Goal: Task Accomplishment & Management: Complete application form

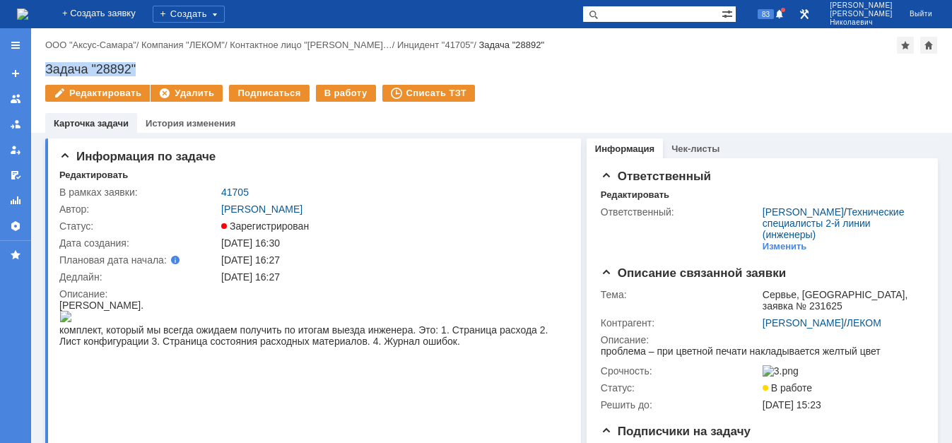
drag, startPoint x: 45, startPoint y: 65, endPoint x: 152, endPoint y: 67, distance: 106.8
click at [152, 67] on div "Задача "28892"" at bounding box center [491, 69] width 893 height 14
copy div "Задача "28892""
click at [208, 14] on div "Создать" at bounding box center [189, 14] width 72 height 17
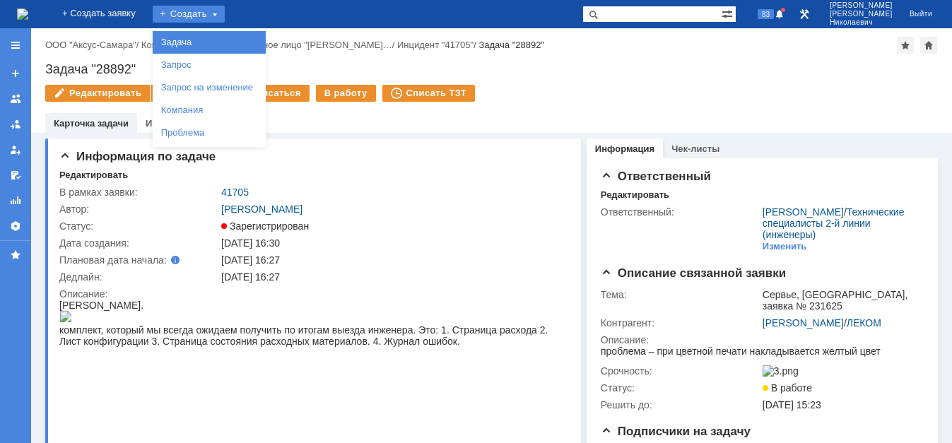
click at [206, 43] on link "Задача" at bounding box center [209, 42] width 107 height 17
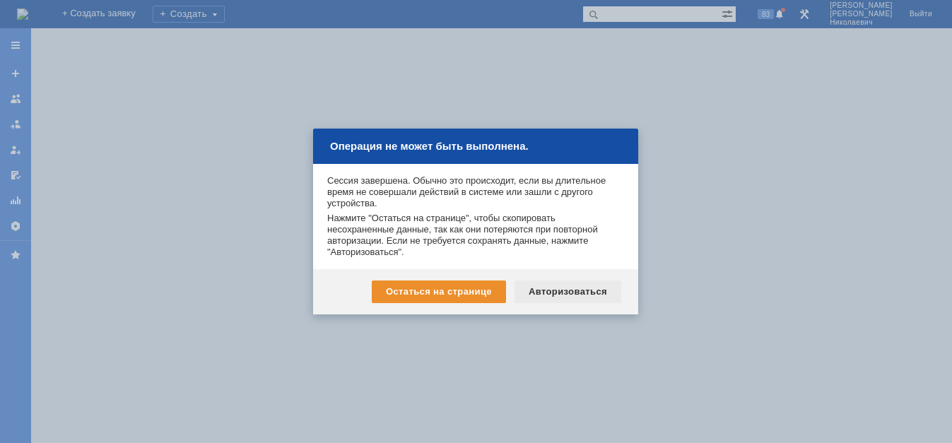
click at [566, 297] on div "Авторизоваться" at bounding box center [568, 292] width 107 height 23
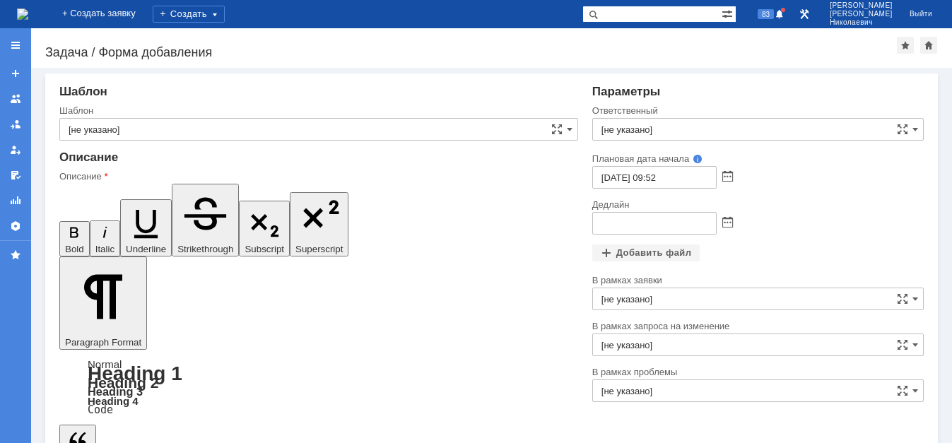
scroll to position [20, 0]
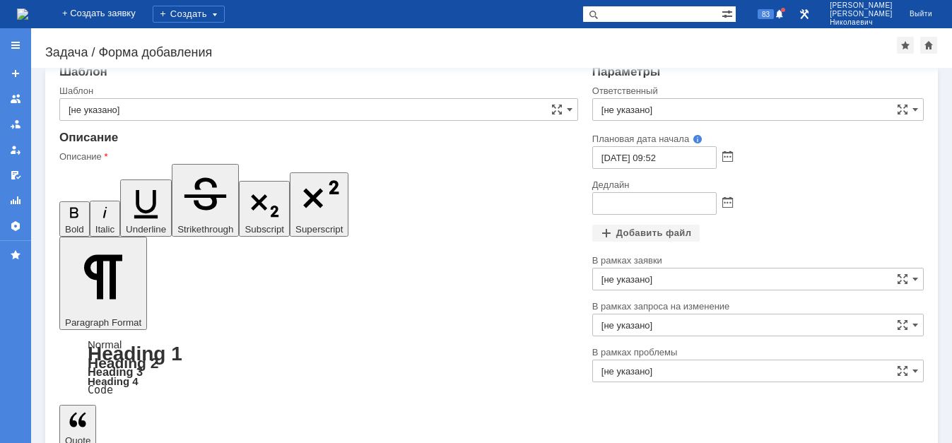
drag, startPoint x: 237, startPoint y: 3326, endPoint x: 223, endPoint y: 3323, distance: 13.7
drag, startPoint x: 112, startPoint y: 3327, endPoint x: 93, endPoint y: 3530, distance: 203.8
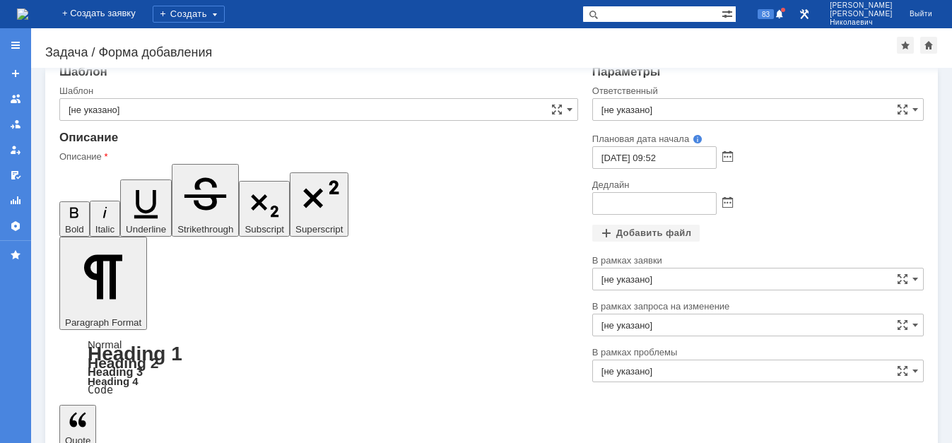
scroll to position [470, 8]
drag, startPoint x: 111, startPoint y: 3365, endPoint x: 42, endPoint y: 3366, distance: 69.3
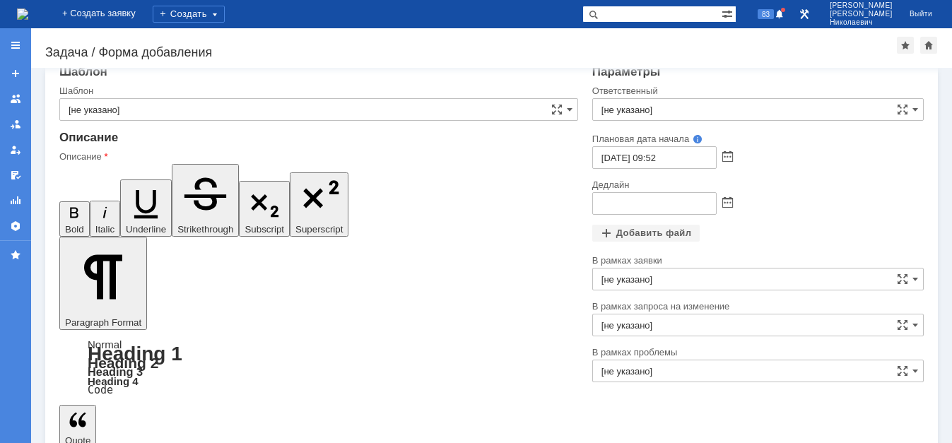
click at [647, 113] on input "[не указано]" at bounding box center [759, 109] width 332 height 23
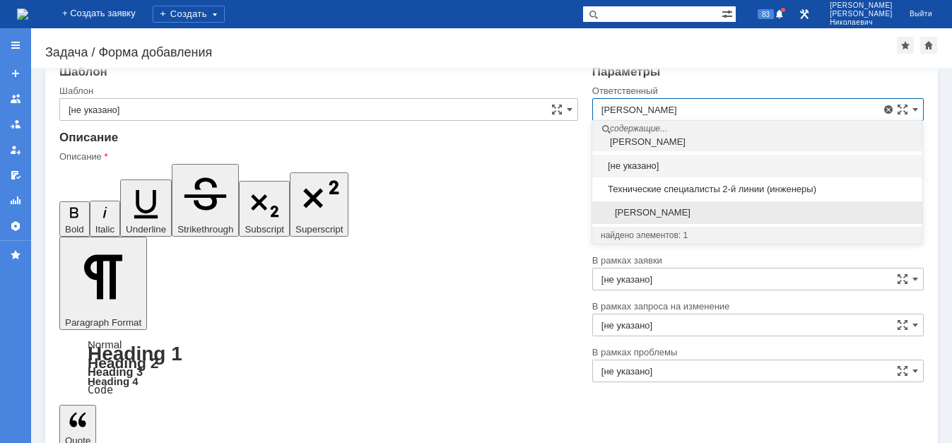
click at [701, 218] on span "[PERSON_NAME]" at bounding box center [757, 212] width 313 height 11
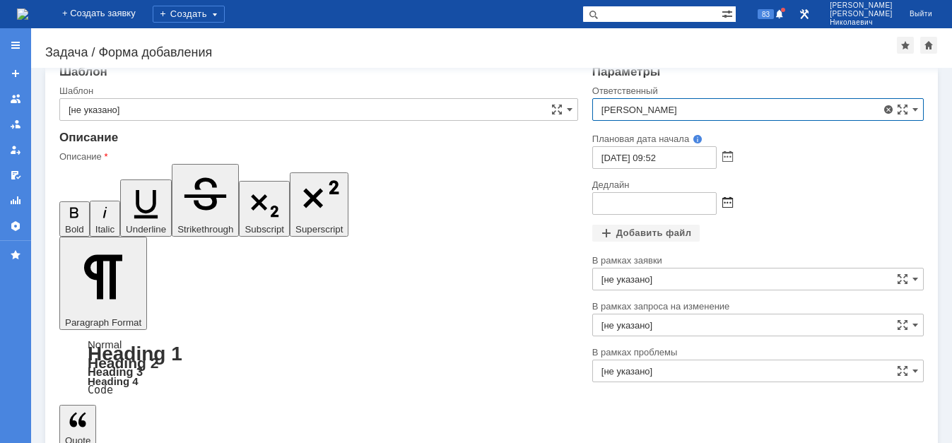
type input "[PERSON_NAME]"
click at [728, 204] on span at bounding box center [728, 203] width 11 height 11
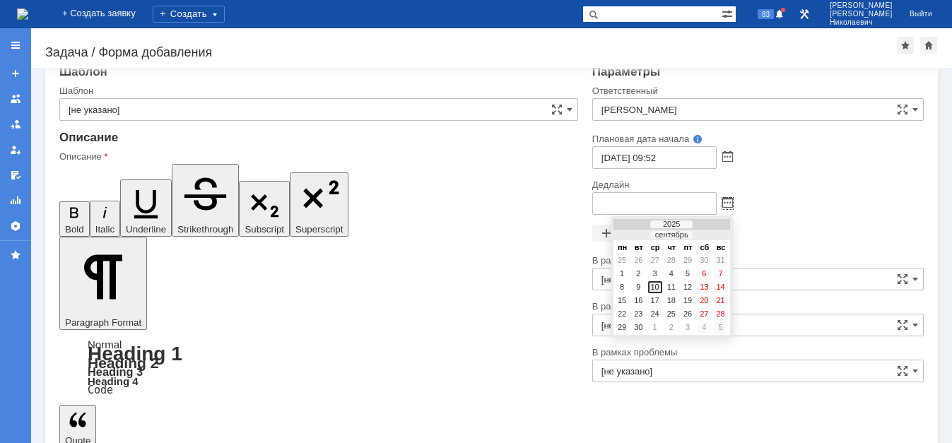
drag, startPoint x: 659, startPoint y: 286, endPoint x: 660, endPoint y: 268, distance: 17.7
click at [659, 284] on div "10" at bounding box center [655, 287] width 14 height 12
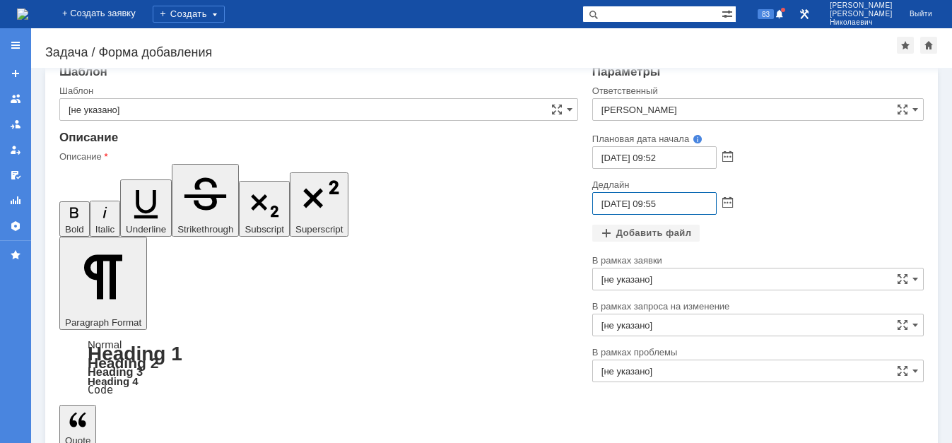
click at [653, 205] on input "10.09.2025 09:55" at bounding box center [655, 203] width 124 height 23
type input "10.09.2025 17:00"
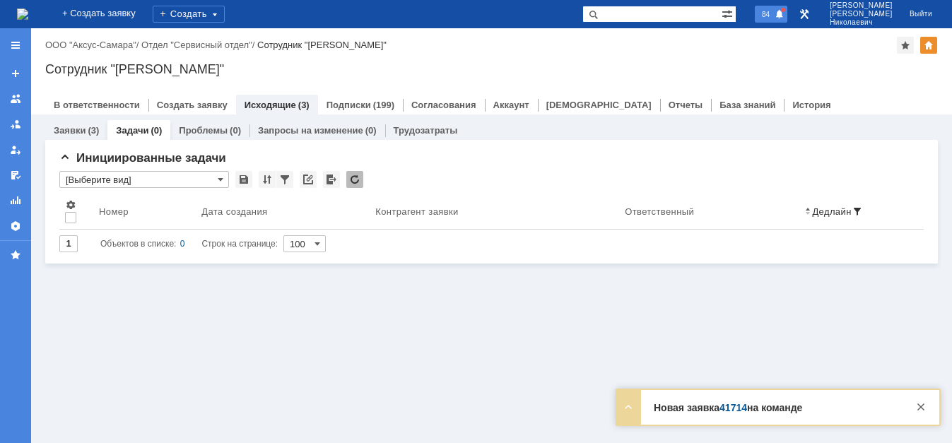
click at [774, 15] on span "84" at bounding box center [766, 14] width 16 height 10
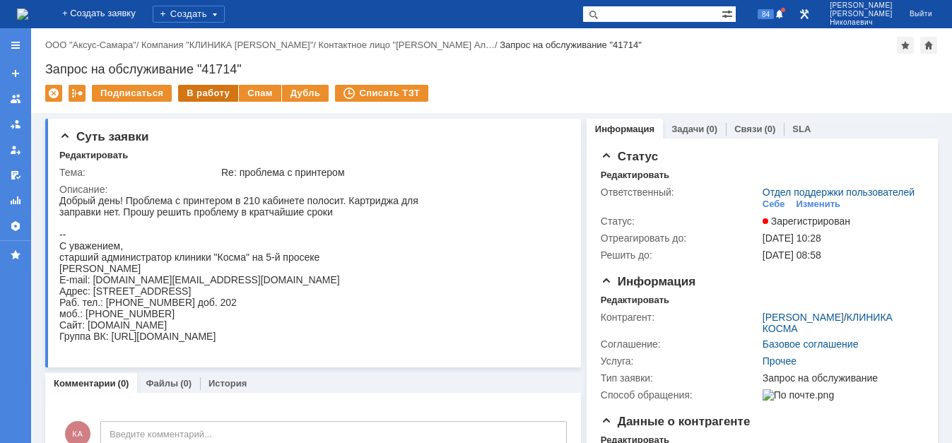
click at [200, 90] on div "В работу" at bounding box center [208, 93] width 60 height 17
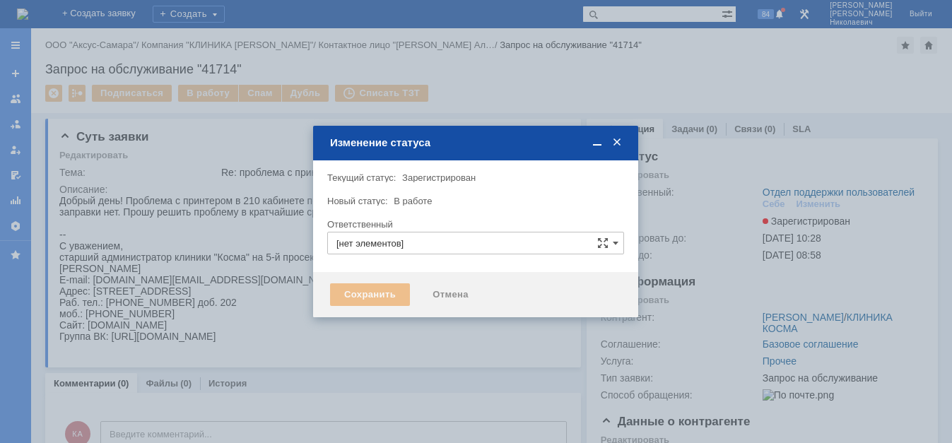
type input "Отдел поддержки пользователей"
type input "[PERSON_NAME]"
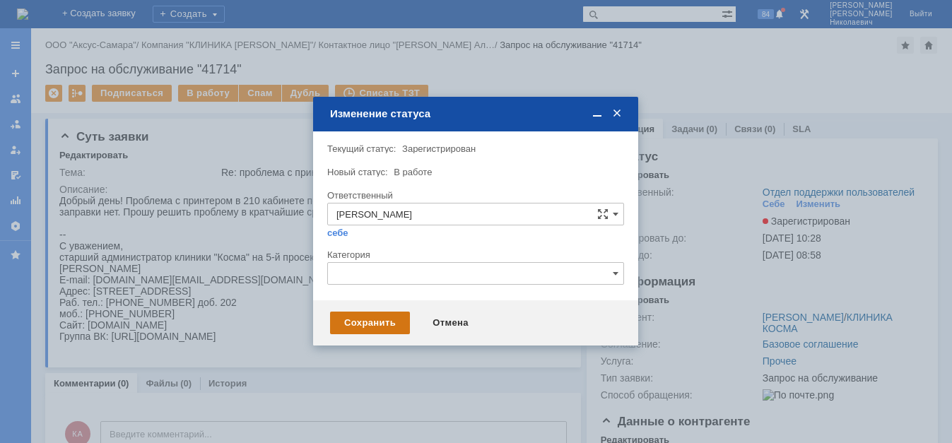
click at [390, 313] on div "Сохранить" at bounding box center [370, 323] width 80 height 23
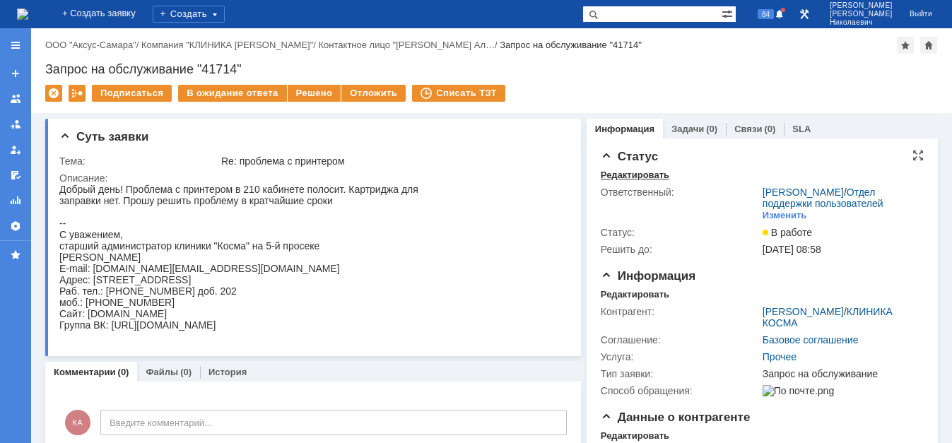
click at [629, 176] on div "Редактировать" at bounding box center [635, 175] width 69 height 11
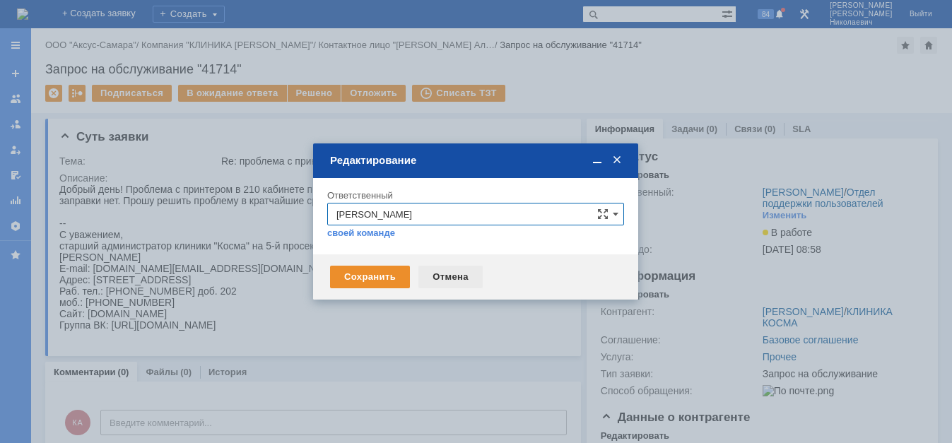
click at [442, 276] on div "Отмена" at bounding box center [451, 277] width 64 height 23
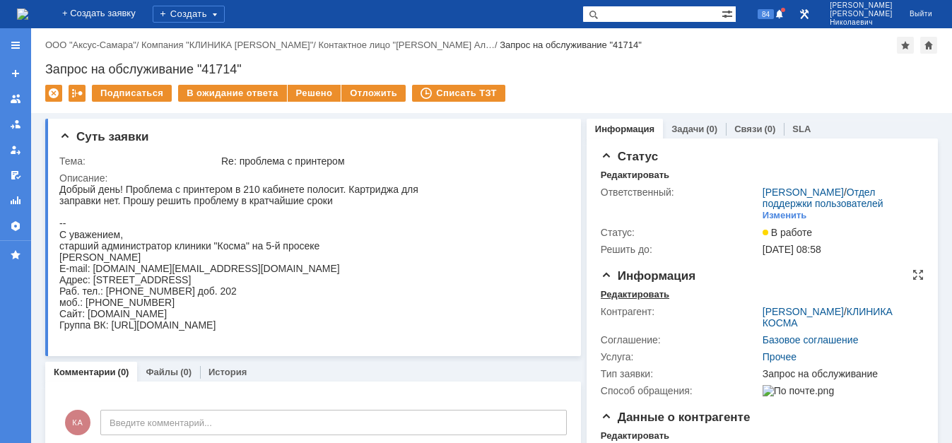
click at [616, 301] on div "Редактировать" at bounding box center [635, 294] width 69 height 11
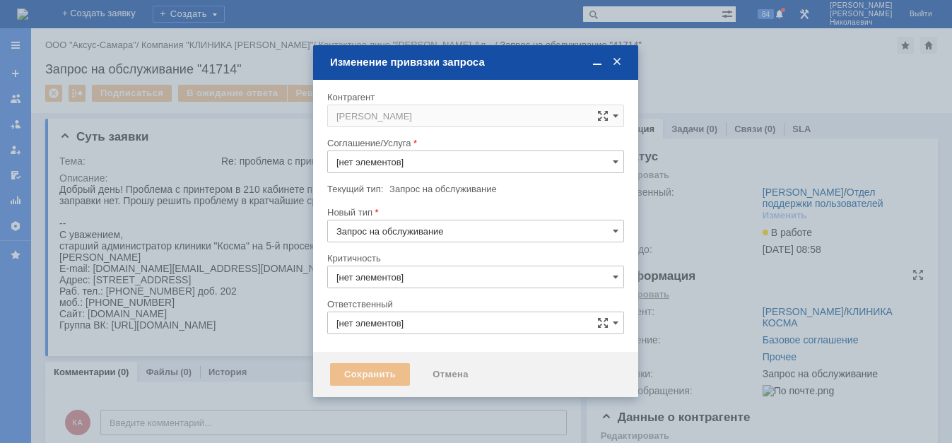
type input "Прочее"
type input "3. Низкая"
type input "[не указано]"
type input "Калугин Александр Николаевич"
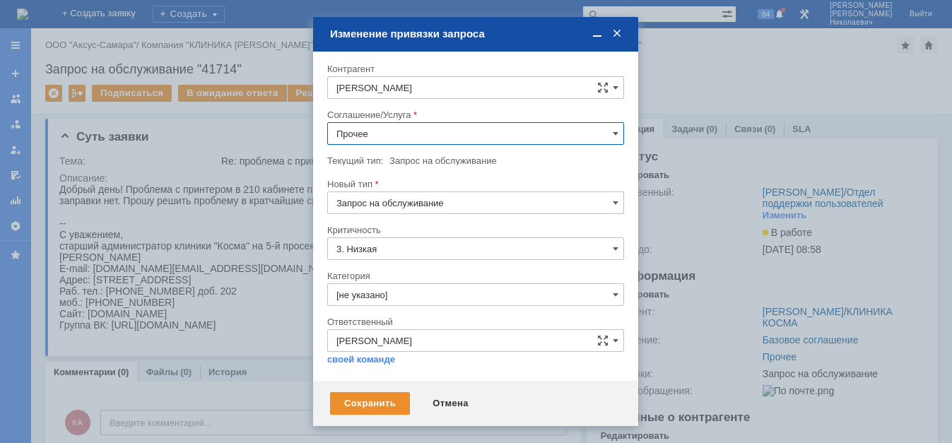
click at [402, 141] on input "Прочее" at bounding box center [475, 133] width 297 height 23
click at [450, 180] on span "ПТ_ ремонтно-восстановительные работы (РВР)" at bounding box center [476, 174] width 279 height 11
type input "ПТ_ ремонтно-восстановительные работы (РВР)"
click at [384, 407] on div "Сохранить" at bounding box center [370, 403] width 80 height 23
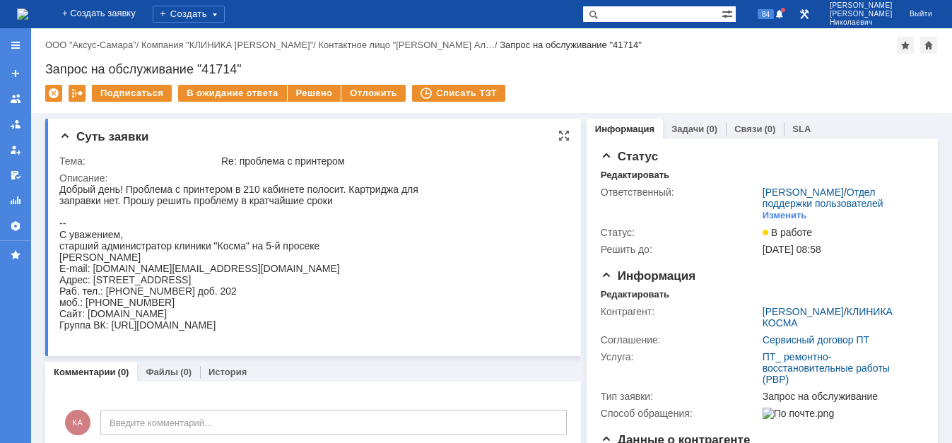
scroll to position [0, 0]
click at [13, 47] on div at bounding box center [15, 45] width 11 height 11
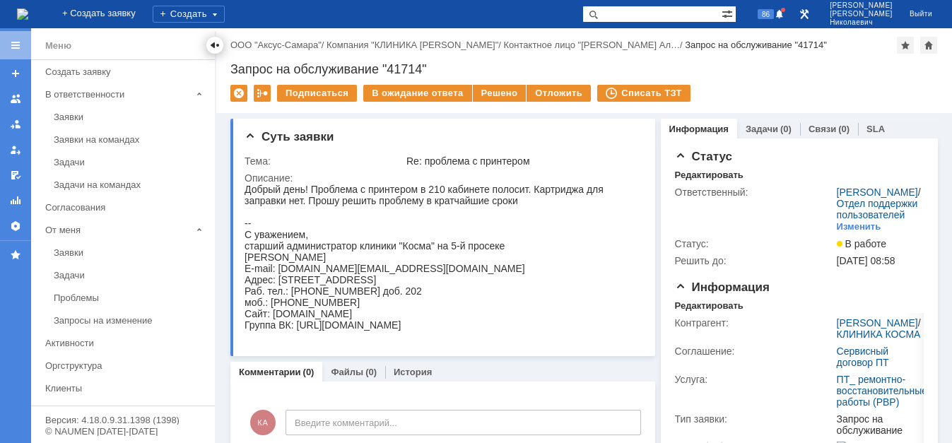
click at [213, 46] on div at bounding box center [214, 45] width 11 height 11
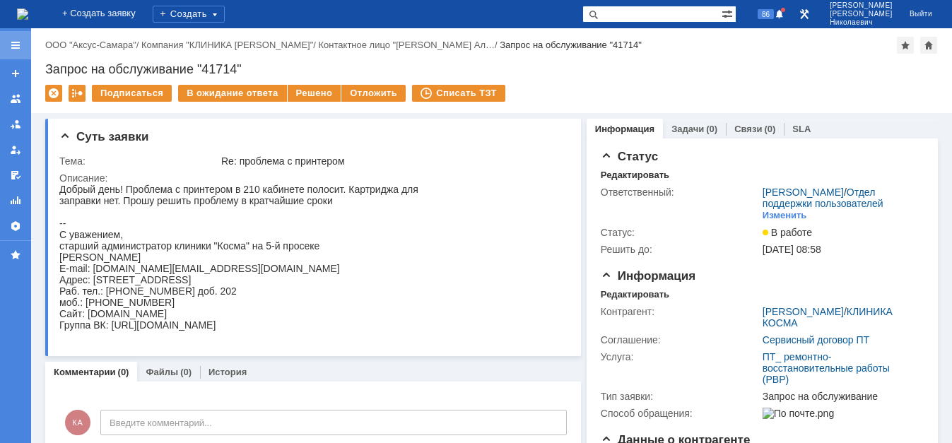
click at [8, 44] on div at bounding box center [15, 45] width 31 height 28
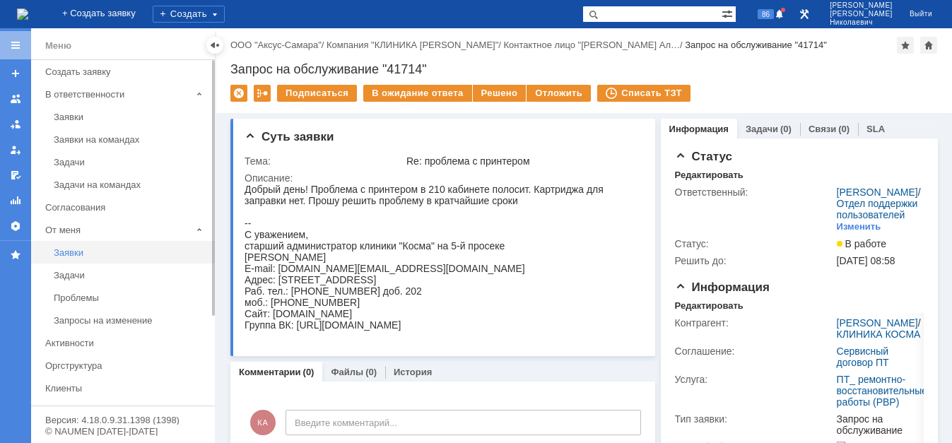
click at [81, 255] on div "Заявки" at bounding box center [130, 252] width 153 height 11
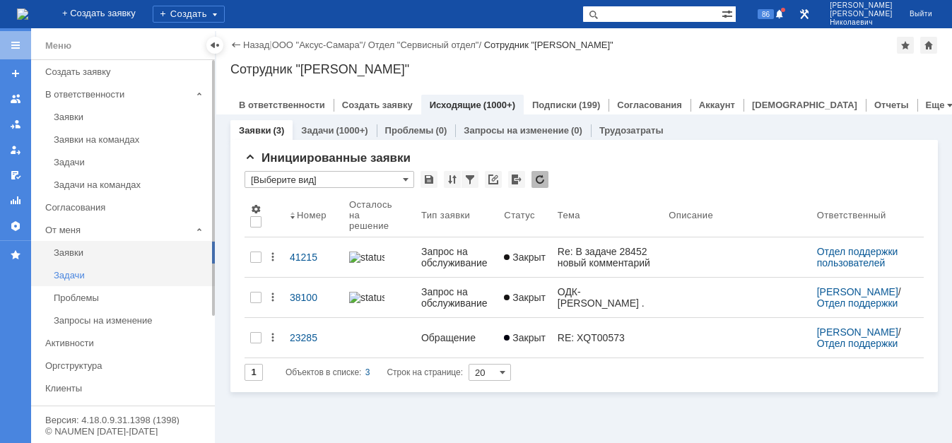
click at [74, 279] on div "Задачи" at bounding box center [130, 275] width 153 height 11
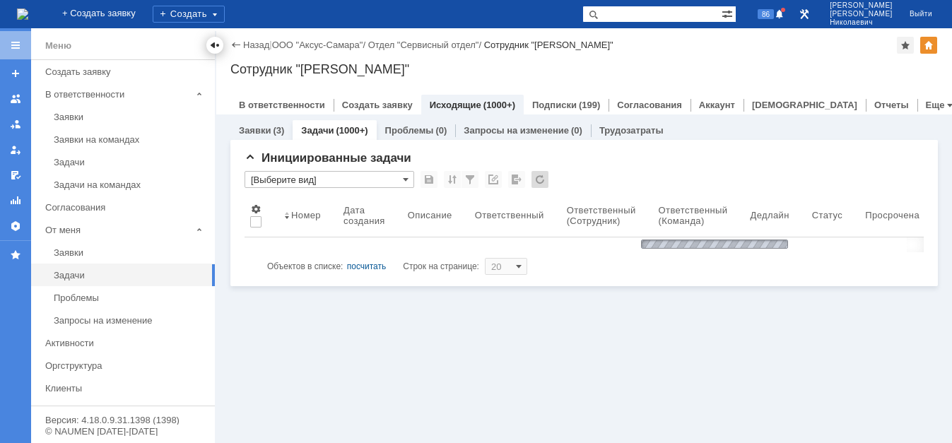
click at [214, 39] on div at bounding box center [214, 45] width 17 height 17
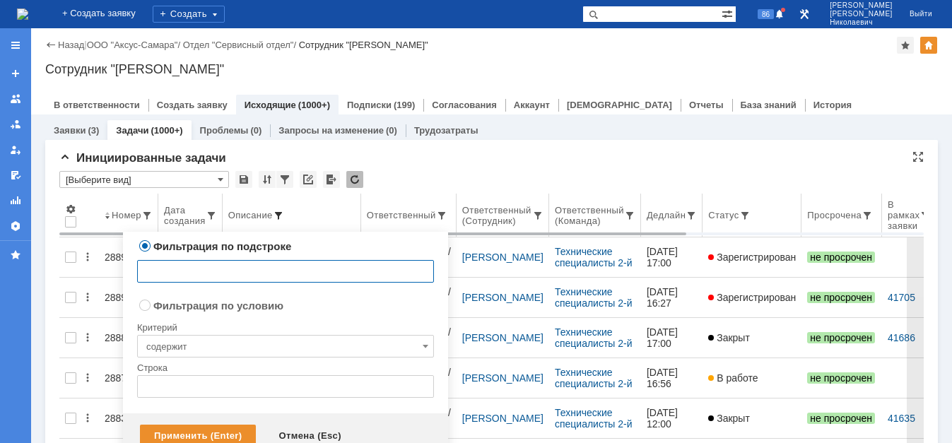
click at [280, 213] on span at bounding box center [278, 215] width 11 height 11
type input "Хлебоз"
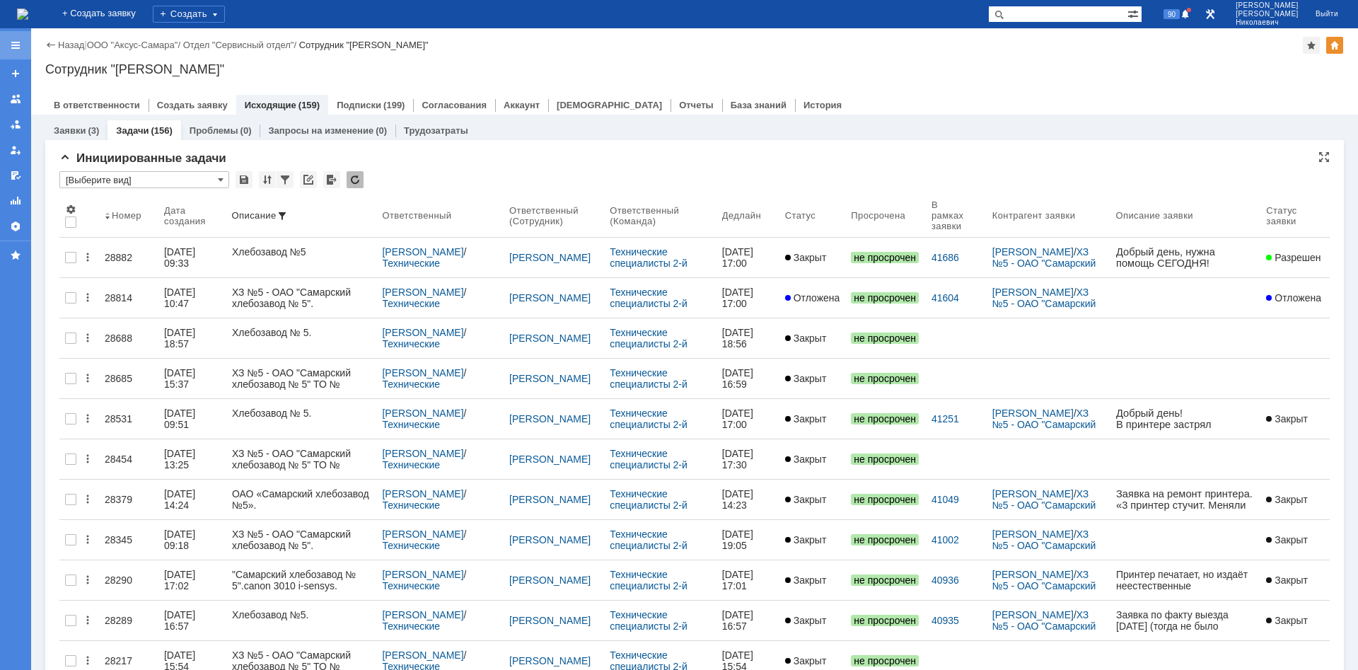
click at [15, 39] on div at bounding box center [15, 45] width 31 height 28
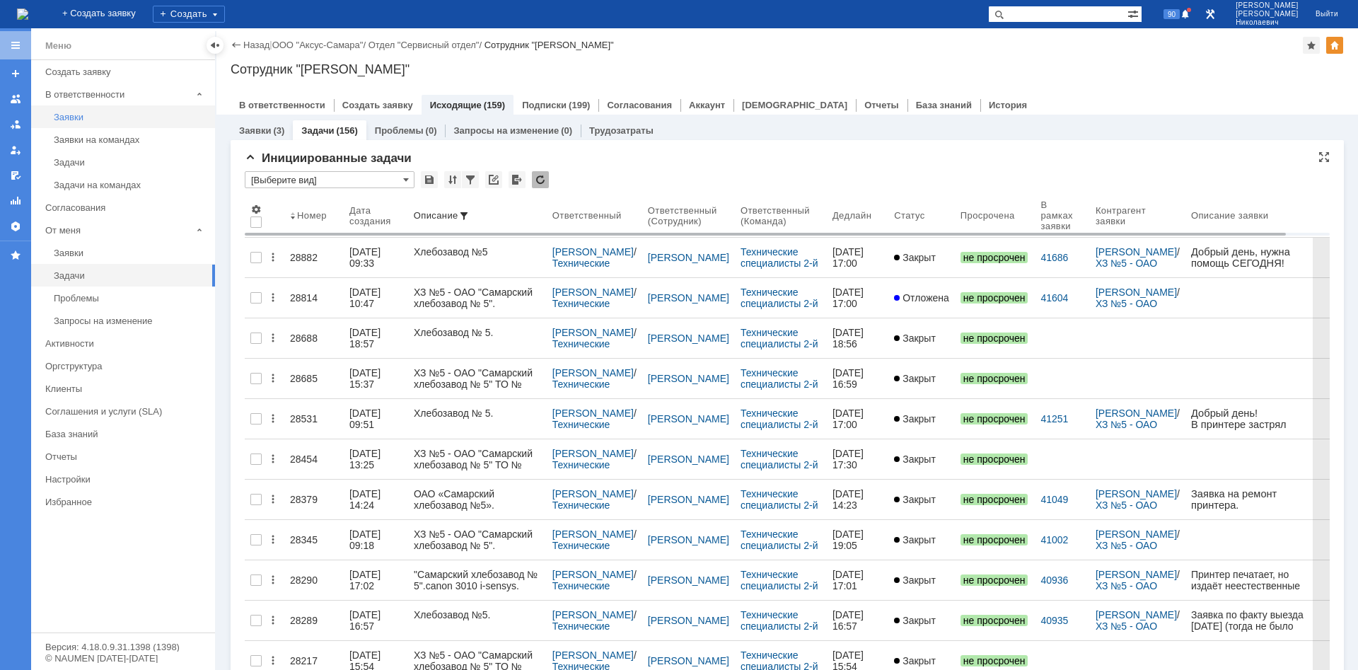
click at [66, 121] on div "Заявки" at bounding box center [130, 117] width 153 height 11
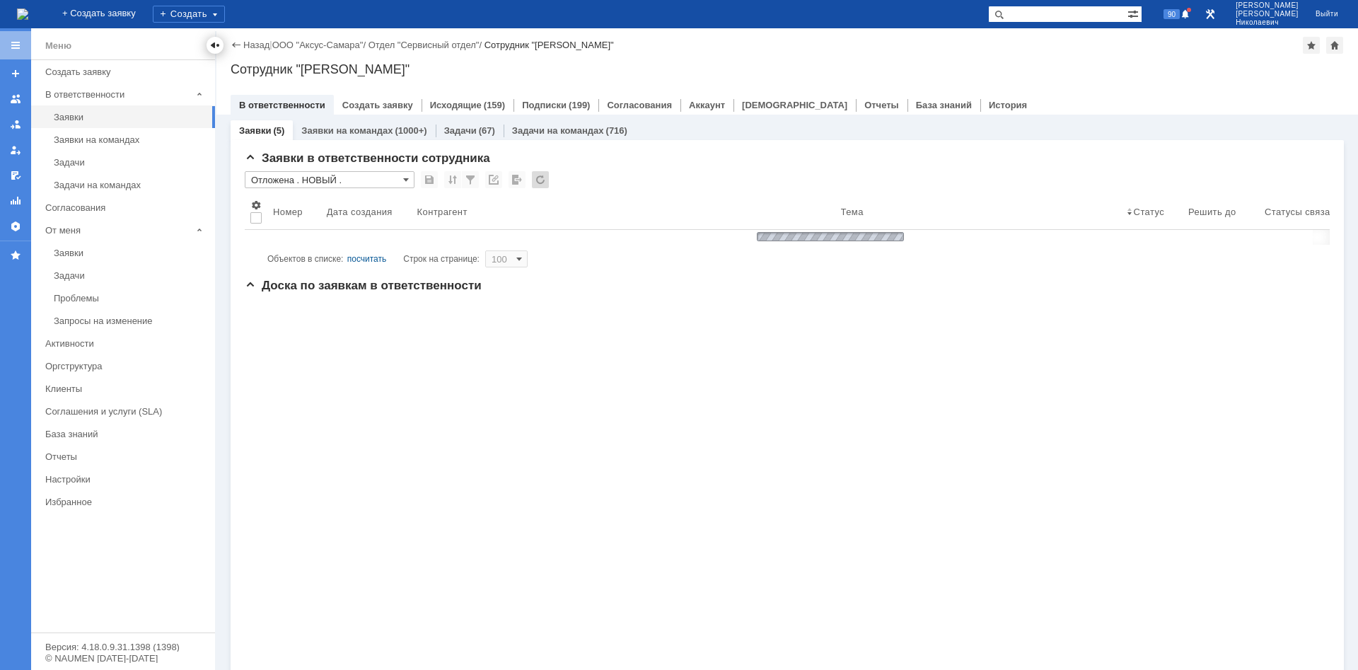
click at [214, 43] on div at bounding box center [214, 45] width 11 height 11
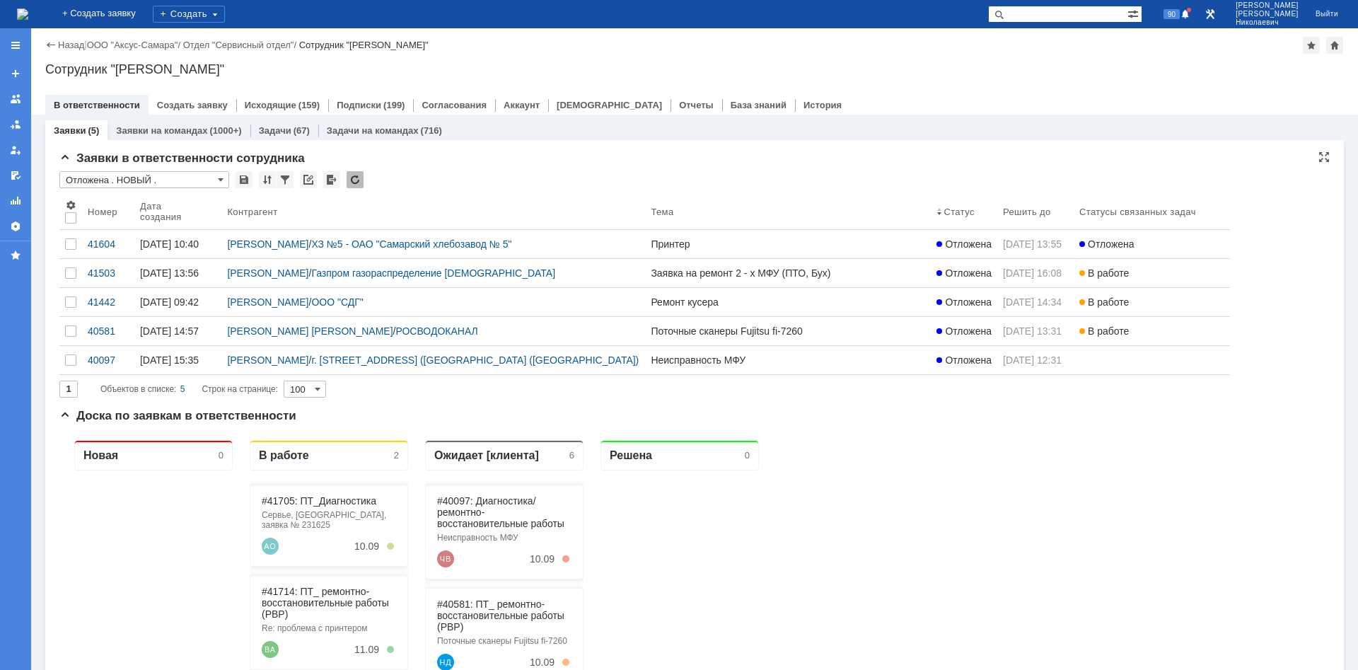
click at [137, 183] on input "Отложена . НОВЫЙ ." at bounding box center [144, 179] width 170 height 17
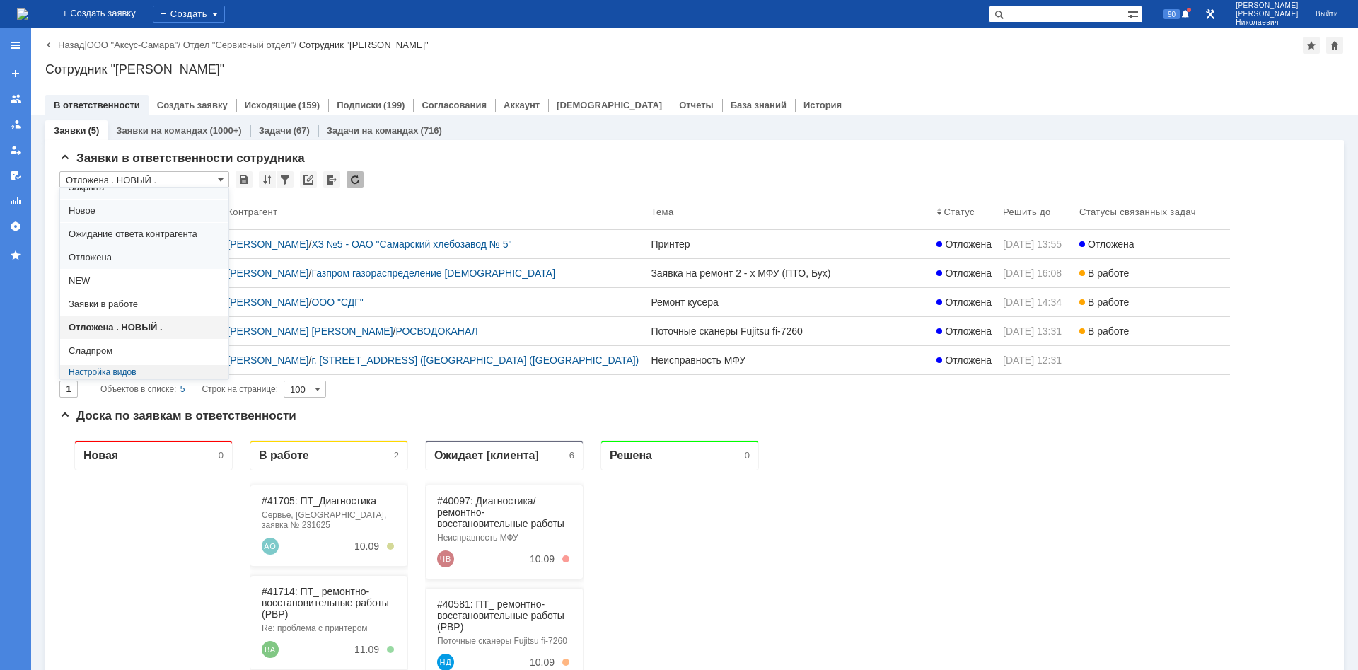
click at [917, 58] on div "Назад | ООО "Аксус-Самара" / Отдел "Сервисный отдел" / Сотрудник "Калугин Алекс…" at bounding box center [694, 71] width 1327 height 86
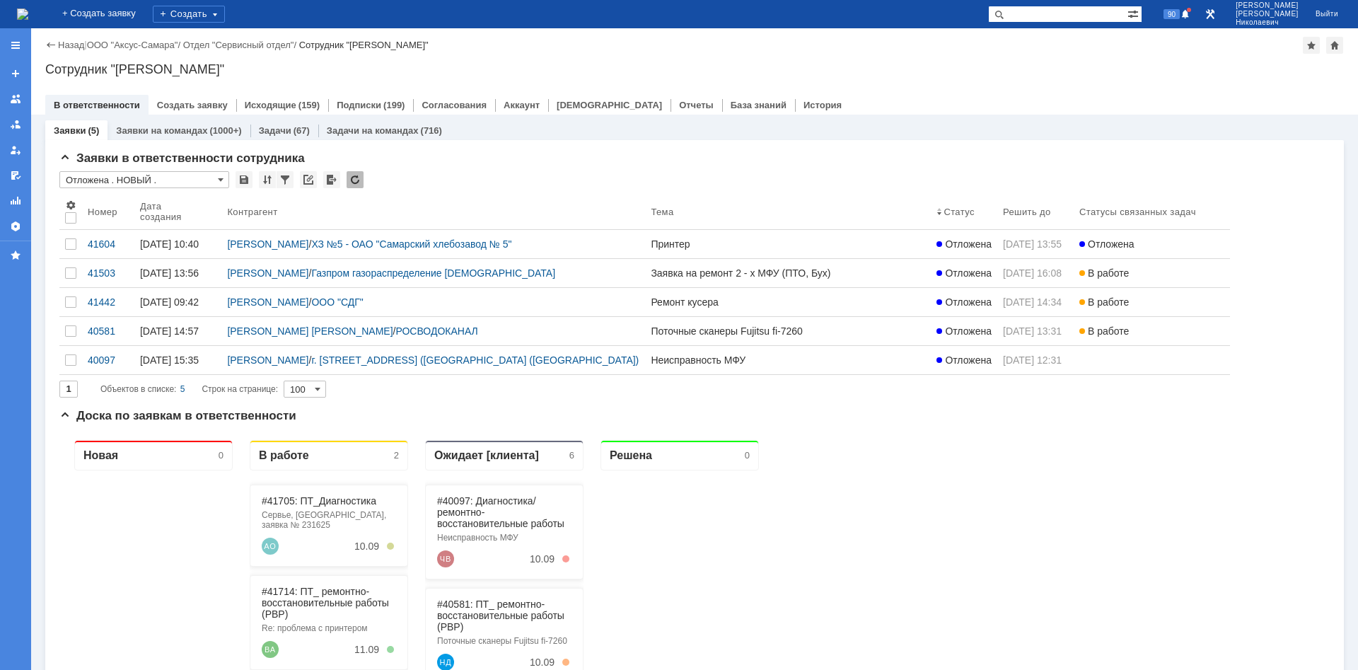
type input "Отложена . НОВЫЙ ."
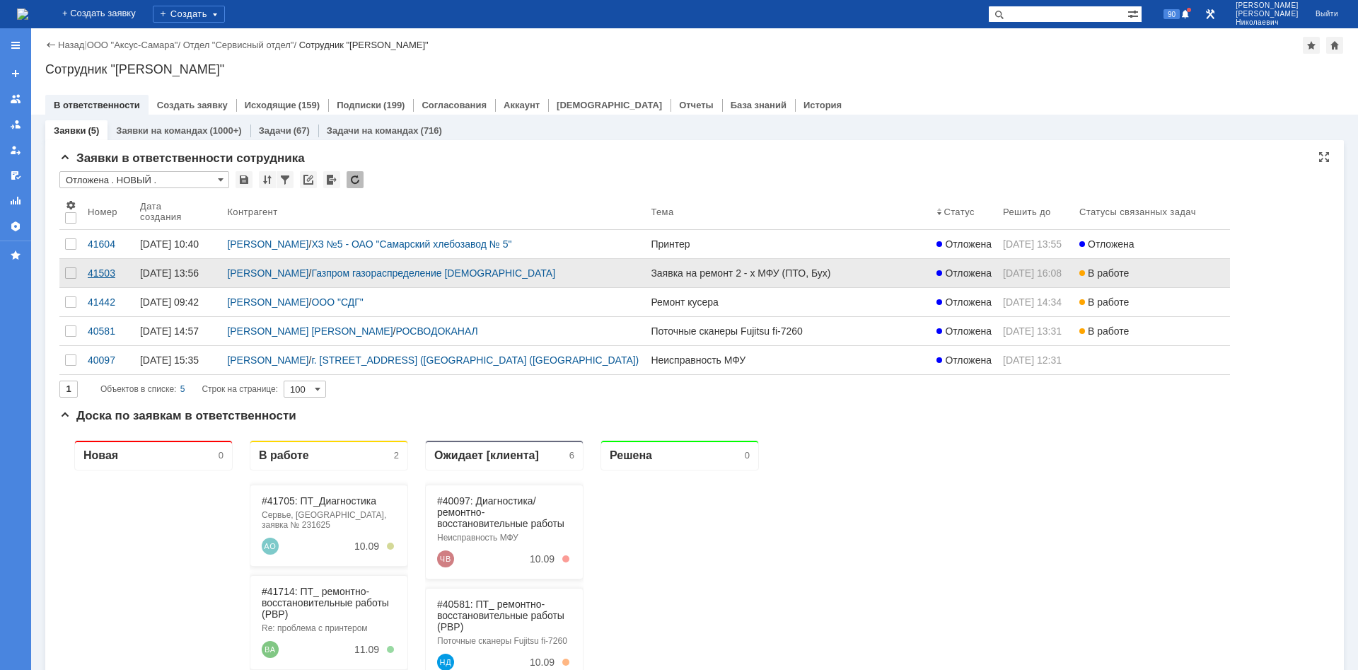
click at [109, 279] on div "41503" at bounding box center [108, 272] width 41 height 11
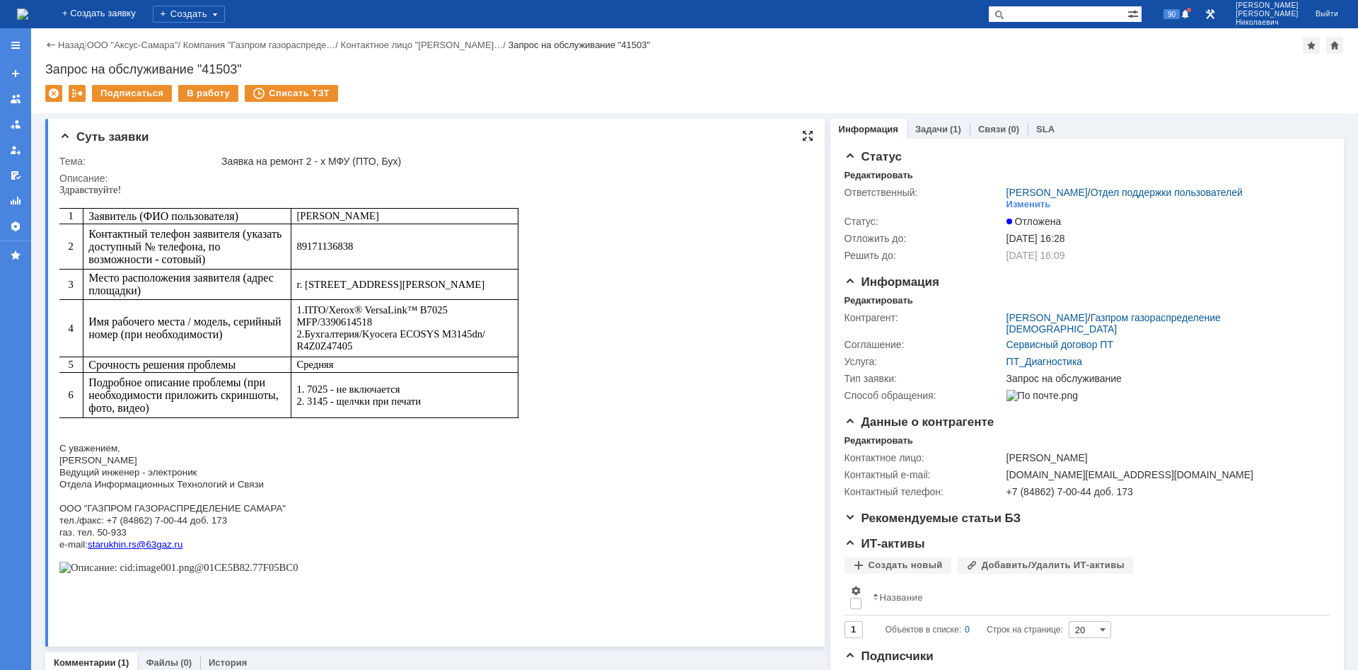
click at [810, 133] on div at bounding box center [807, 135] width 11 height 11
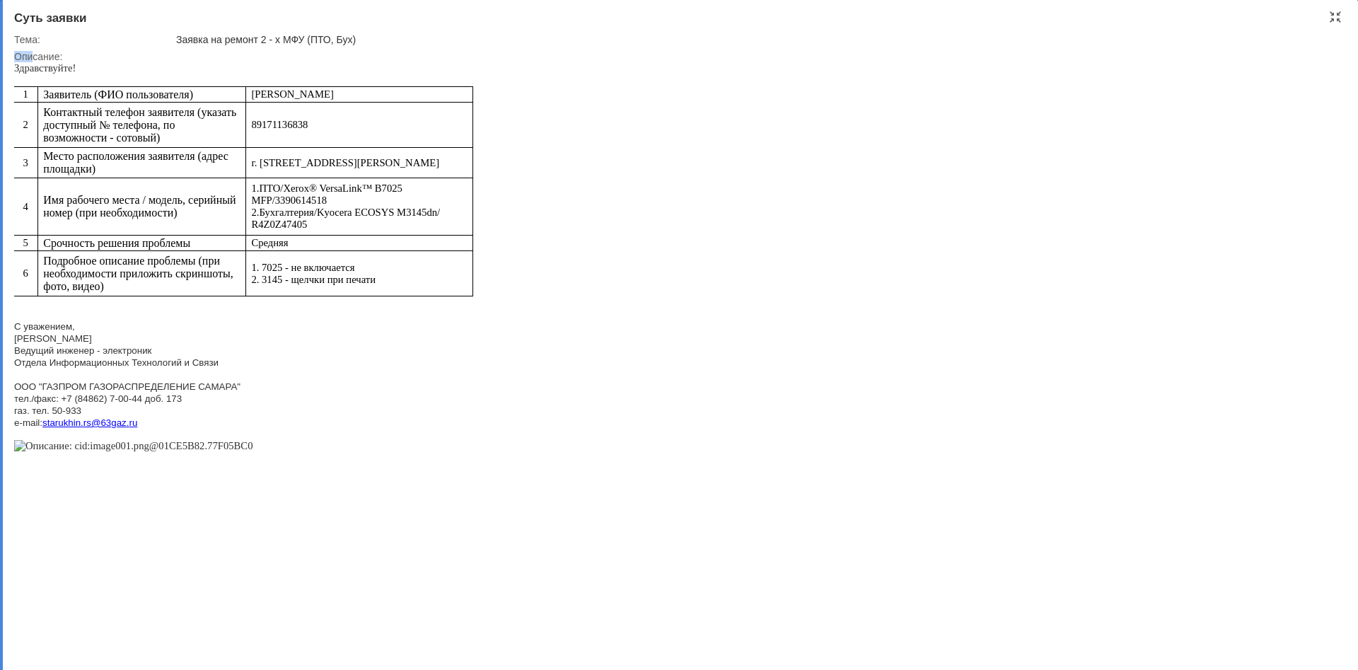
drag, startPoint x: 30, startPoint y: 99, endPoint x: 231, endPoint y: 434, distance: 390.7
drag, startPoint x: 1333, startPoint y: 23, endPoint x: 1248, endPoint y: 56, distance: 91.1
click at [952, 23] on div "Суть заявки" at bounding box center [680, 18] width 1332 height 14
click at [952, 16] on div at bounding box center [1334, 16] width 11 height 11
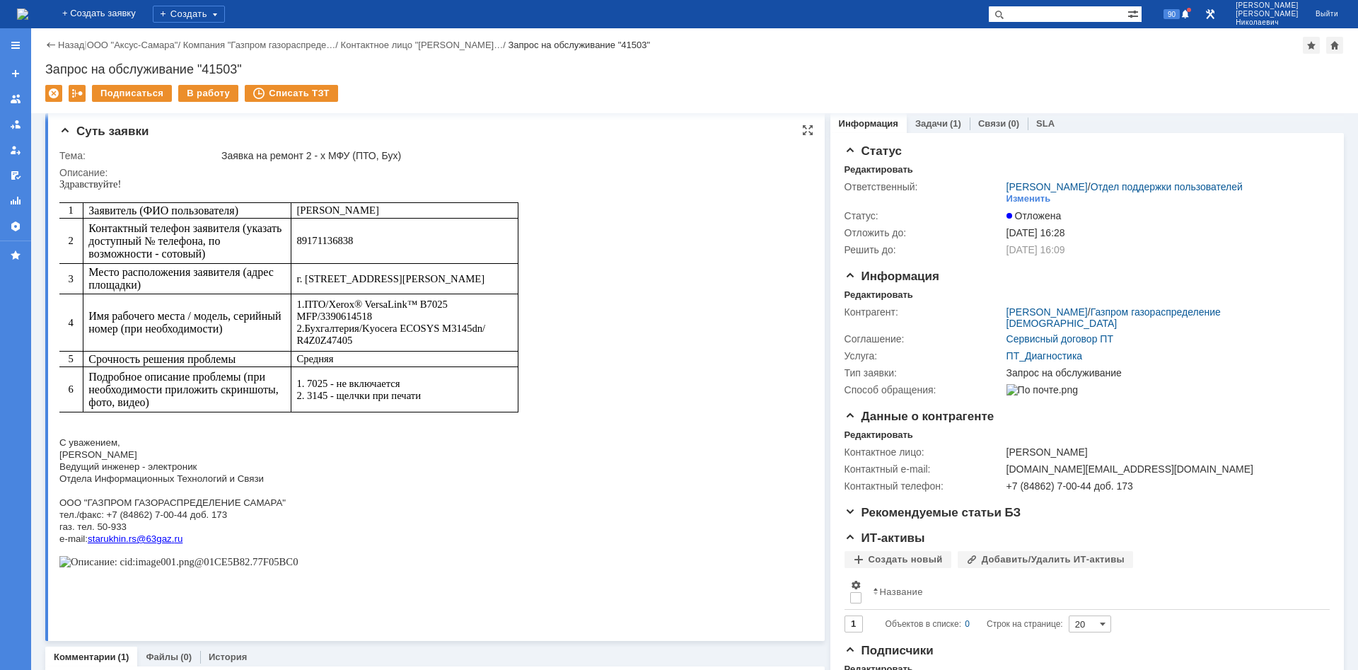
click at [615, 274] on html "Здравствуйте! 1 Заявитель (ФИО пользователя) Старухин Роман 2 Контактный телефо…" at bounding box center [431, 379] width 745 height 402
click at [588, 198] on html "Здравствуйте! 1 Заявитель (ФИО пользователя) Старухин Роман 2 Контактный телефо…" at bounding box center [431, 379] width 745 height 402
drag, startPoint x: 593, startPoint y: 182, endPoint x: 583, endPoint y: 182, distance: 9.2
click at [591, 182] on html "Здравствуйте! 1 Заявитель (ФИО пользователя) Старухин Роман 2 Контактный телефо…" at bounding box center [431, 379] width 745 height 402
drag, startPoint x: 120, startPoint y: 331, endPoint x: 300, endPoint y: 581, distance: 308.1
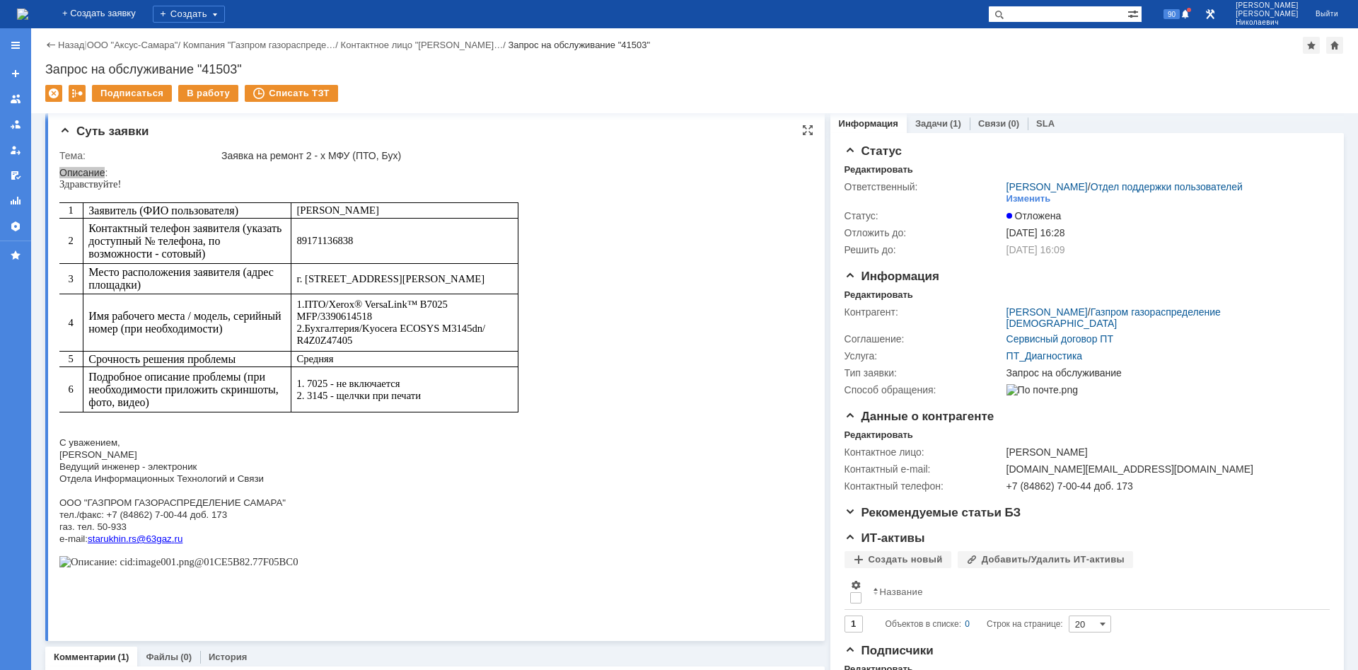
click at [602, 443] on html "Здравствуйте! 1 Заявитель (ФИО пользователя) Старухин Роман 2 Контактный телефо…" at bounding box center [431, 379] width 745 height 402
click at [805, 130] on div at bounding box center [807, 129] width 11 height 11
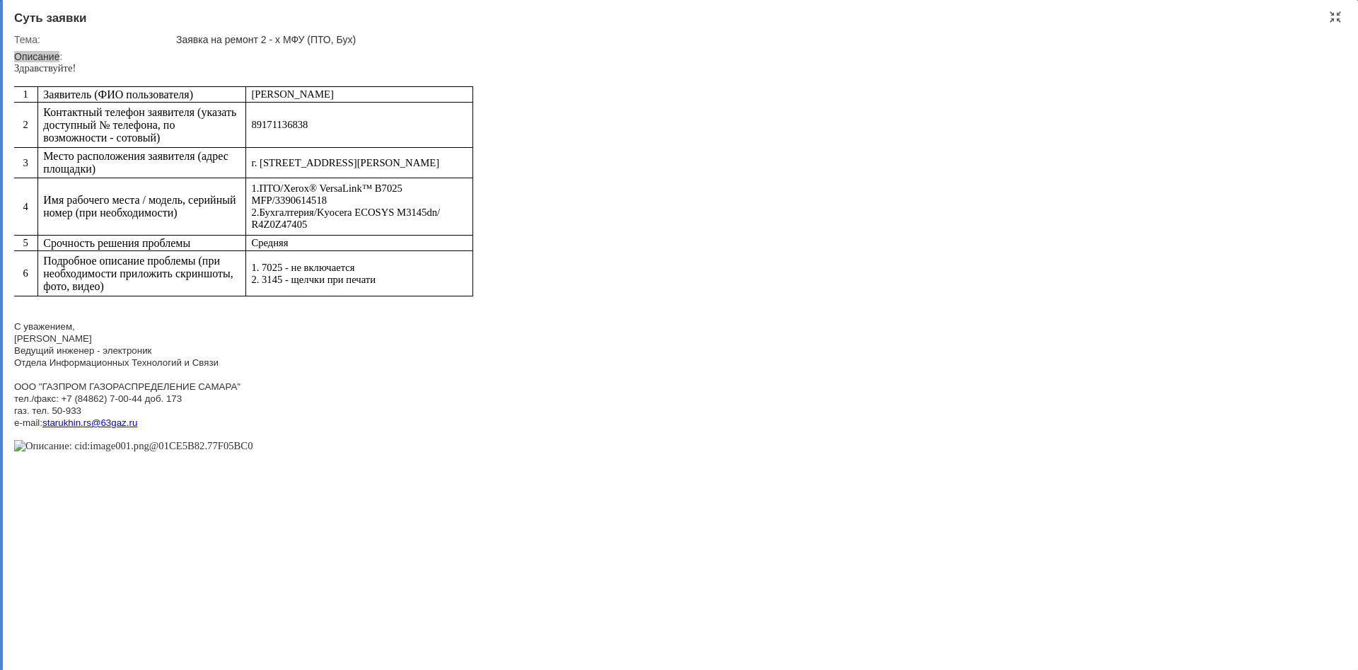
click at [631, 208] on html "Здравствуйте! 1 Заявитель (ФИО пользователя) Старухин Роман 2 Контактный телефо…" at bounding box center [673, 263] width 1318 height 402
click at [325, 379] on p "ООО "ГАЗПРОМ ГАЗОРАСПРЕДЕЛЕНИЕ САМАРА"" at bounding box center [243, 380] width 459 height 24
click at [325, 380] on p "ООО "ГАЗПРОМ ГАЗОРАСПРЕДЕЛЕНИЕ САМАРА"" at bounding box center [243, 380] width 459 height 24
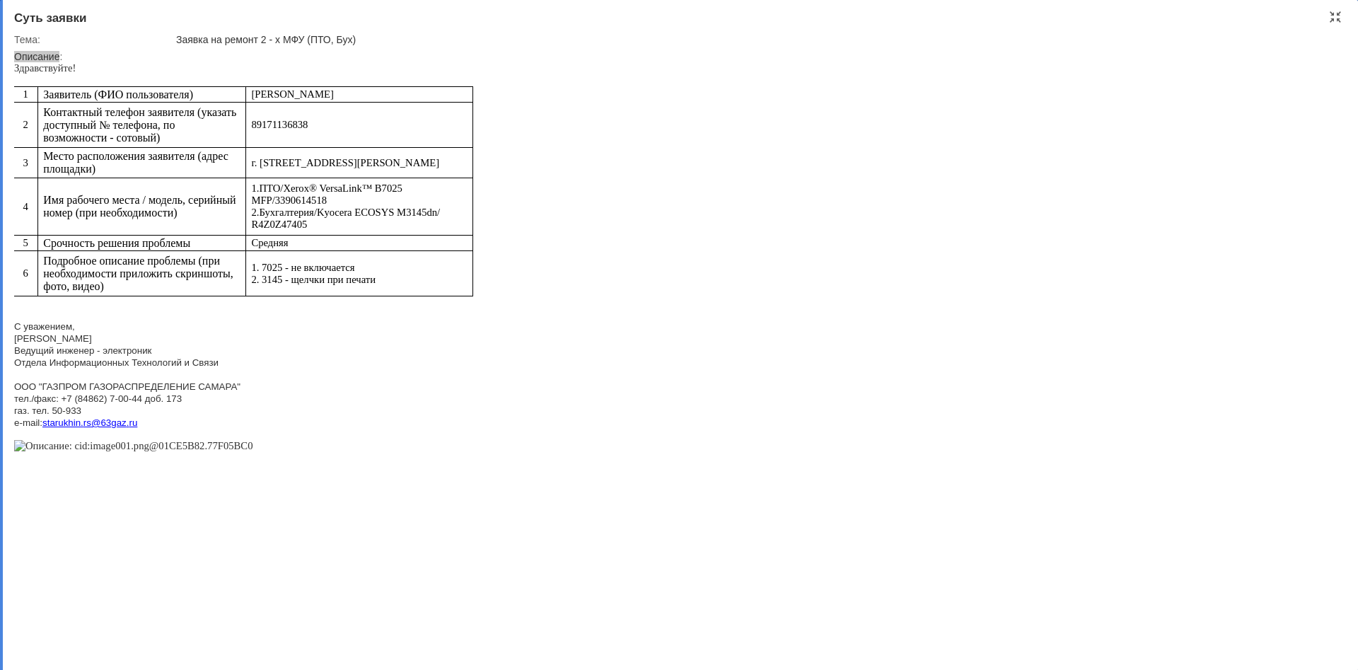
click at [610, 243] on html "Здравствуйте! 1 Заявитель (ФИО пользователя) Старухин Роман 2 Контактный телефо…" at bounding box center [673, 263] width 1318 height 402
click at [190, 58] on div "Описание:" at bounding box center [673, 56] width 1319 height 11
drag, startPoint x: 176, startPoint y: 39, endPoint x: 361, endPoint y: 36, distance: 184.6
click at [361, 36] on div "Заявка на ремонт 2 - х МФУ (ПТО, Бух)" at bounding box center [753, 39] width 1154 height 11
copy div "Заявка на ремонт 2 - х МФУ (ПТО, Бух)"
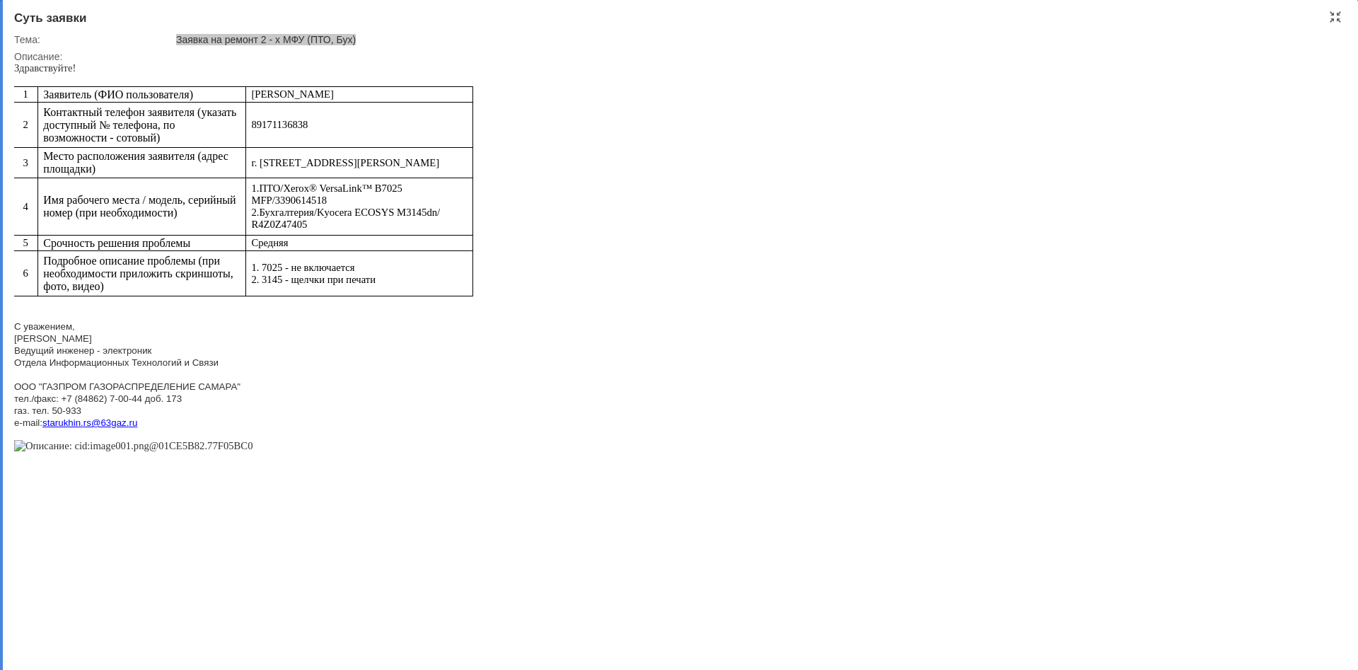
click at [803, 175] on html "Здравствуйте! 1 Заявитель (ФИО пользователя) Старухин Роман 2 Контактный телефо…" at bounding box center [673, 263] width 1318 height 402
click at [952, 20] on div at bounding box center [1334, 16] width 11 height 11
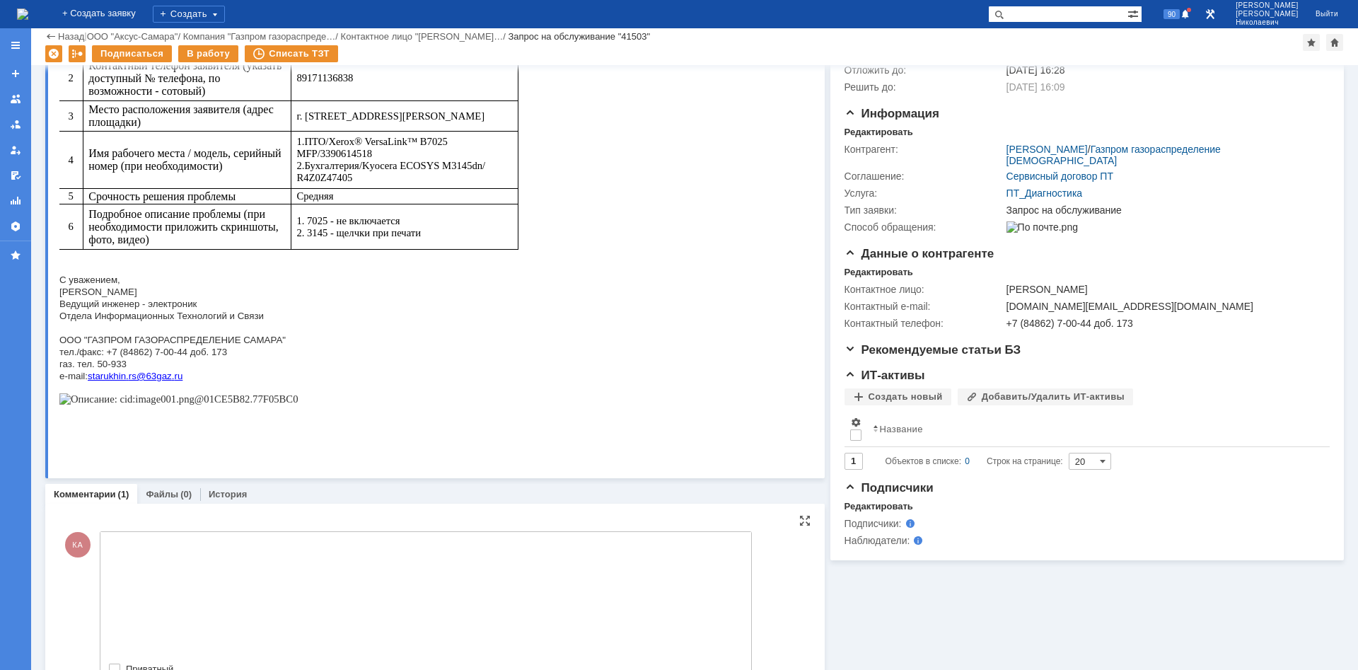
scroll to position [0, 0]
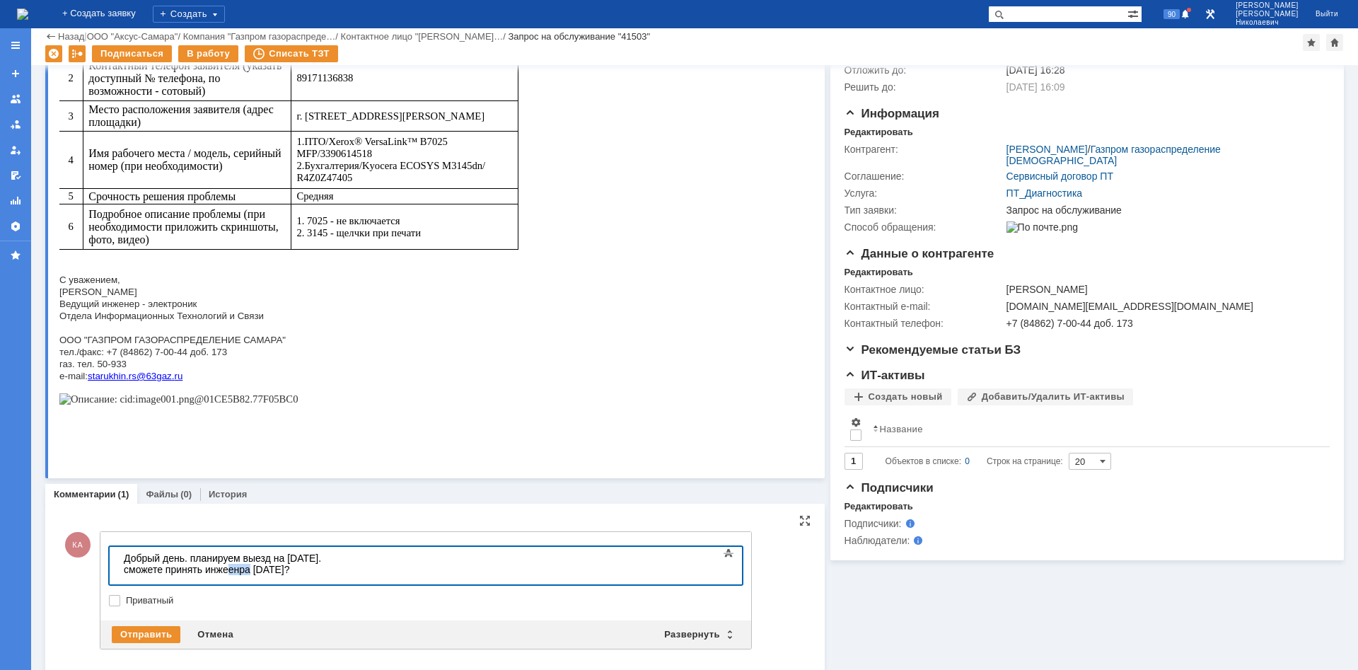
drag, startPoint x: 449, startPoint y: 560, endPoint x: 431, endPoint y: 561, distance: 17.7
click at [330, 443] on body "​Добрый день. планируем выезд на завтра. сможете принять инжеенра 11 сентября?" at bounding box center [224, 569] width 212 height 45
click at [156, 443] on div "Отправить" at bounding box center [146, 634] width 69 height 17
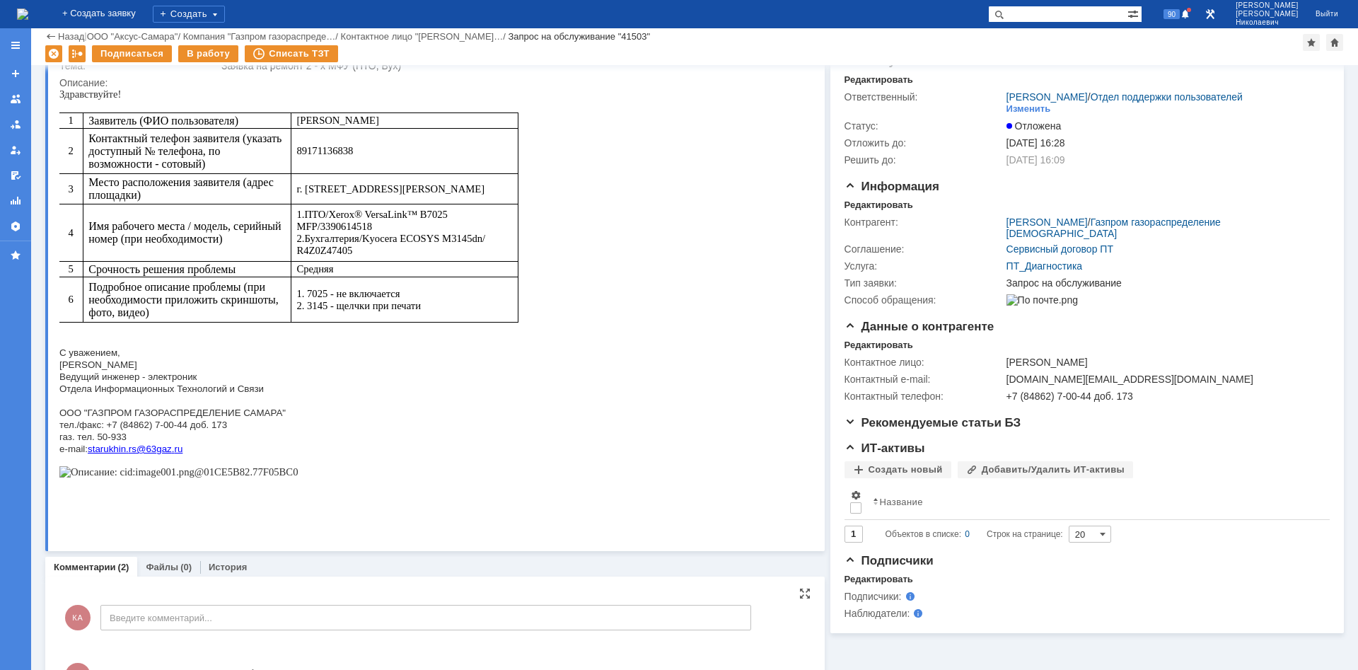
scroll to position [194, 0]
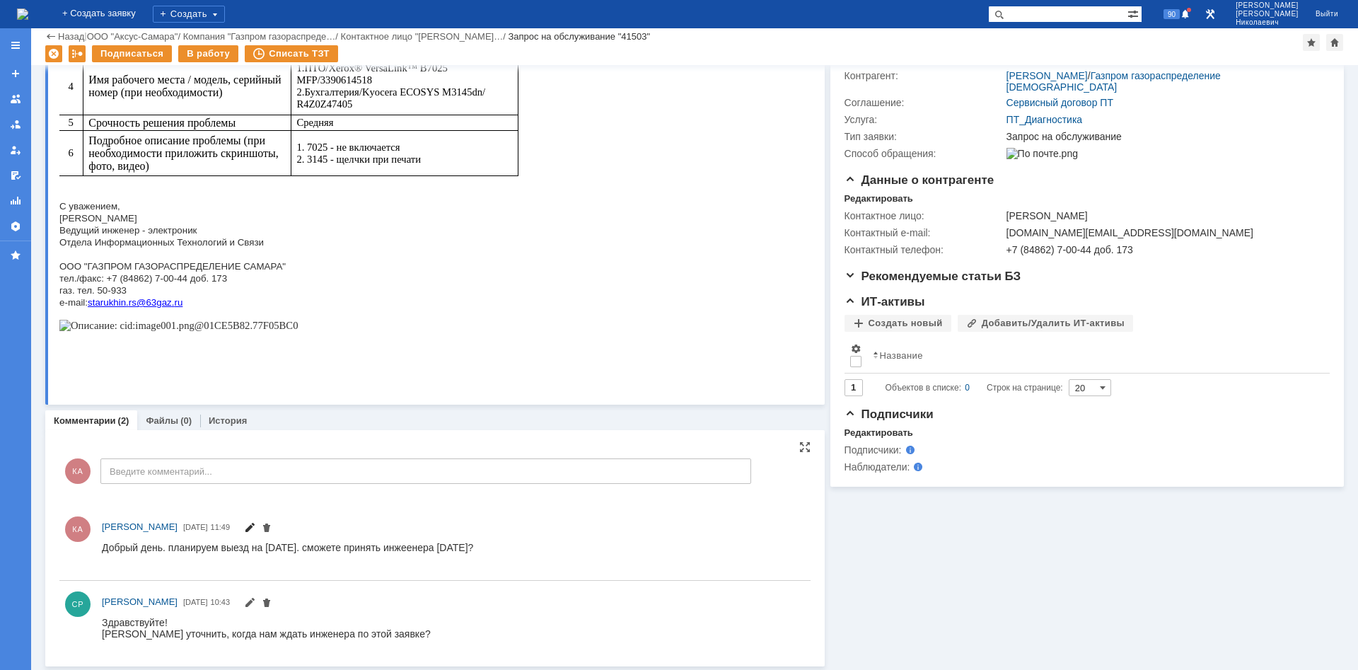
click at [255, 443] on span at bounding box center [249, 528] width 11 height 11
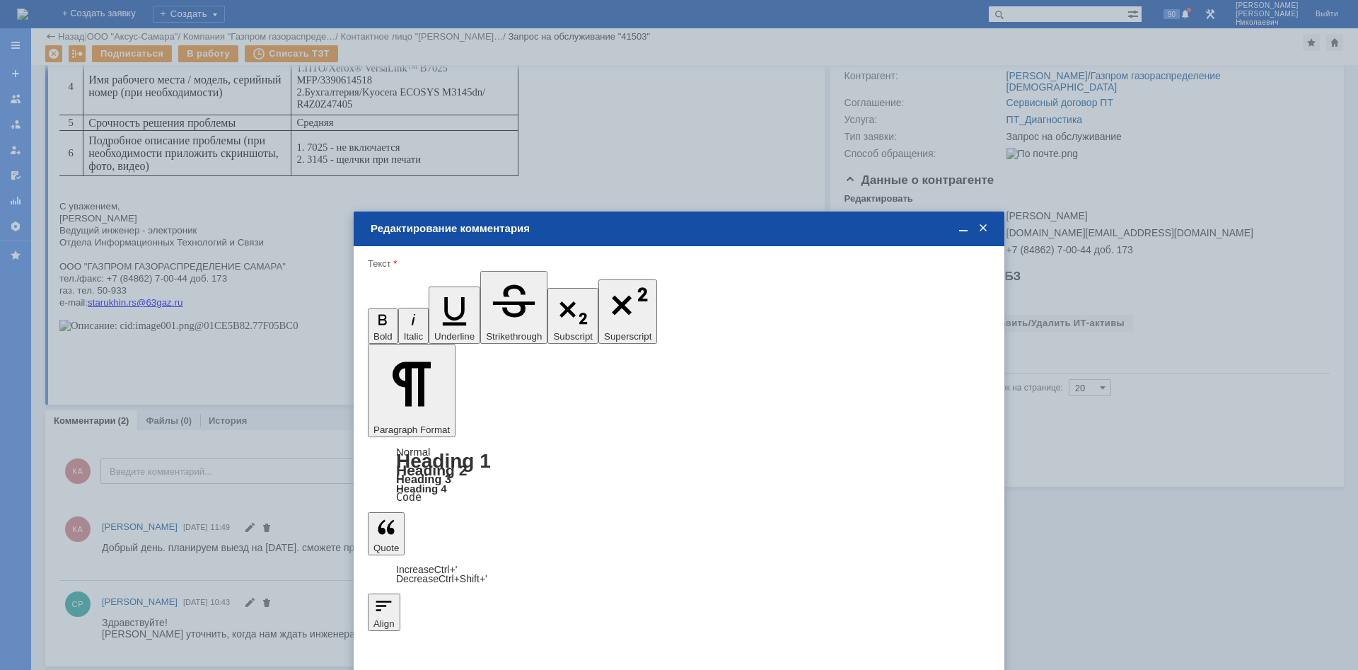
scroll to position [0, 0]
drag, startPoint x: 687, startPoint y: 3823, endPoint x: 680, endPoint y: 3871, distance: 48.0
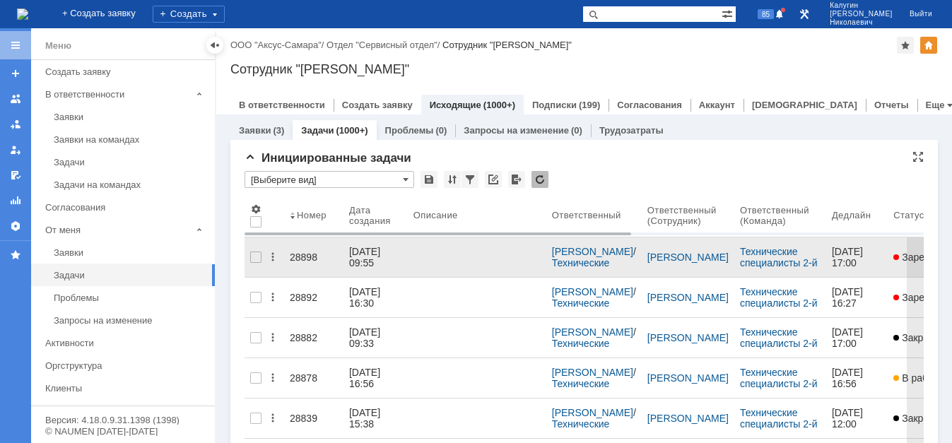
click at [296, 253] on div "28898" at bounding box center [314, 257] width 48 height 11
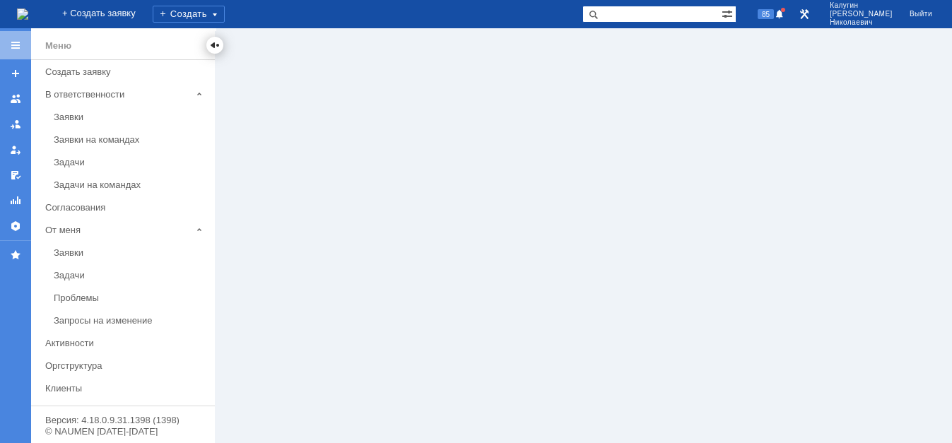
click at [214, 46] on div at bounding box center [214, 45] width 11 height 11
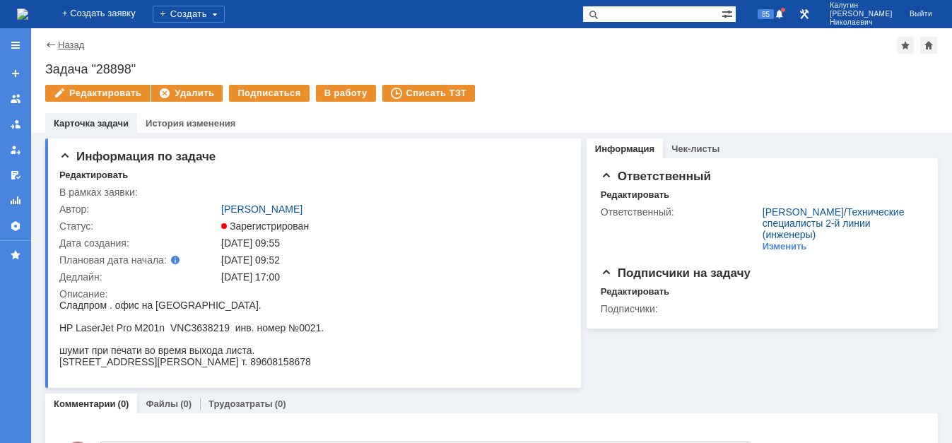
click at [64, 49] on link "Назад" at bounding box center [71, 45] width 26 height 11
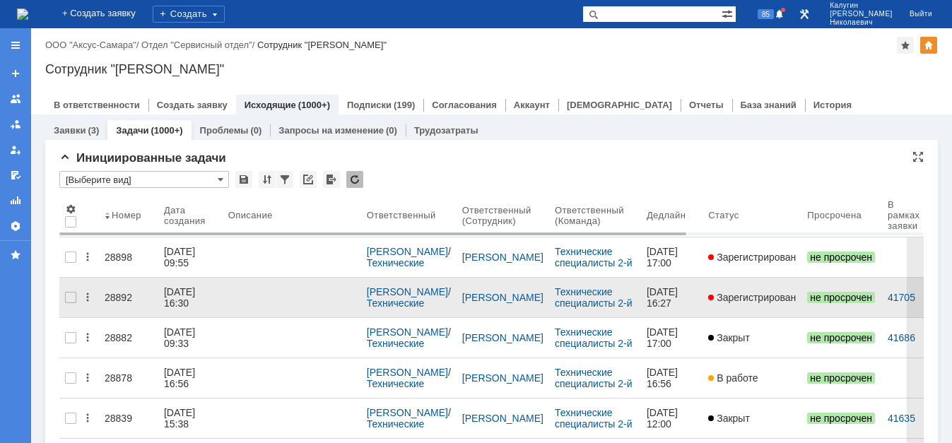
click at [110, 293] on div "28892" at bounding box center [129, 297] width 48 height 11
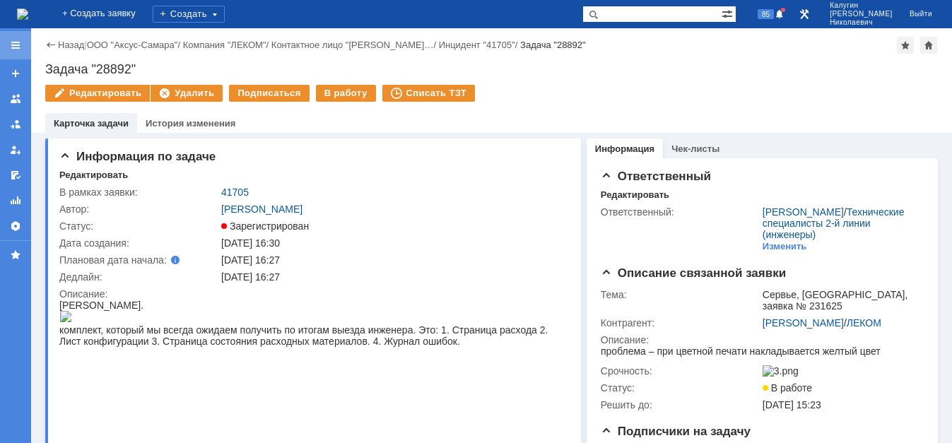
click at [16, 48] on div at bounding box center [15, 45] width 11 height 11
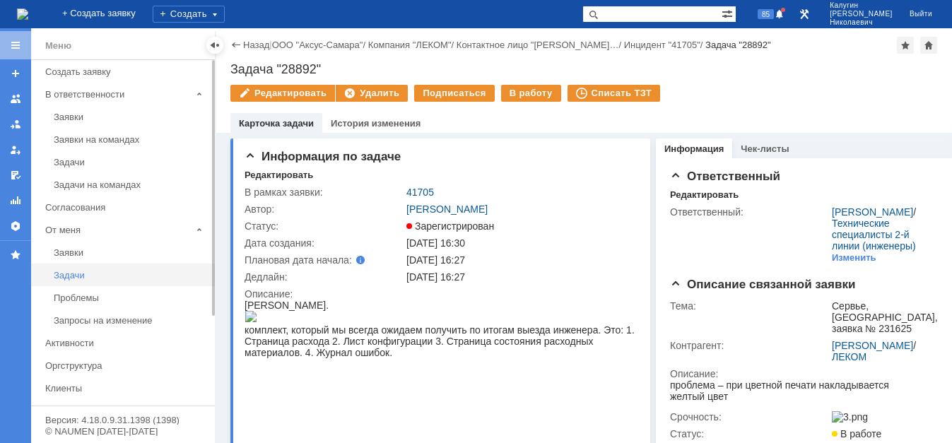
click at [80, 279] on div "Задачи" at bounding box center [130, 275] width 153 height 11
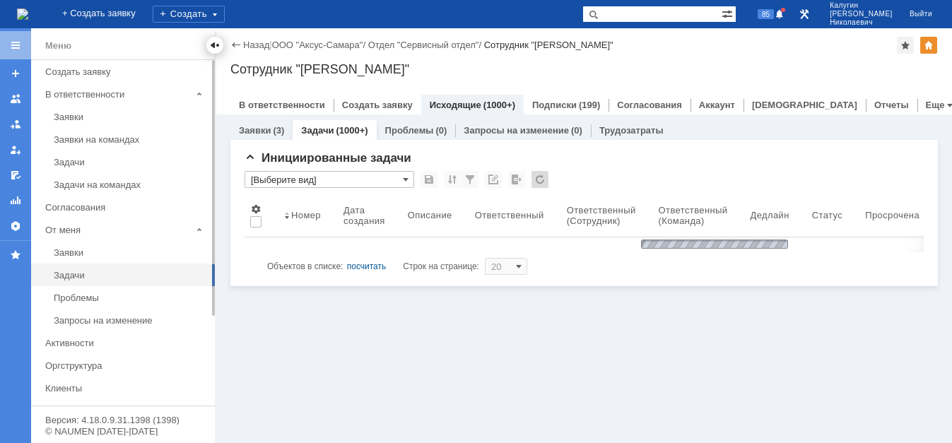
click at [213, 45] on div at bounding box center [214, 45] width 11 height 11
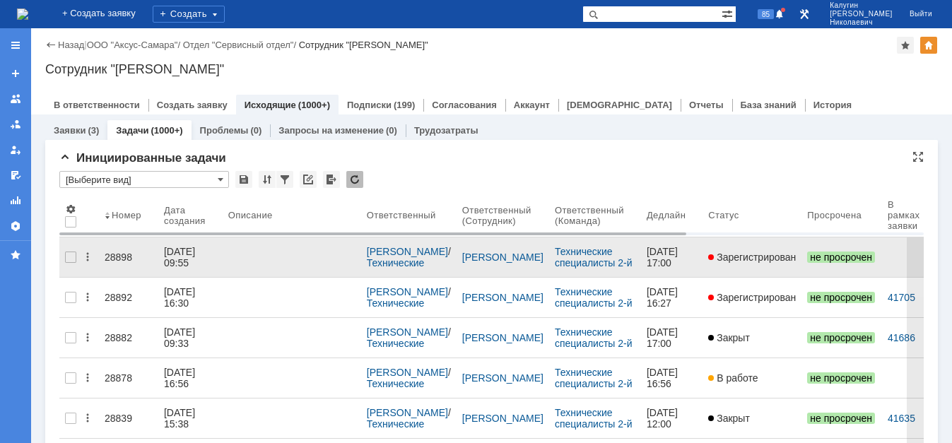
click at [107, 252] on div "28898" at bounding box center [129, 257] width 48 height 11
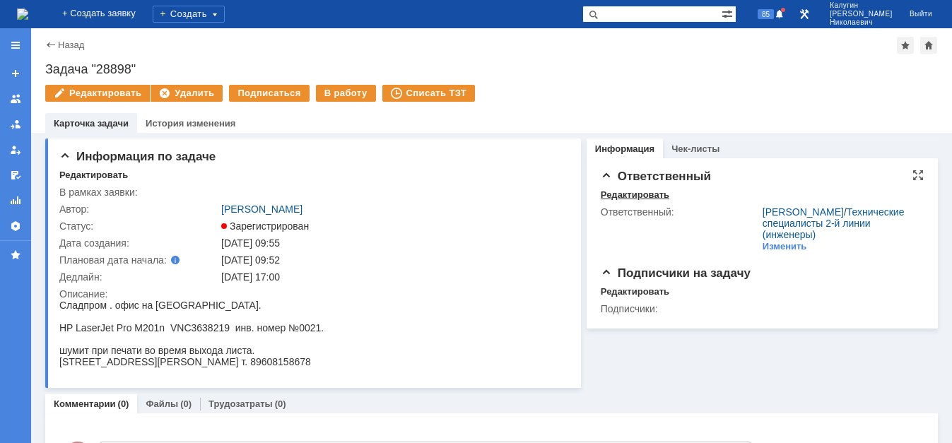
click at [629, 196] on div "Редактировать" at bounding box center [635, 195] width 69 height 11
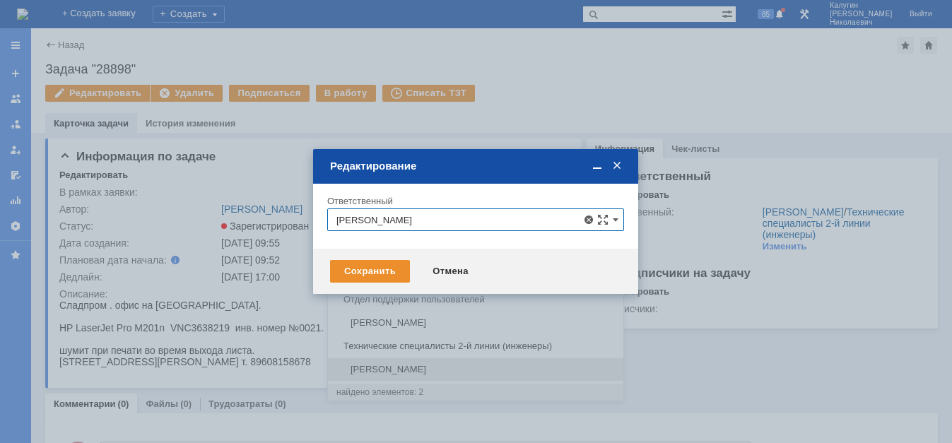
click at [426, 374] on span "Носенков Александр" at bounding box center [476, 369] width 279 height 11
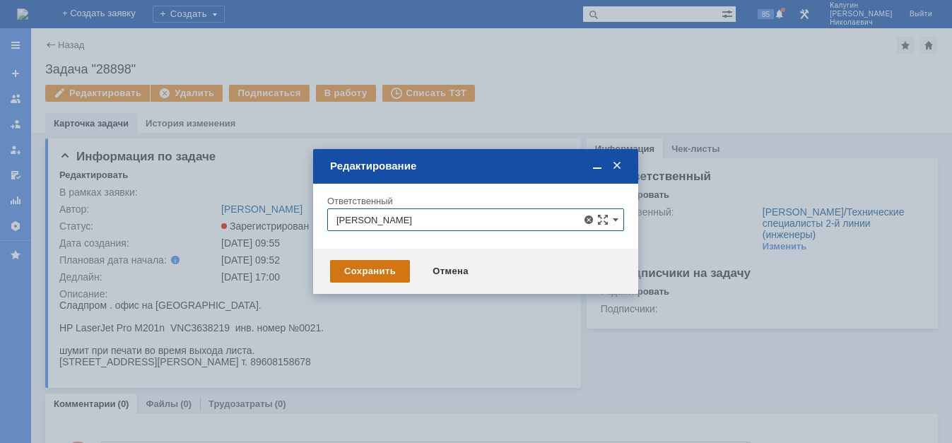
type input "Носенков Александр"
click at [377, 263] on div "Сохранить" at bounding box center [370, 271] width 80 height 23
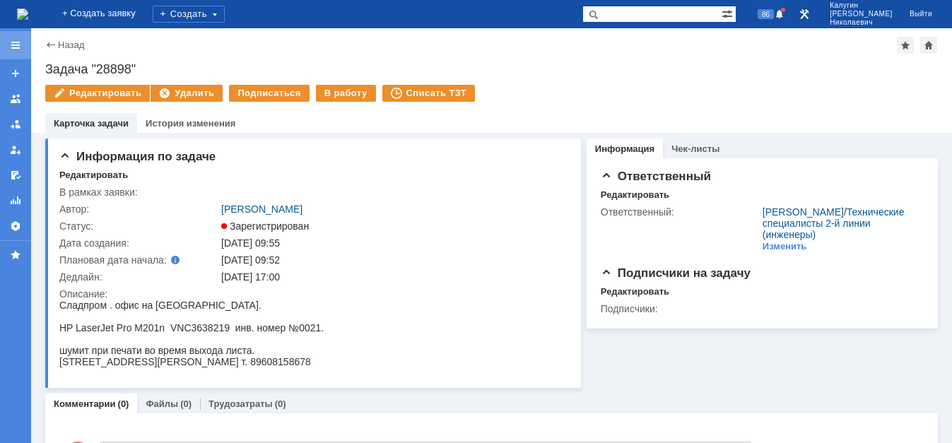
click at [11, 39] on div at bounding box center [15, 45] width 31 height 28
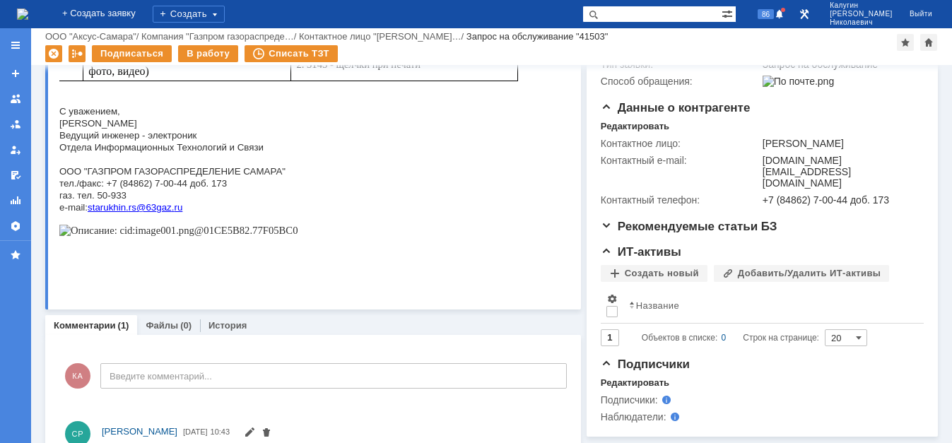
scroll to position [346, 0]
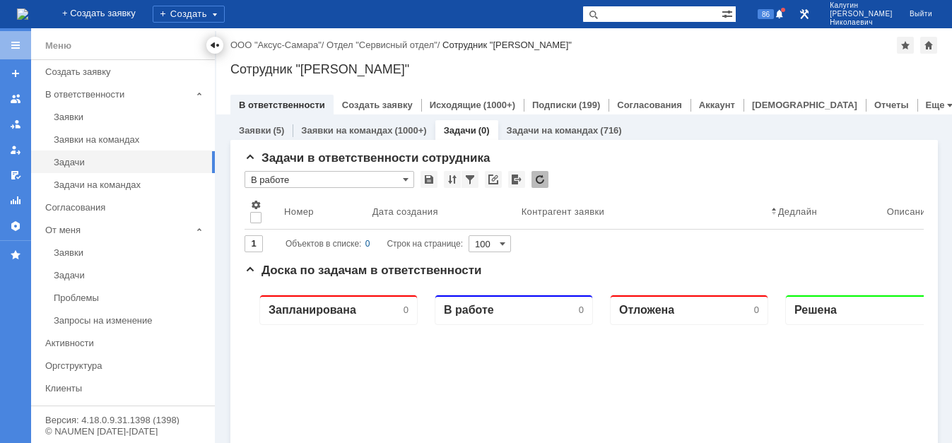
click at [214, 42] on div at bounding box center [214, 45] width 11 height 11
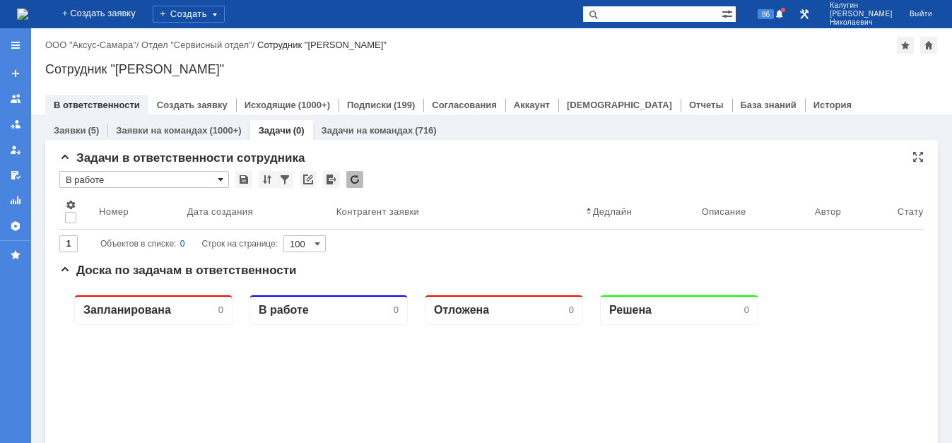
click at [220, 179] on span at bounding box center [221, 179] width 6 height 11
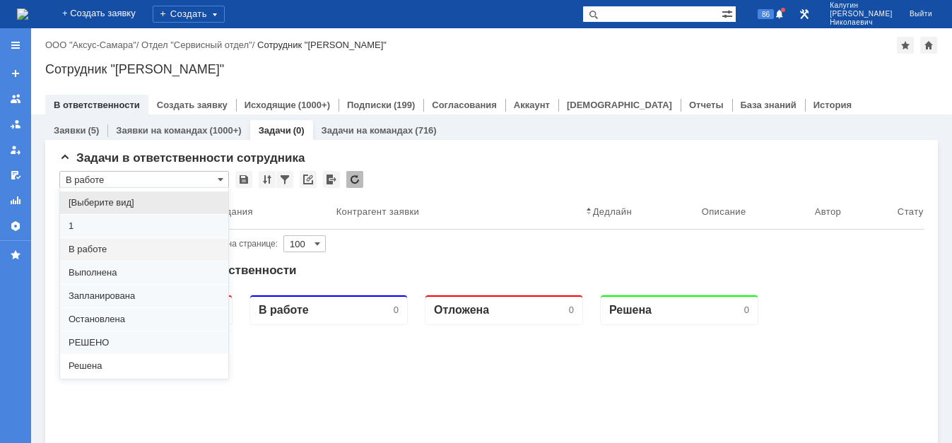
click at [146, 203] on span "[Выберите вид]" at bounding box center [144, 202] width 151 height 11
type input "[Выберите вид]"
type input "20"
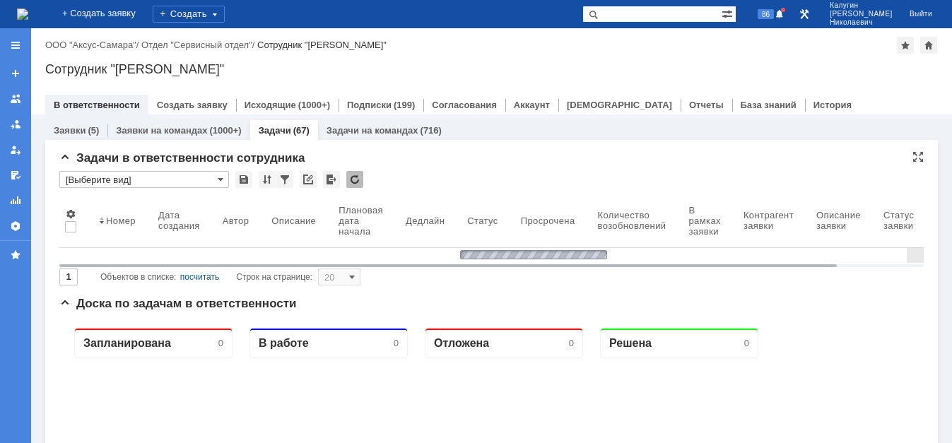
type input "[Выберите вид]"
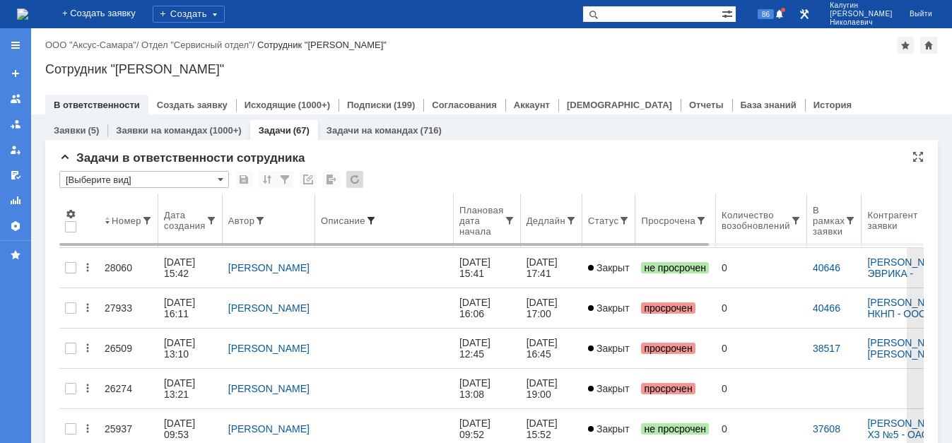
click at [366, 219] on span at bounding box center [371, 220] width 11 height 11
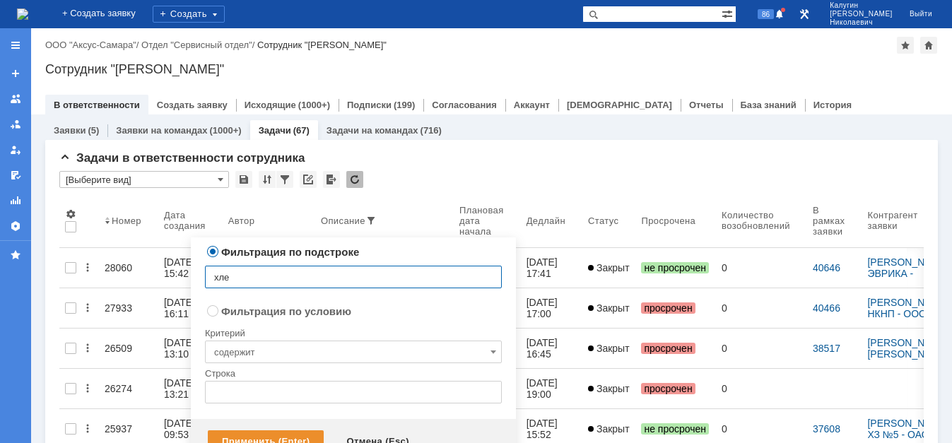
type input "хле"
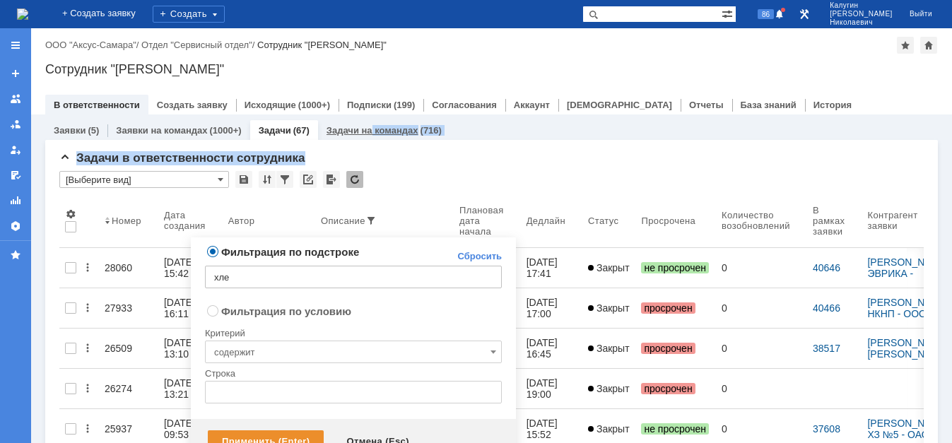
drag, startPoint x: 379, startPoint y: 254, endPoint x: 364, endPoint y: 132, distance: 122.5
click at [366, 238] on div "Внимание! Данный атрибут уже используется в настройке сложной фильтрации . Филь…" at bounding box center [353, 329] width 325 height 182
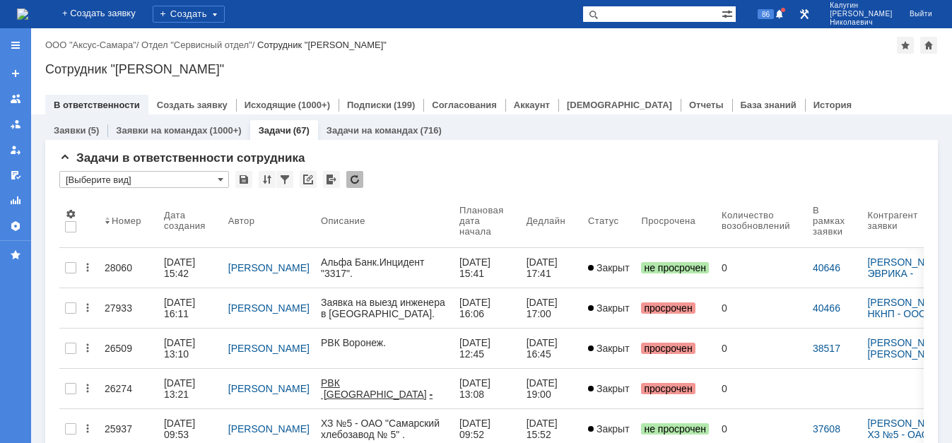
drag, startPoint x: 506, startPoint y: 47, endPoint x: 513, endPoint y: 87, distance: 41.0
click at [506, 50] on div "Назад | ООО "Аксус-Самара" / Отдел "Сервисный отдел" / Сотрудник "Калугин Алекс…" at bounding box center [491, 45] width 893 height 17
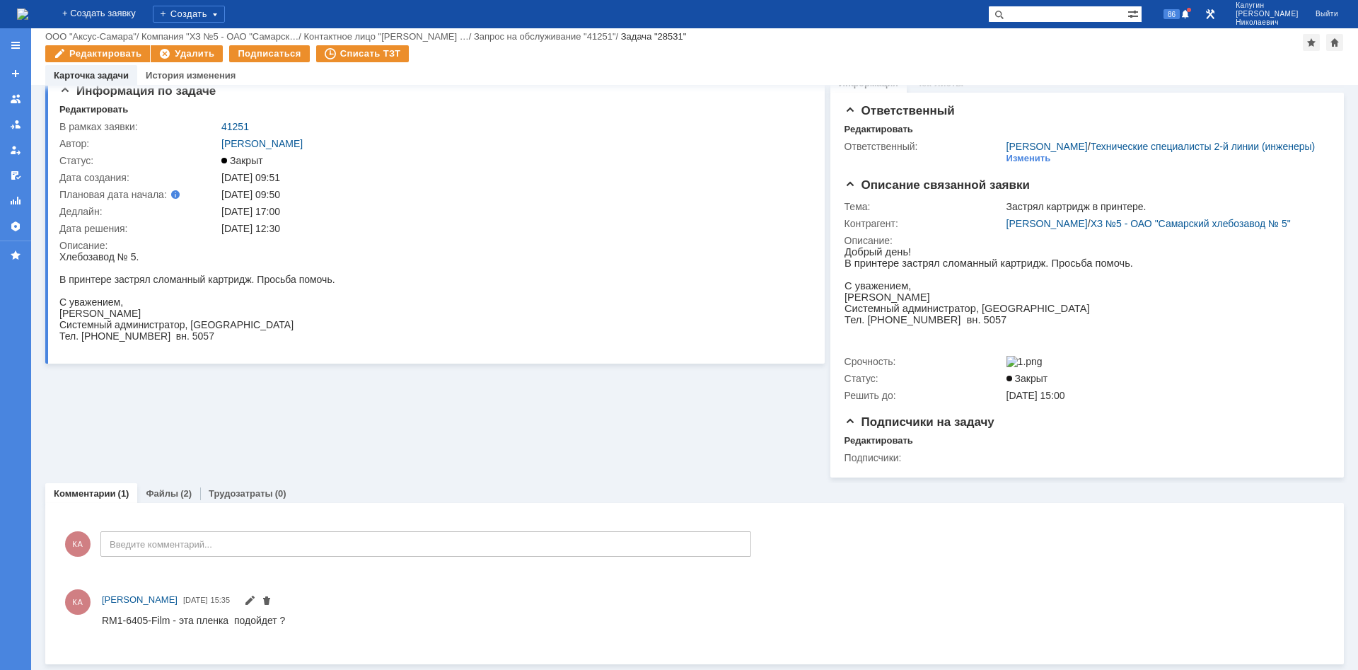
scroll to position [45, 0]
click at [165, 497] on link "Файлы" at bounding box center [162, 493] width 33 height 11
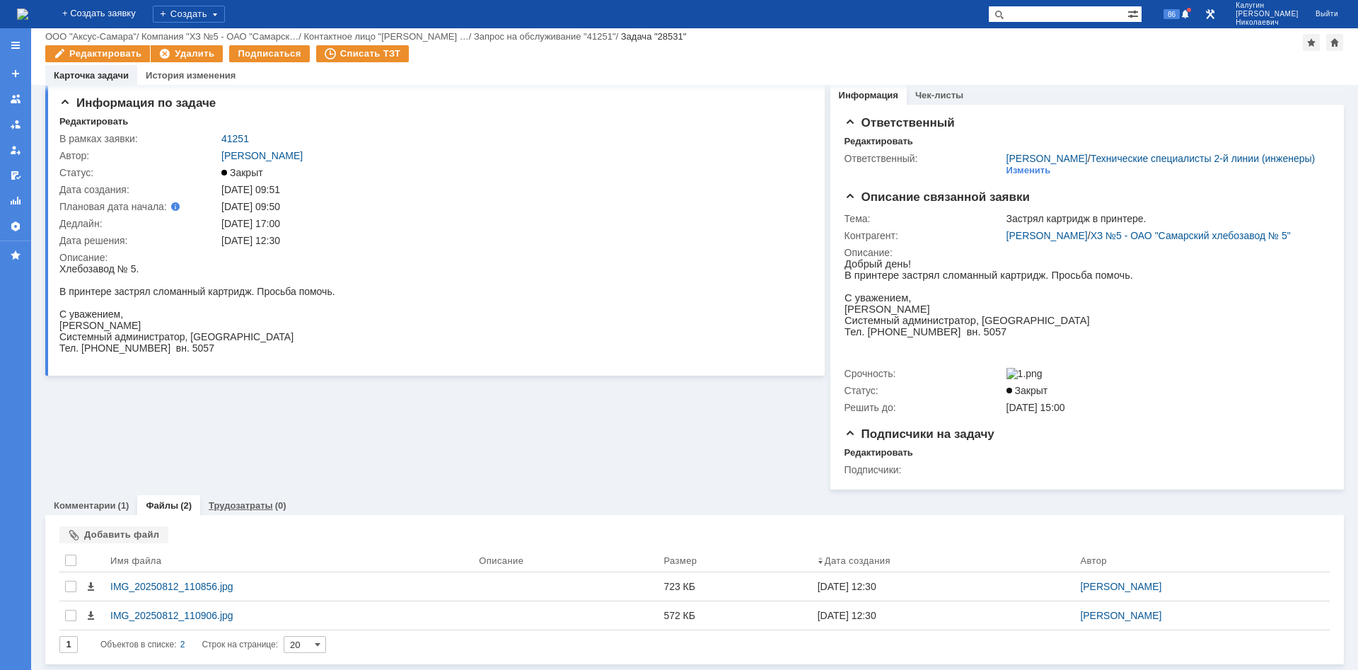
scroll to position [34, 0]
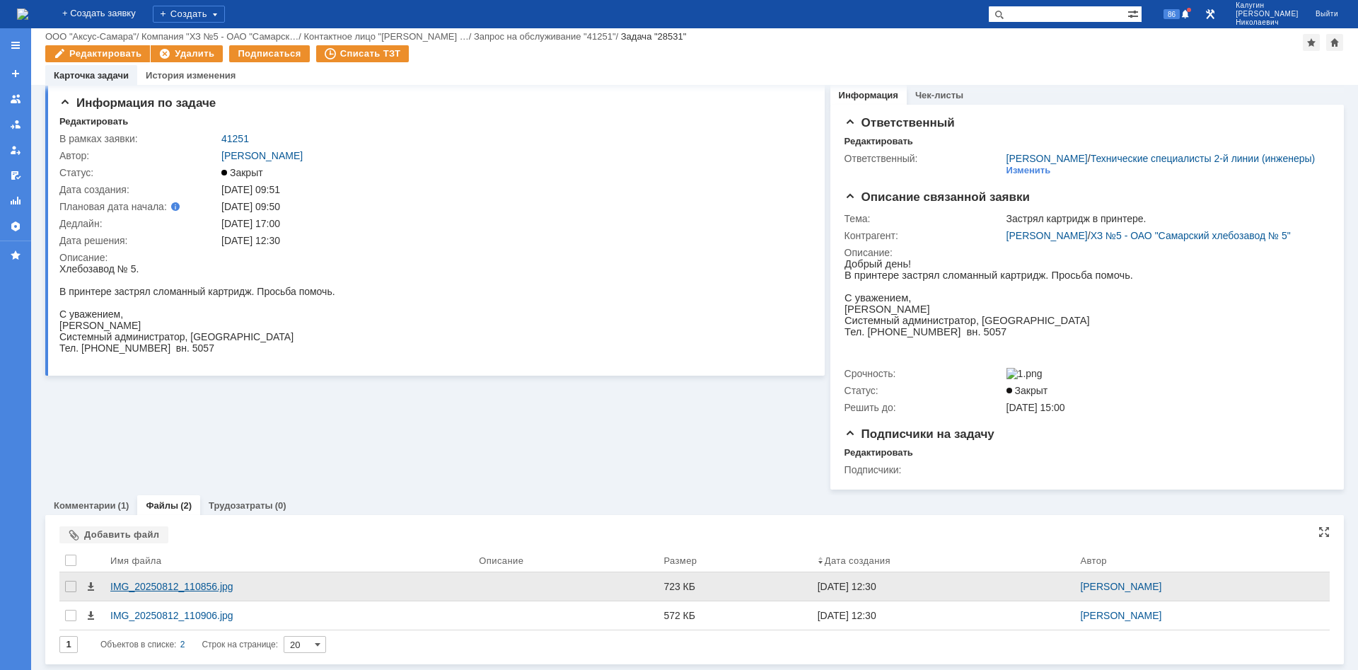
click at [197, 583] on div "IMG_20250812_110856.jpg" at bounding box center [288, 586] width 357 height 11
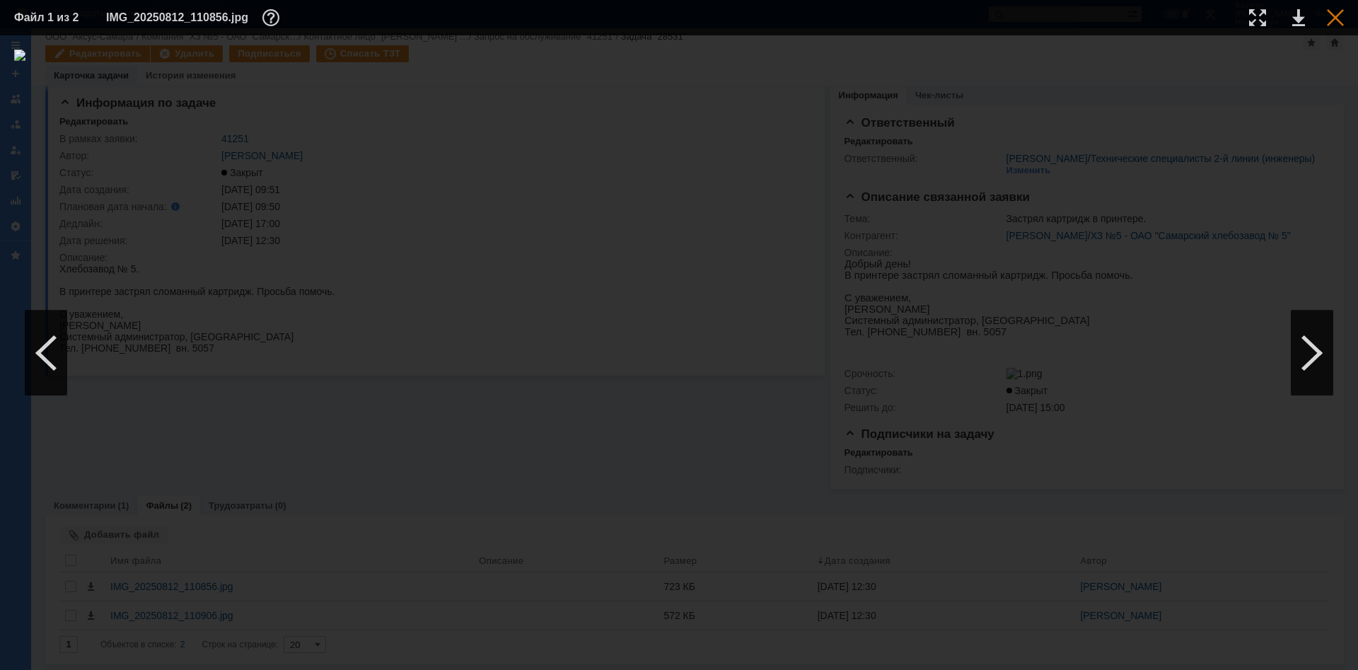
click at [1336, 16] on div at bounding box center [1335, 17] width 17 height 17
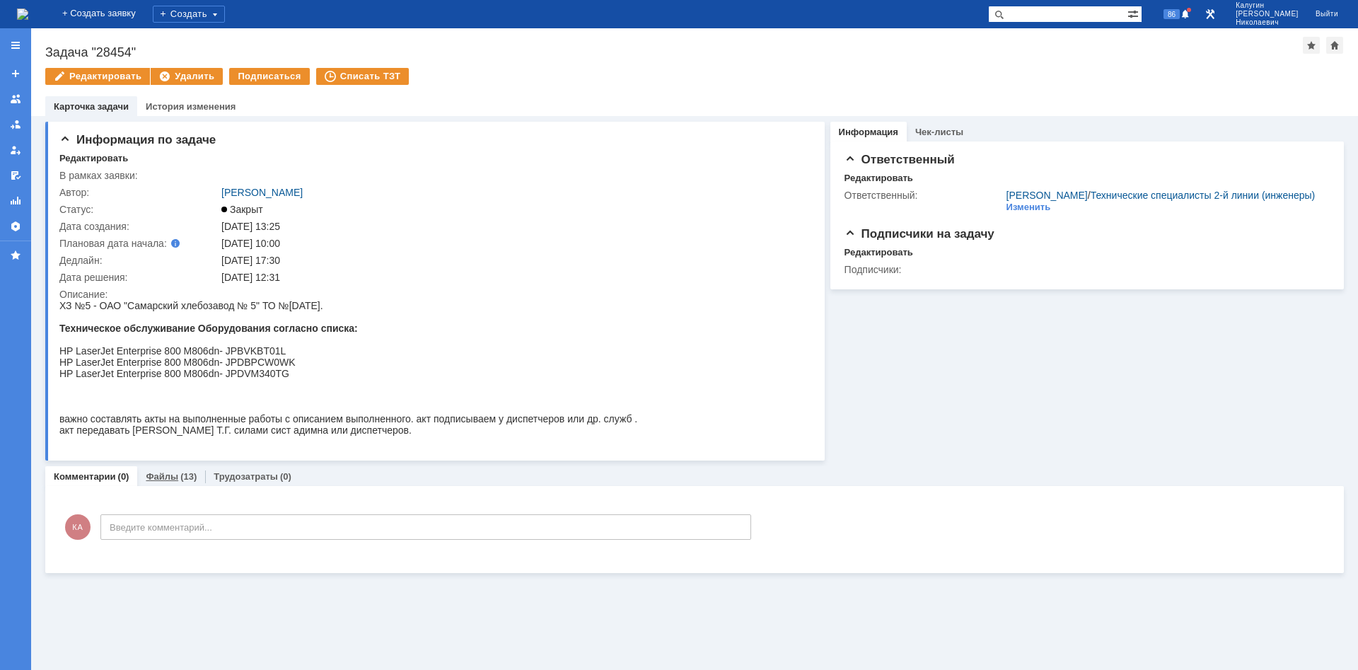
click at [151, 486] on div "Файлы (13)" at bounding box center [171, 476] width 68 height 21
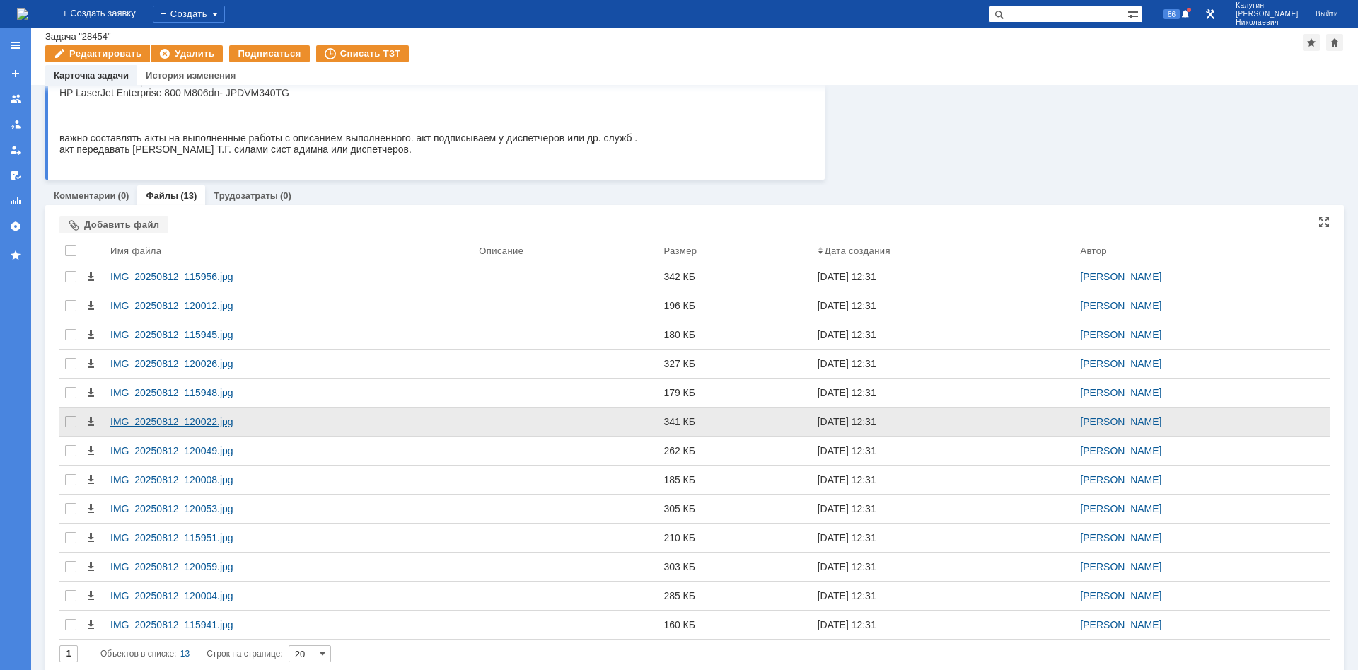
scroll to position [260, 0]
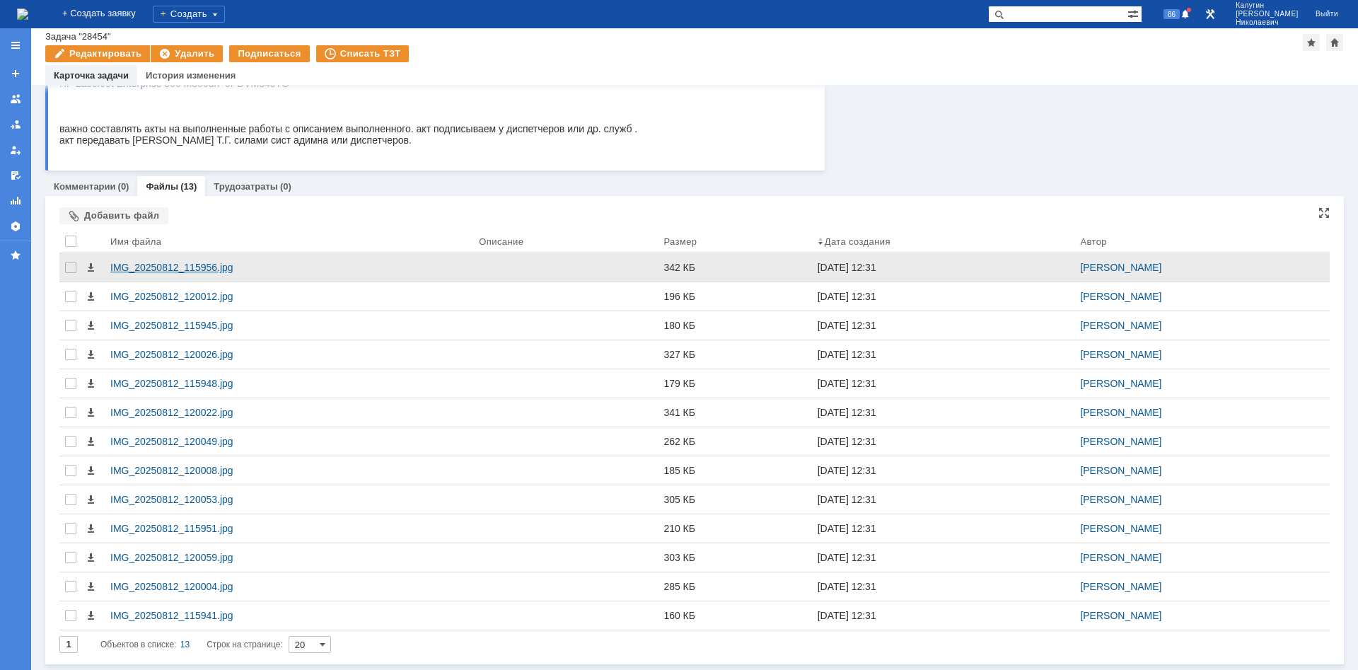
click at [193, 269] on div "IMG_20250812_115956.jpg" at bounding box center [288, 267] width 357 height 11
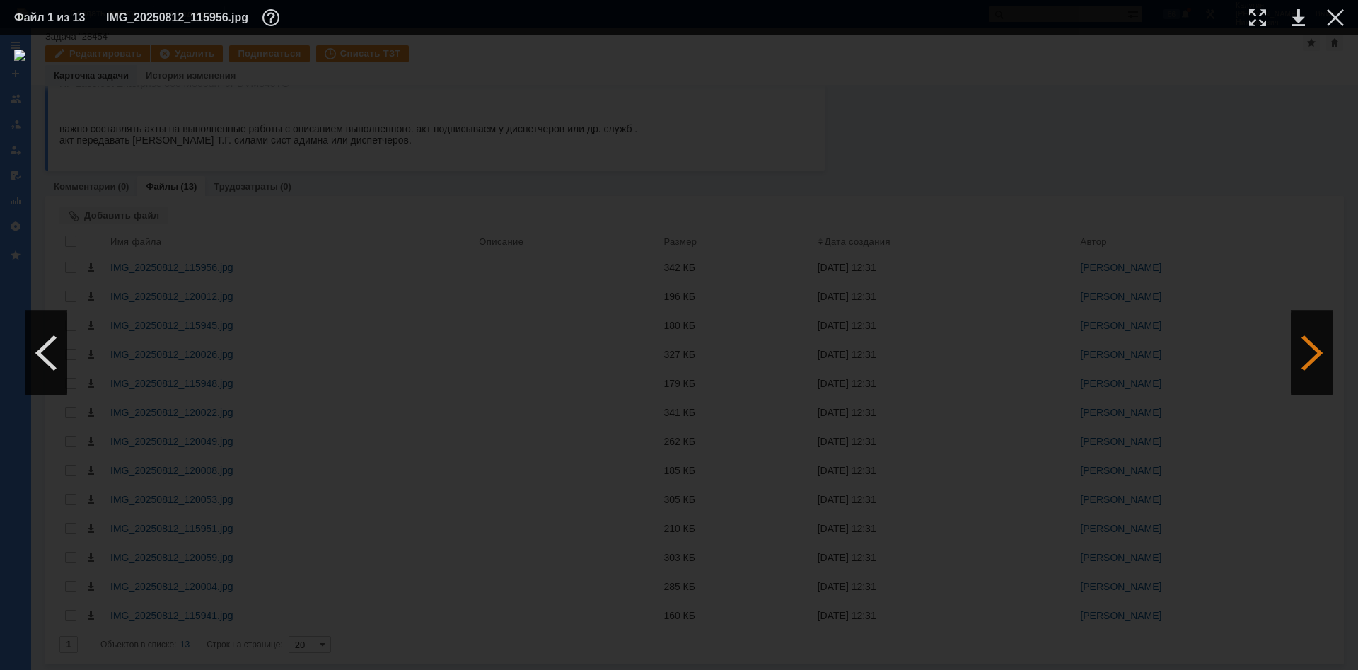
click at [1320, 359] on div at bounding box center [1311, 352] width 42 height 85
click at [1316, 359] on div at bounding box center [1311, 352] width 42 height 85
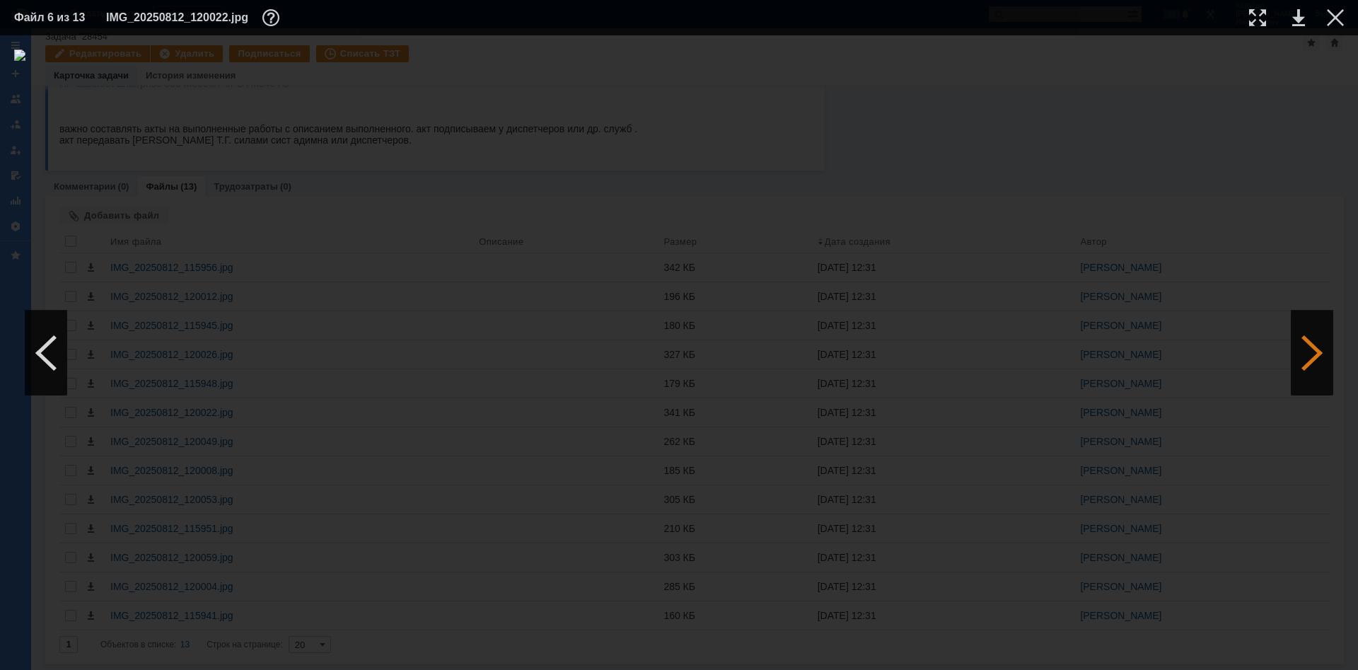
click at [1316, 359] on div at bounding box center [1311, 352] width 42 height 85
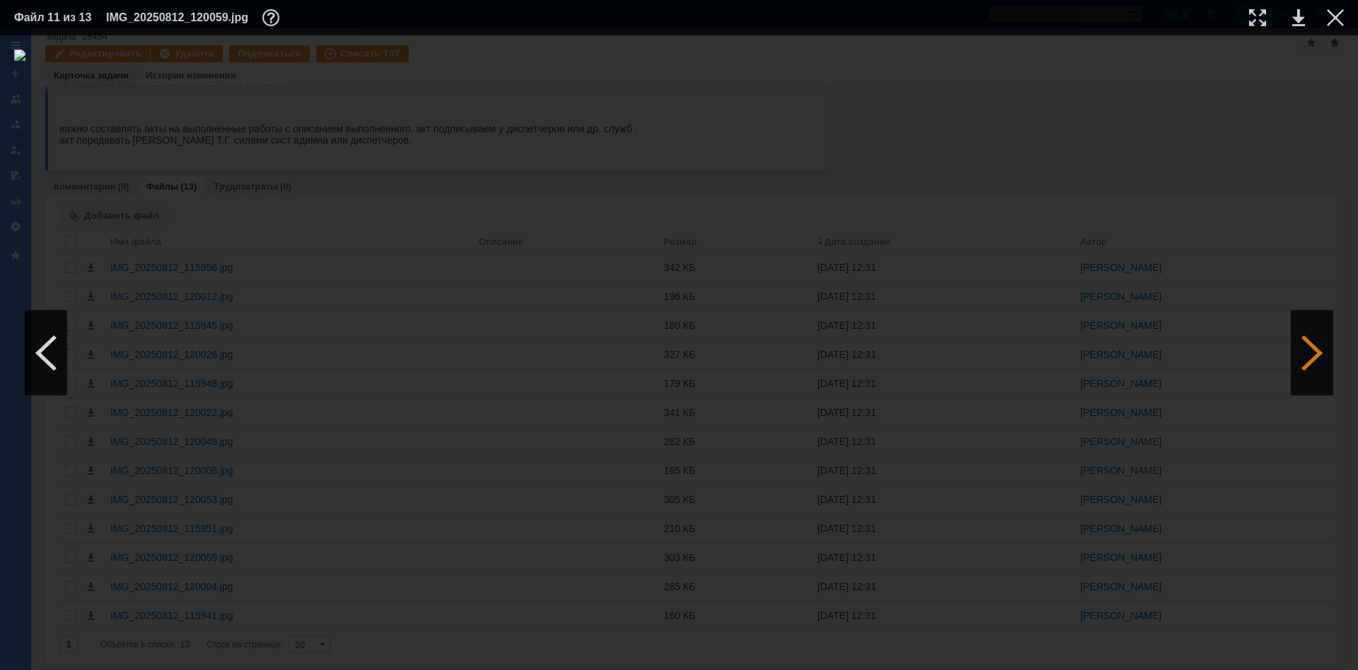
click at [1316, 359] on div at bounding box center [1311, 352] width 42 height 85
click at [1334, 21] on div at bounding box center [1335, 17] width 17 height 17
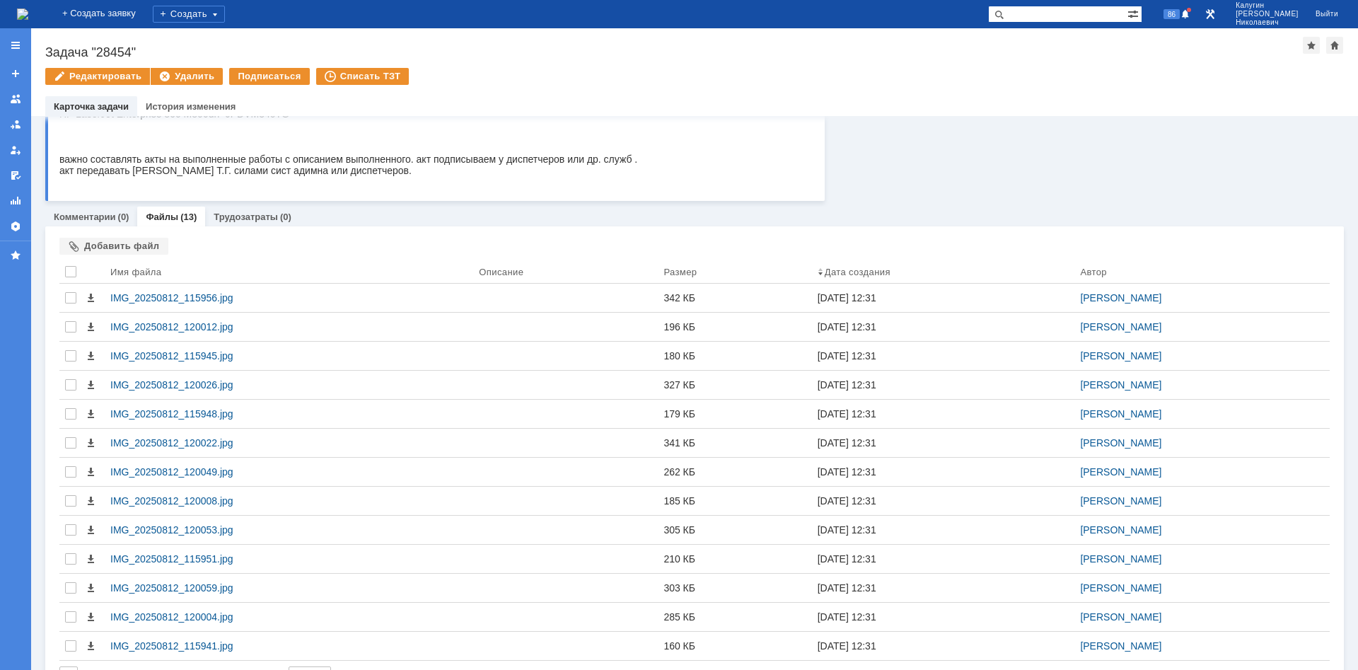
scroll to position [0, 0]
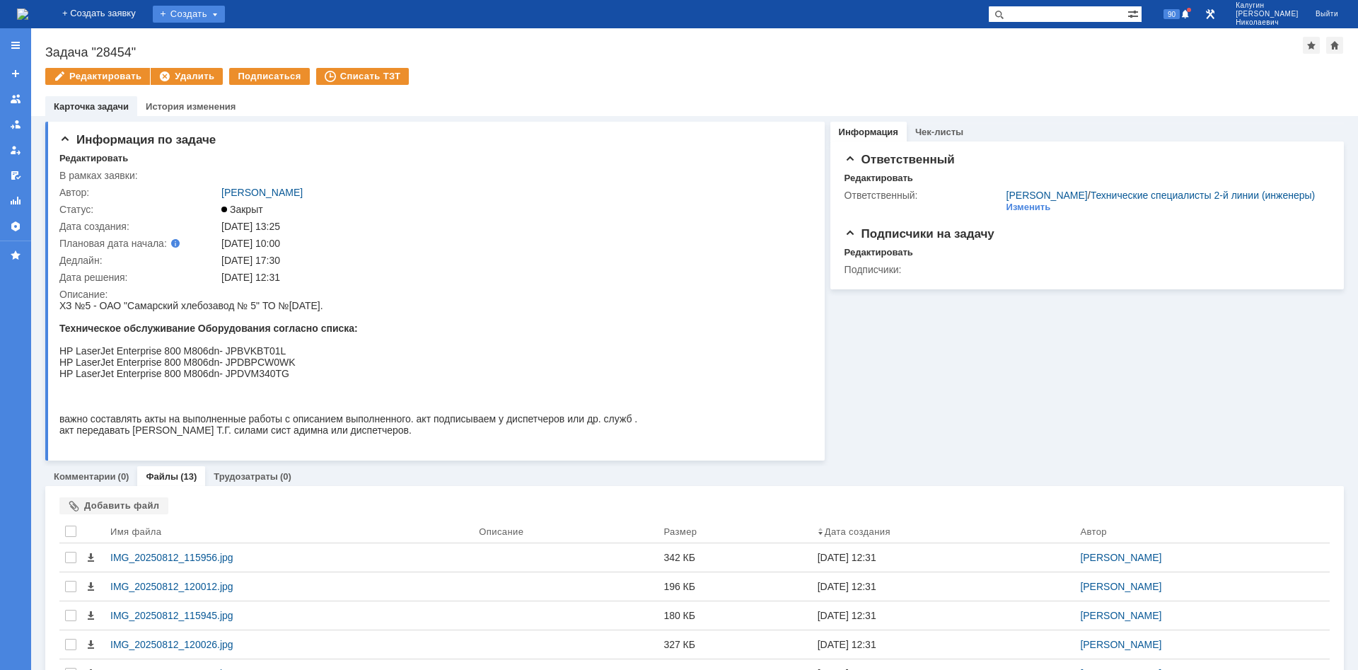
click at [202, 18] on div "Создать" at bounding box center [189, 14] width 72 height 17
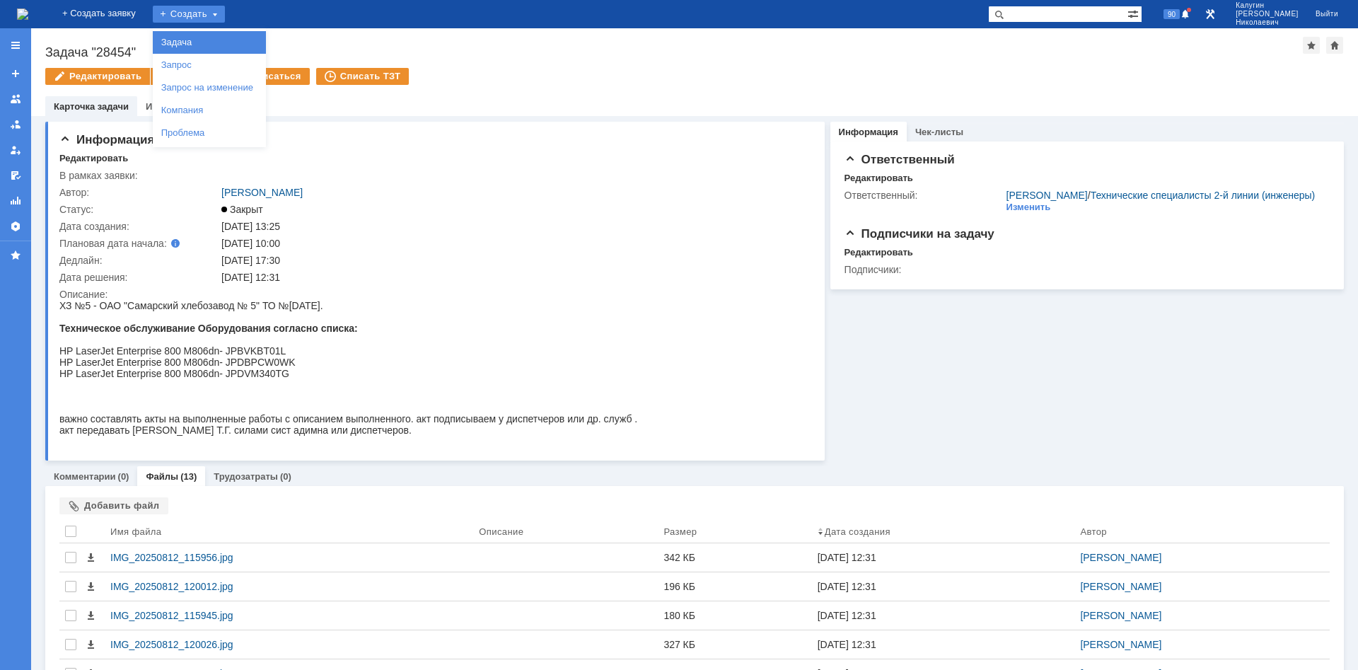
click at [220, 40] on link "Задача" at bounding box center [209, 42] width 107 height 17
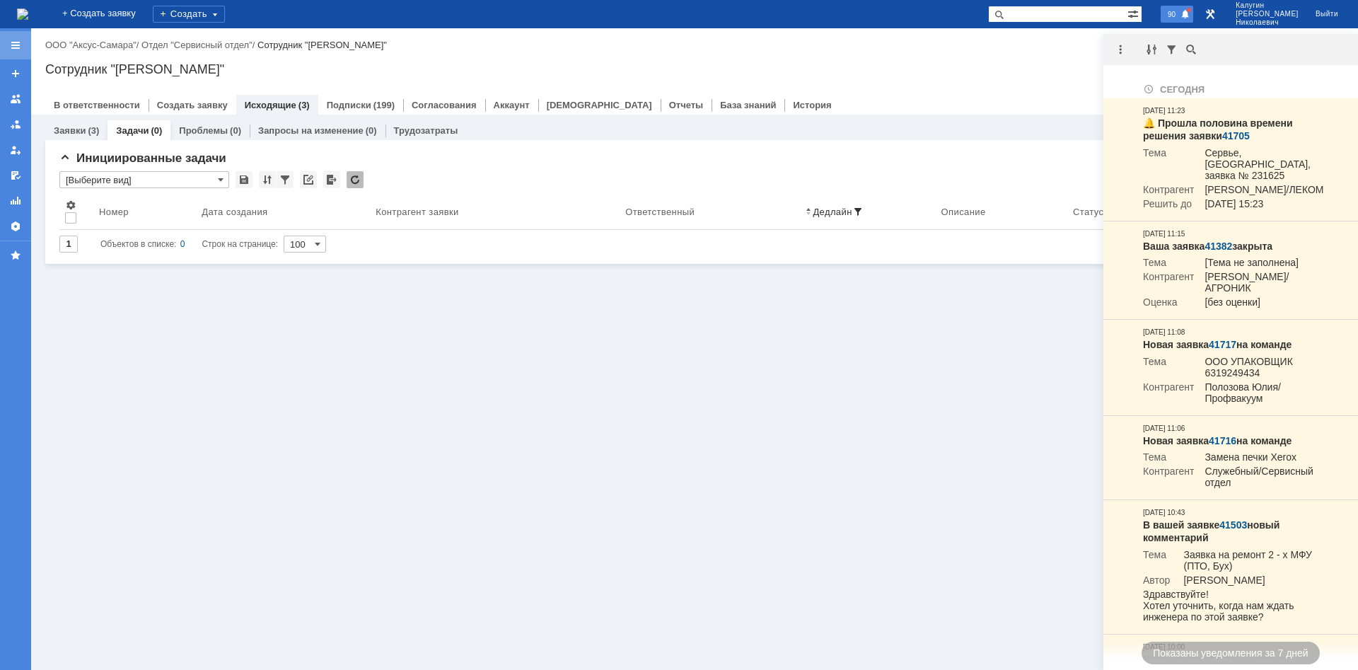
click at [15, 47] on div at bounding box center [15, 45] width 11 height 11
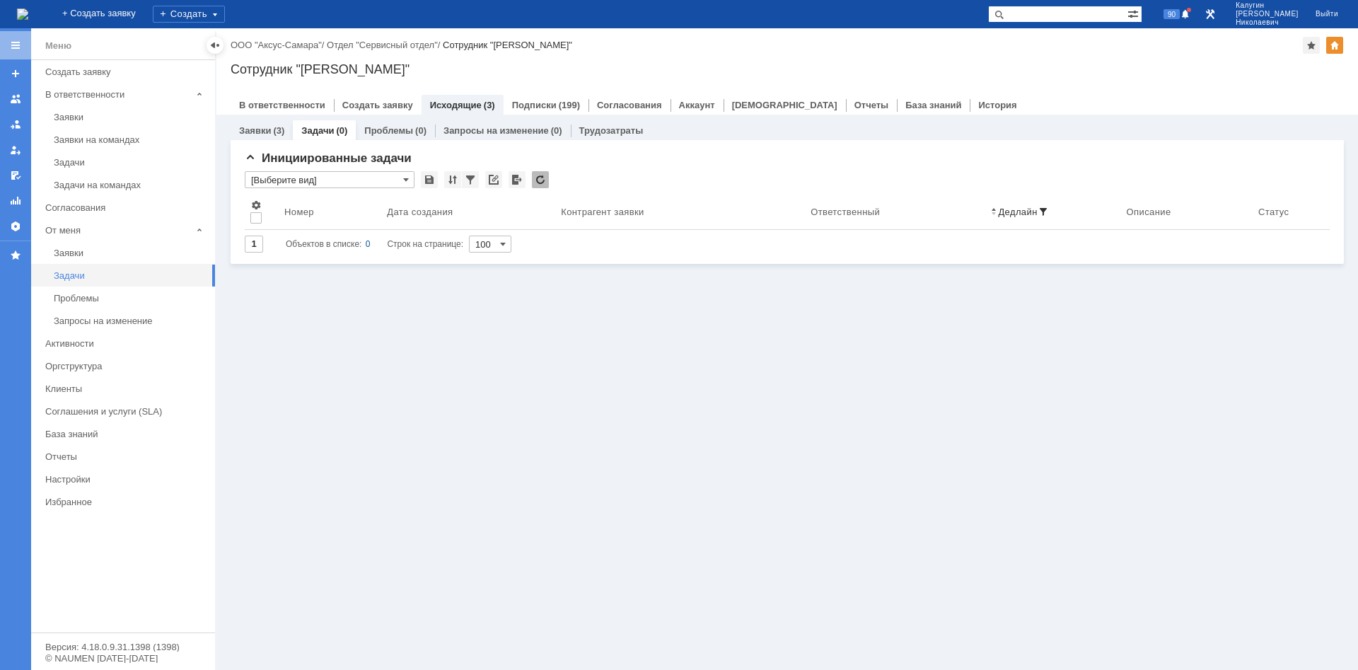
click at [74, 276] on div "Задачи" at bounding box center [130, 275] width 153 height 11
click at [216, 42] on div at bounding box center [214, 45] width 11 height 11
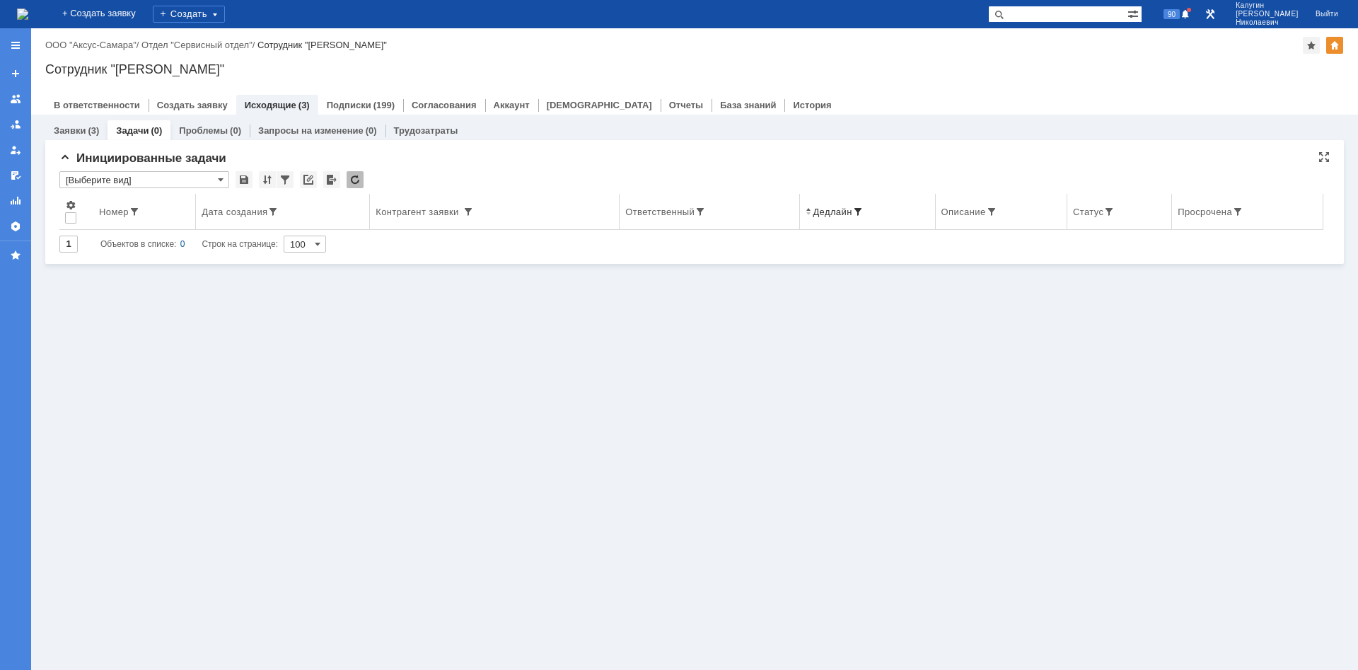
click at [861, 208] on span at bounding box center [857, 211] width 11 height 11
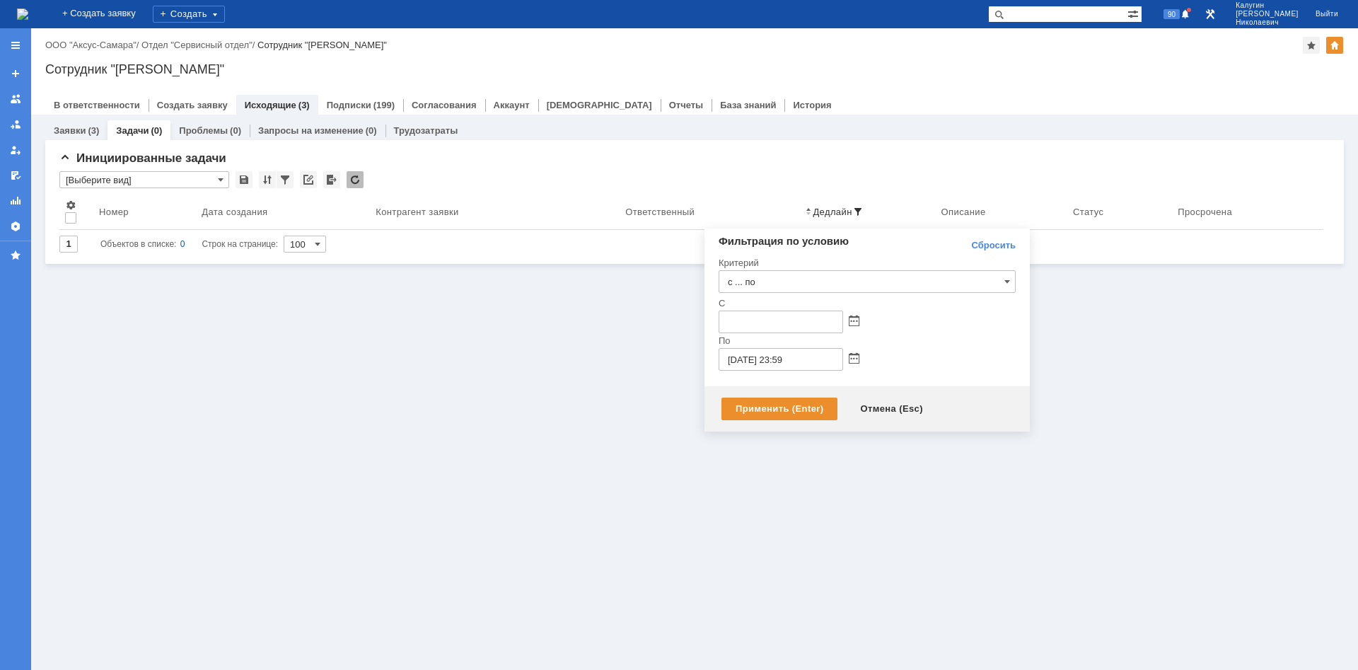
drag, startPoint x: 998, startPoint y: 246, endPoint x: 989, endPoint y: 257, distance: 14.0
click at [998, 245] on link "Сбросить" at bounding box center [993, 245] width 45 height 11
type input "с ... по"
click at [766, 412] on div "Применить (Enter)" at bounding box center [779, 408] width 116 height 23
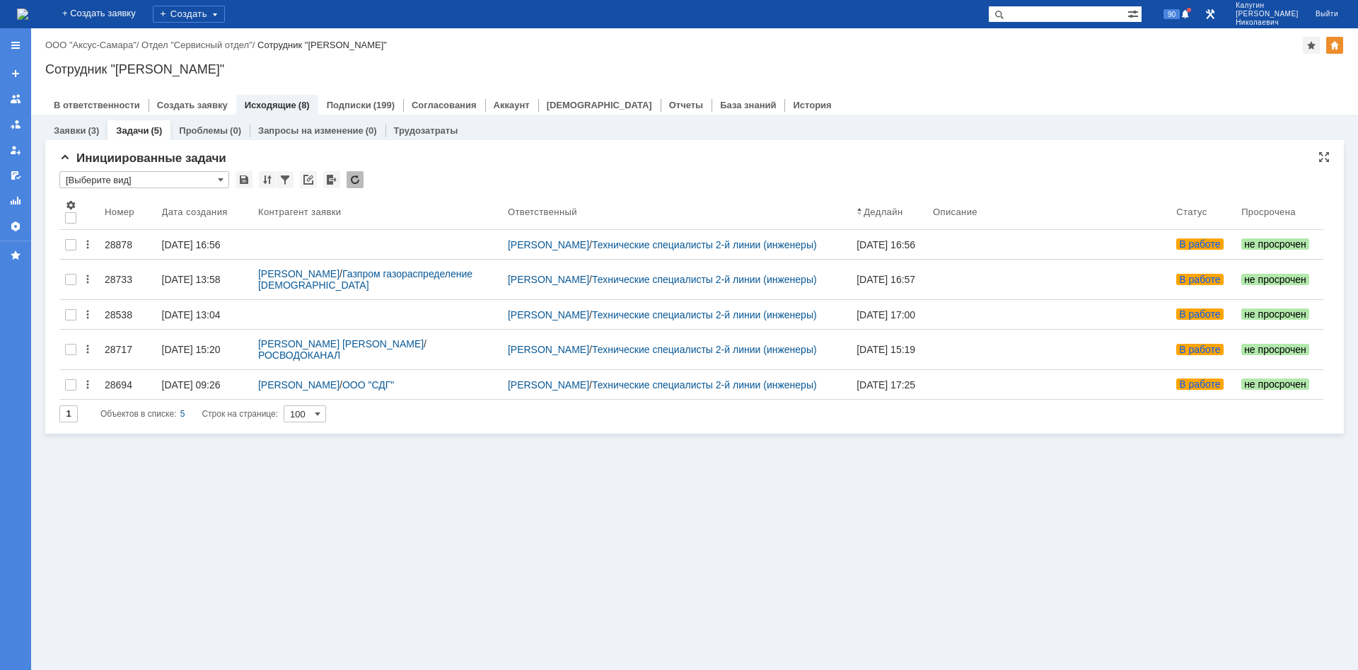
click at [148, 177] on input "[Выберите вид]" at bounding box center [144, 179] width 170 height 17
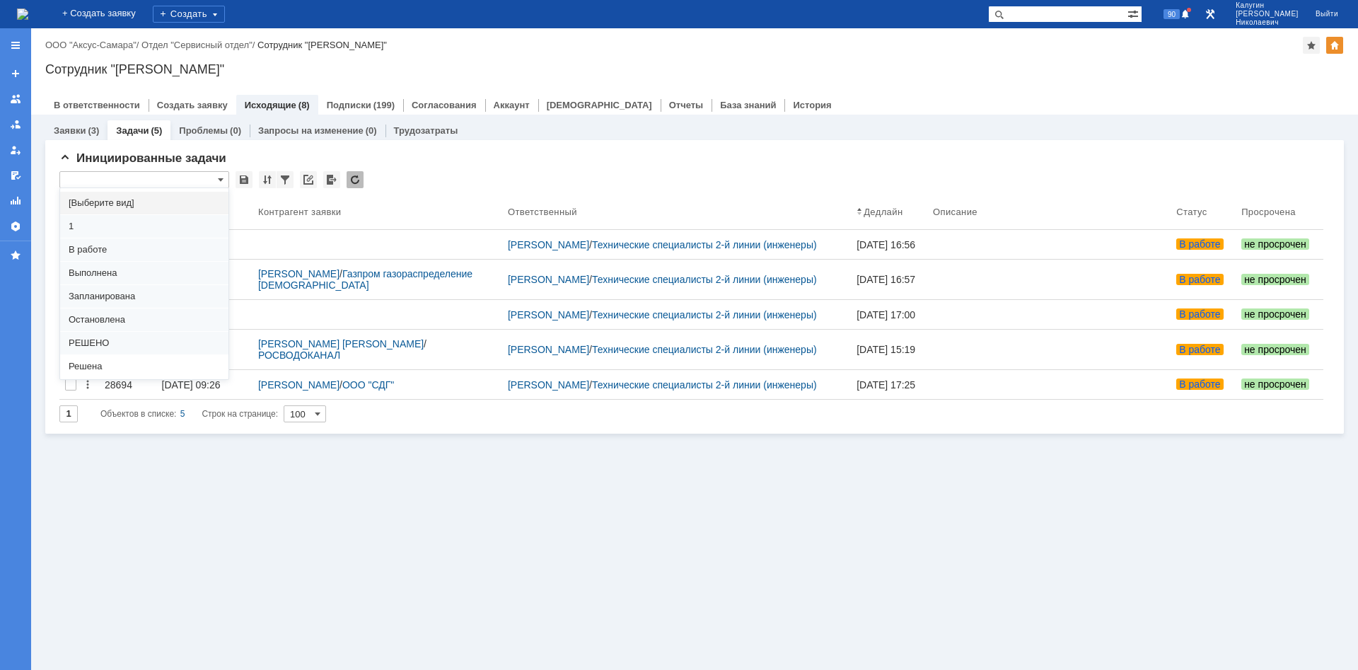
click at [139, 202] on span "[Выберите вид]" at bounding box center [144, 202] width 151 height 11
type input "[Выберите вид]"
type input "20"
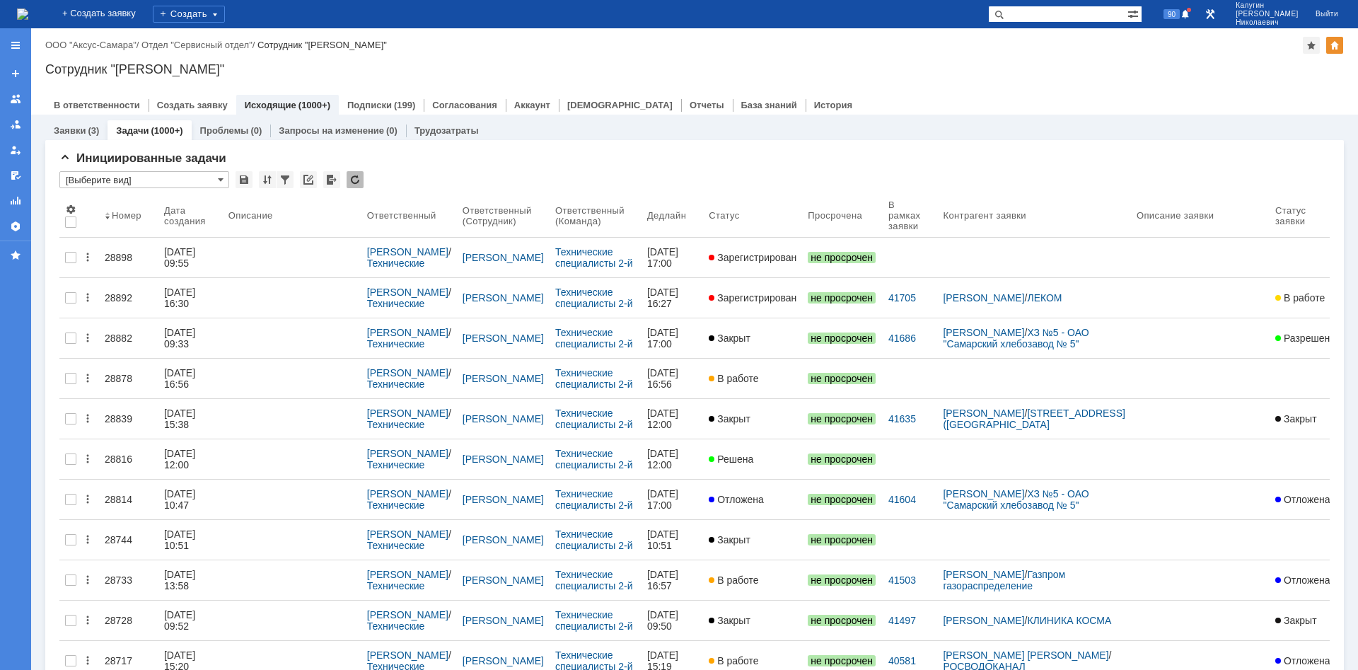
type input "[Выберите вид]"
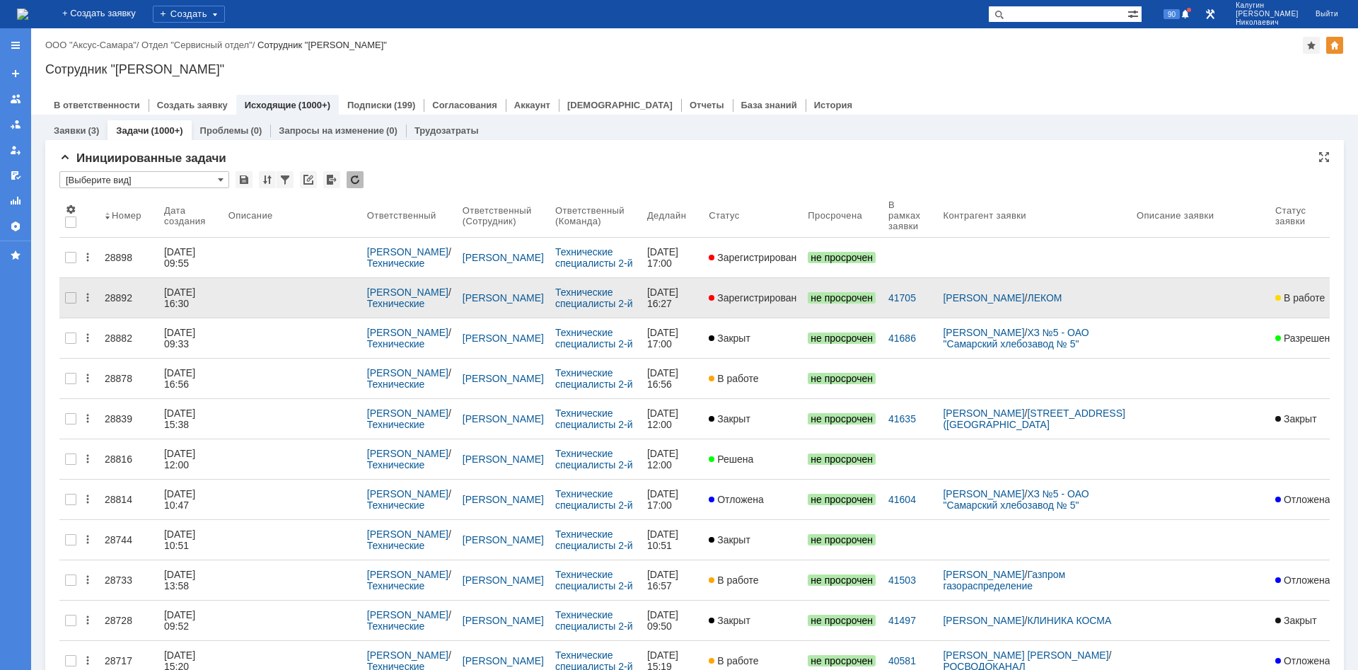
click at [112, 293] on div "28892" at bounding box center [129, 297] width 48 height 11
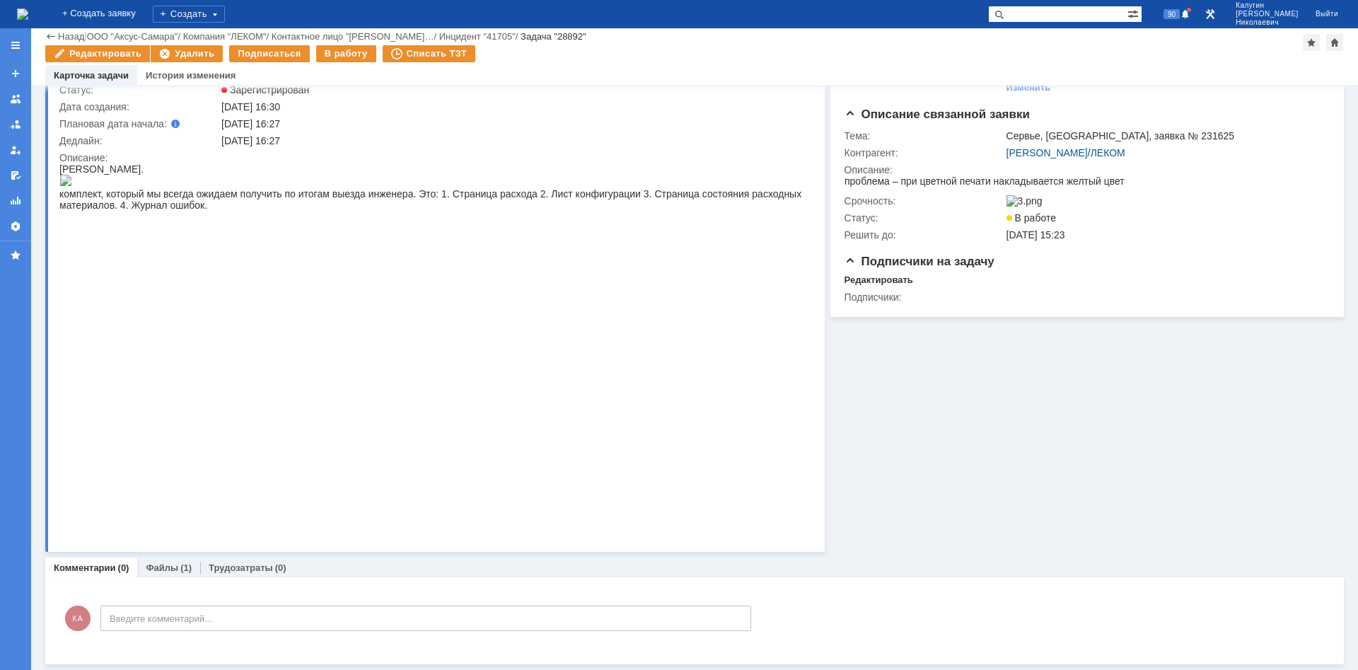
scroll to position [89, 0]
drag, startPoint x: 61, startPoint y: 513, endPoint x: 245, endPoint y: 526, distance: 185.0
click at [245, 211] on body "Леком Сервье. комплект, который мы всегда ожидаем получить по итогам выезда инж…" at bounding box center [431, 186] width 745 height 47
copy body "комплект, который мы всегда ожидаем получить по итогам выезда инженера. Это: 1.…"
click at [69, 40] on link "Назад" at bounding box center [71, 36] width 26 height 11
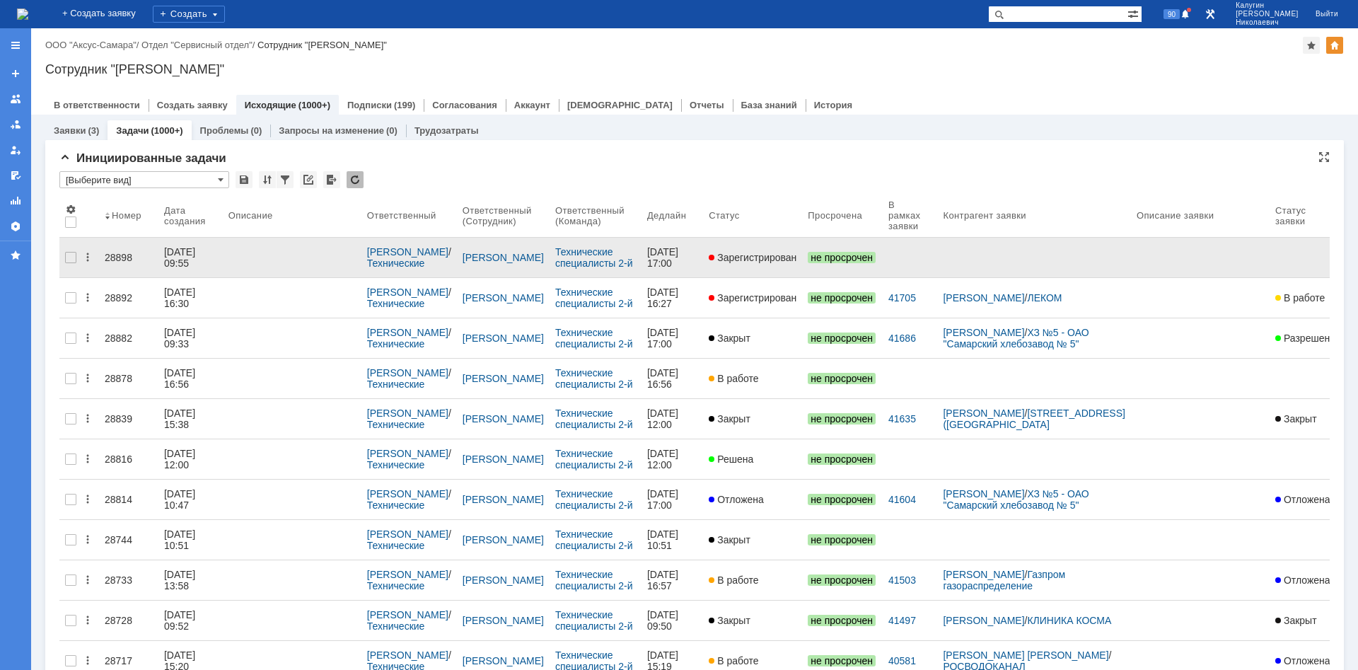
click at [119, 252] on div "28898" at bounding box center [129, 257] width 48 height 11
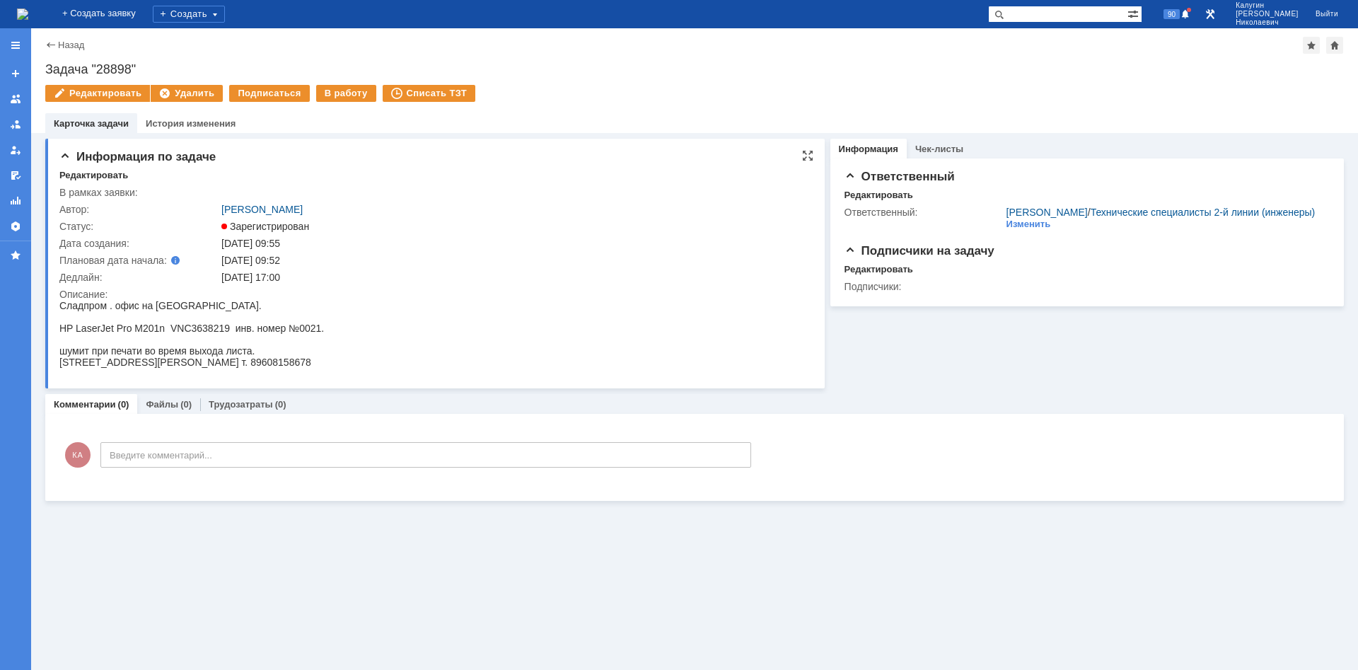
drag, startPoint x: 61, startPoint y: 327, endPoint x: 342, endPoint y: 371, distance: 284.0
click at [342, 368] on html "Сладпром . офис на Кирова. HP LaserJet Pro M201n VNC3638219 инв. номер №0021. ш…" at bounding box center [431, 334] width 745 height 68
copy body "HP LaserJet Pro M201n VNC3638219 инв. номер №0021. шумит при печати во время вы…"
click at [476, 308] on html "Сладпром . офис на Кирова. HP LaserJet Pro M201n VNC3638219 инв. номер №0021. ш…" at bounding box center [431, 334] width 745 height 68
click at [214, 16] on div "Создать" at bounding box center [189, 14] width 72 height 17
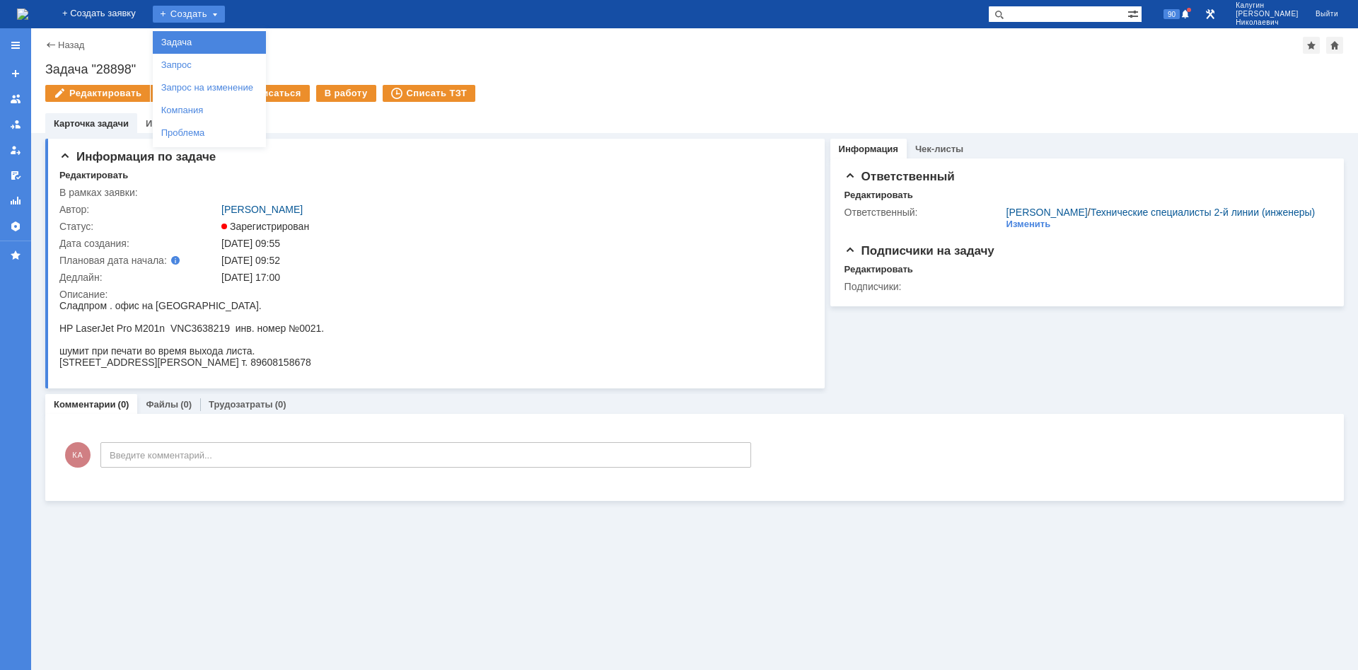
click at [218, 36] on link "Задача" at bounding box center [209, 42] width 107 height 17
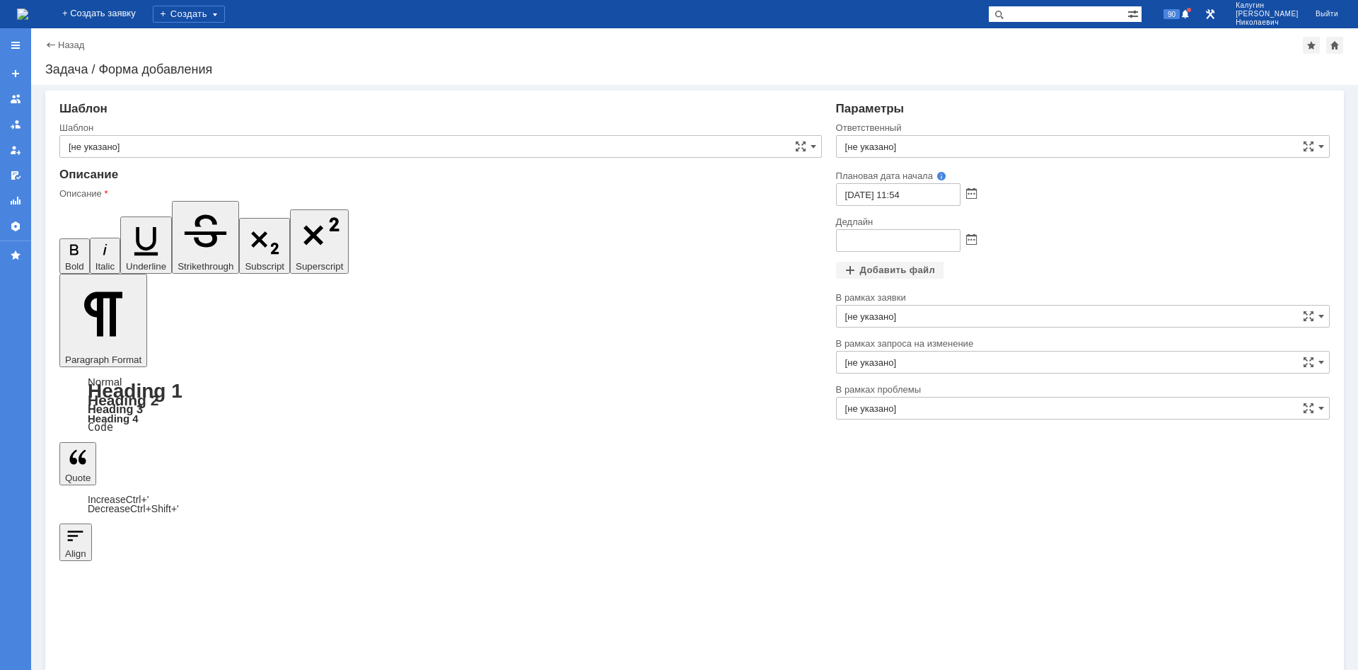
click at [13, 37] on div at bounding box center [15, 45] width 31 height 28
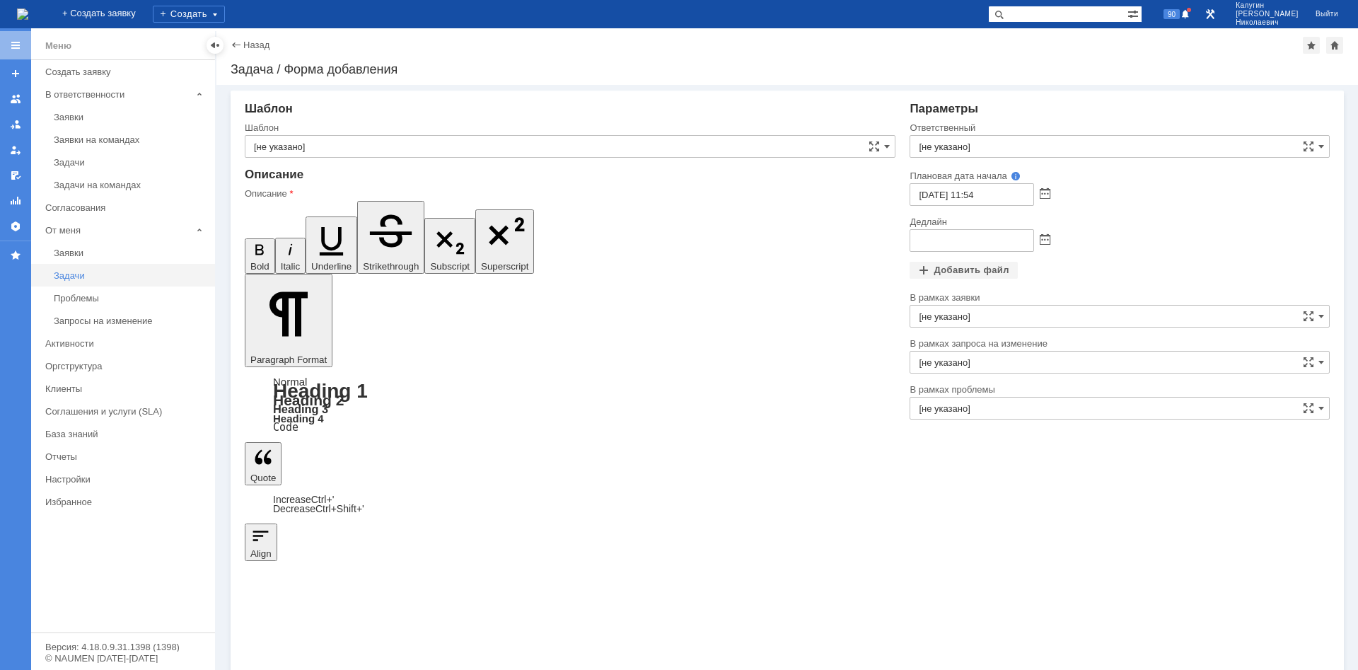
click at [68, 277] on div "Задачи" at bounding box center [130, 275] width 153 height 11
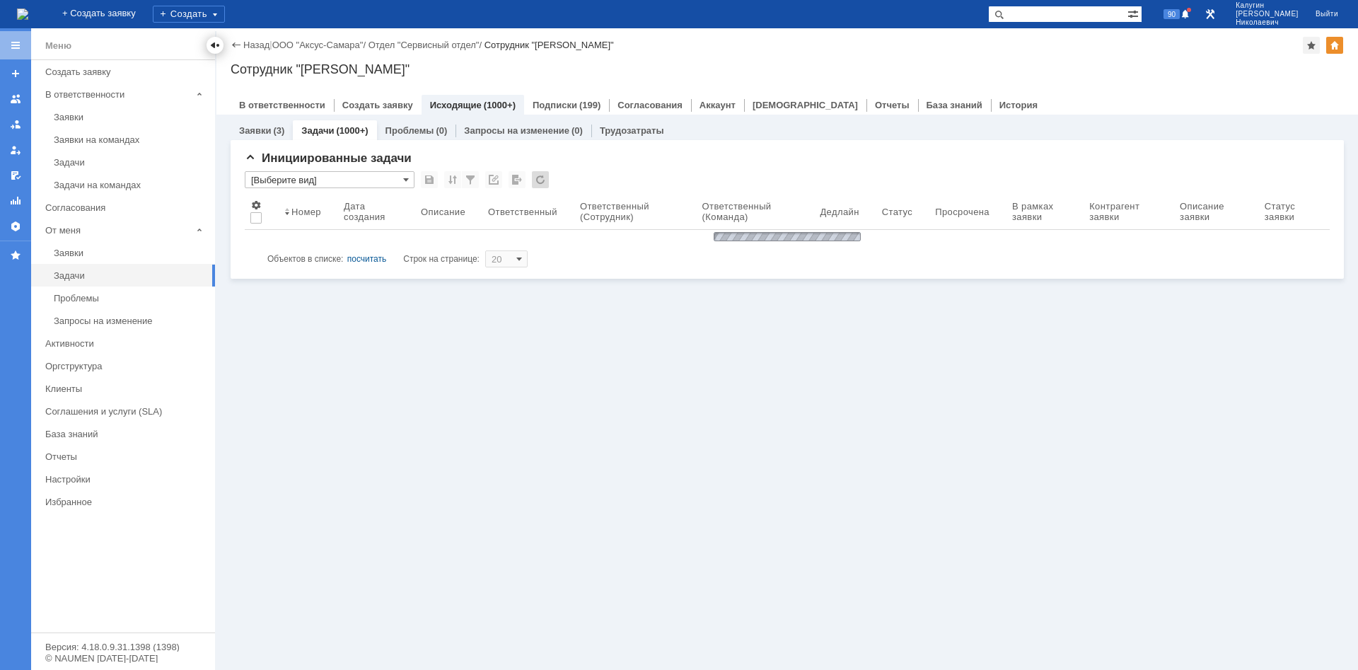
click at [214, 49] on div at bounding box center [214, 45] width 11 height 11
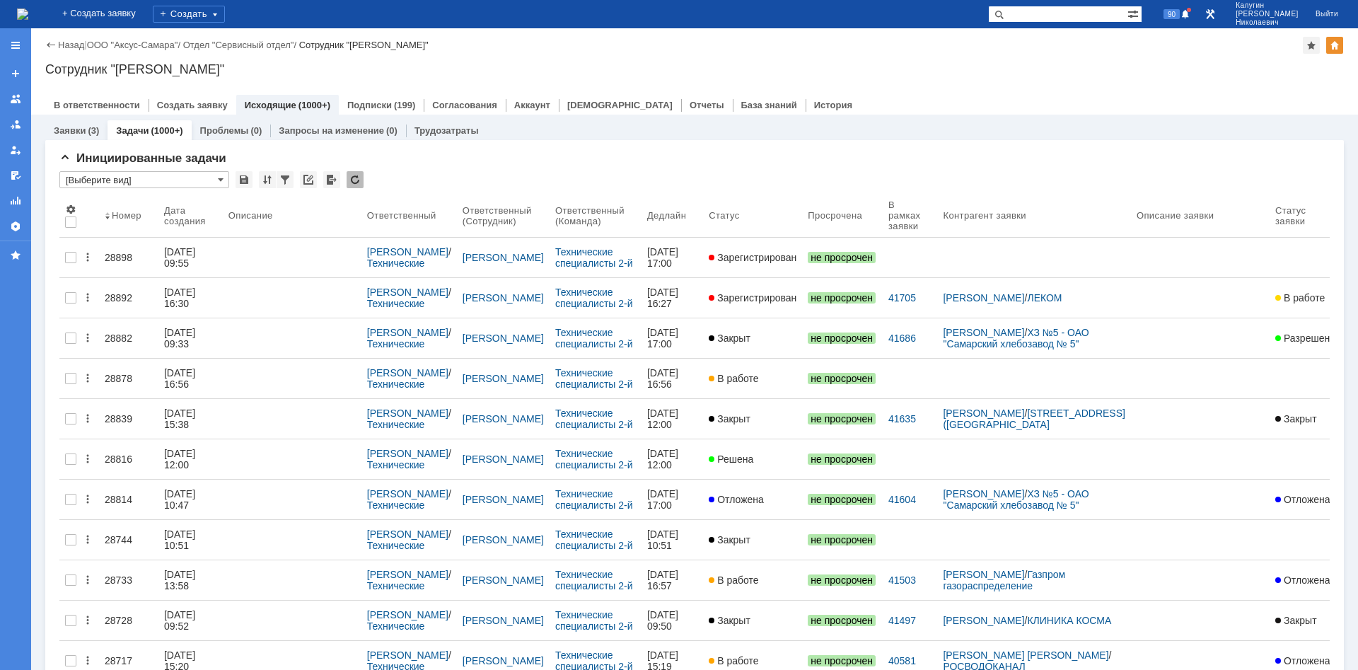
click at [14, 46] on div at bounding box center [15, 45] width 11 height 11
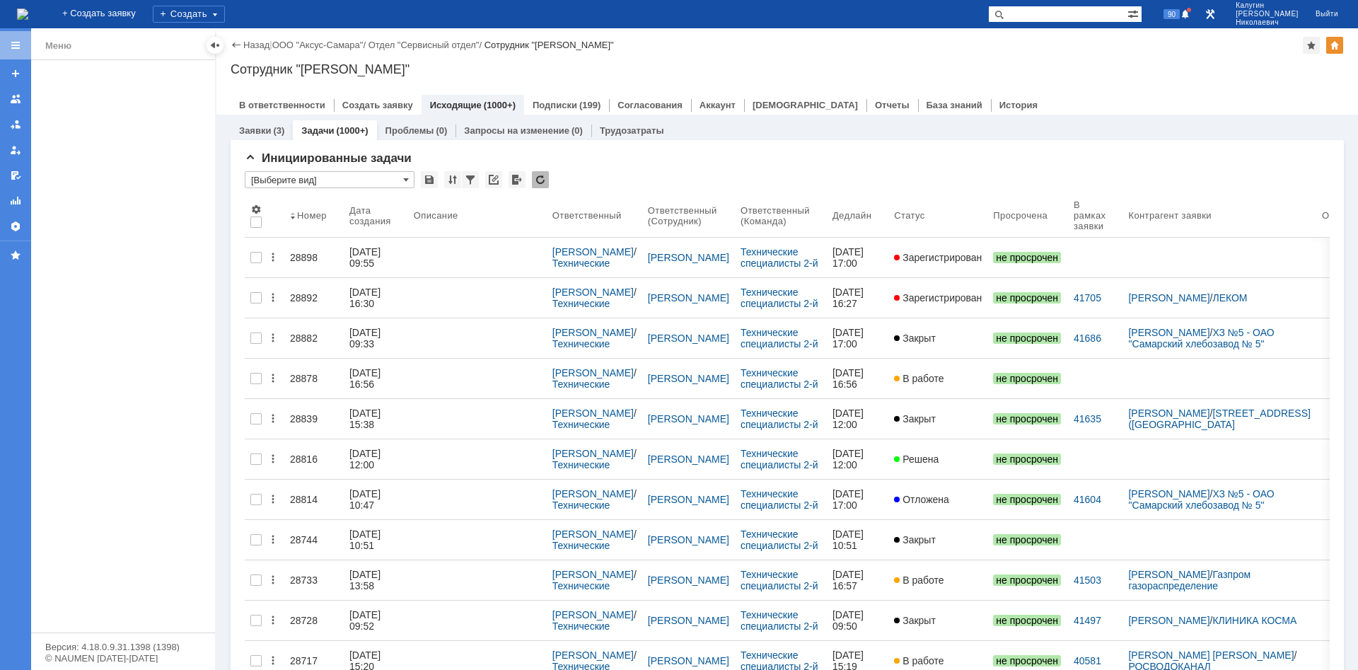
click at [15, 45] on div at bounding box center [15, 148] width 31 height 241
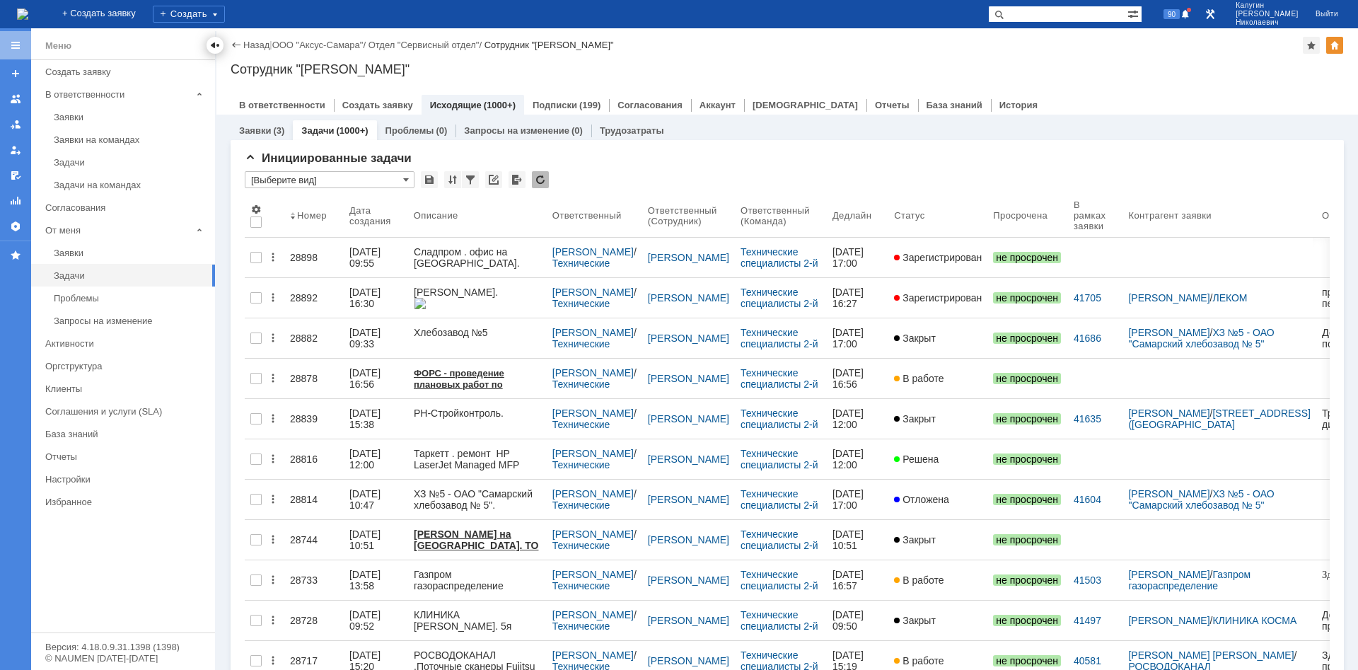
click at [214, 49] on div at bounding box center [214, 45] width 11 height 11
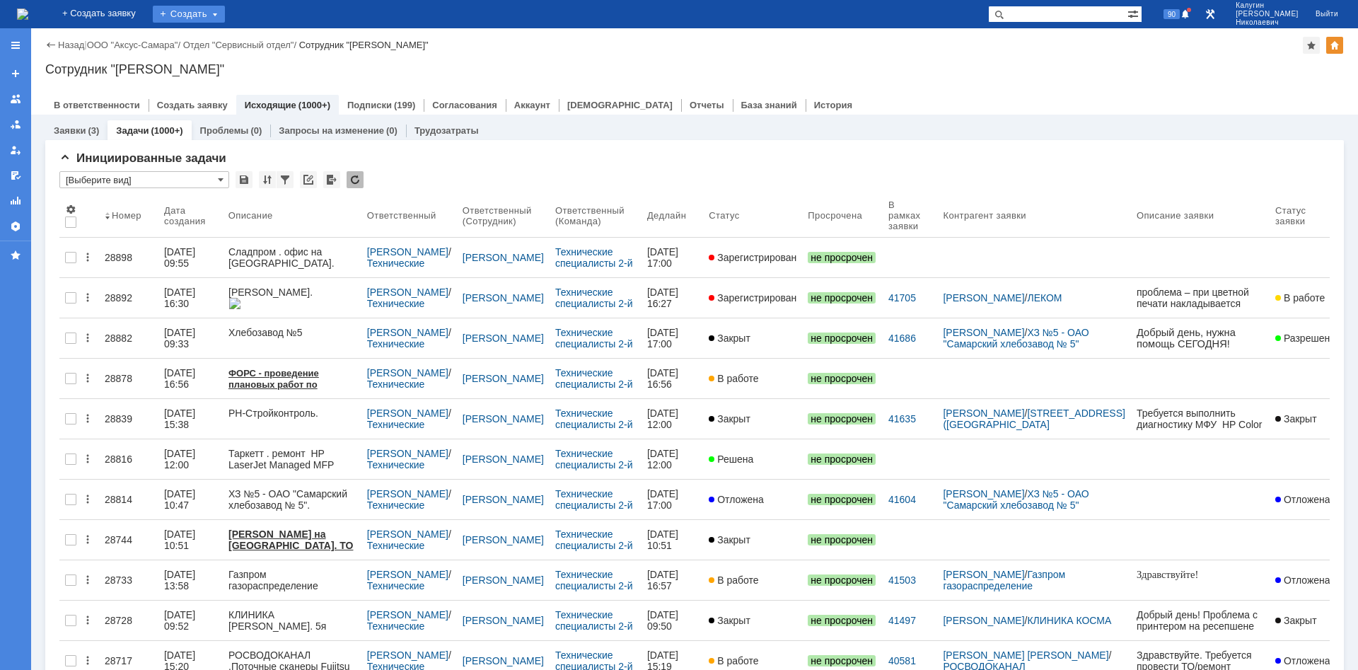
click at [221, 19] on div "Создать" at bounding box center [189, 14] width 72 height 17
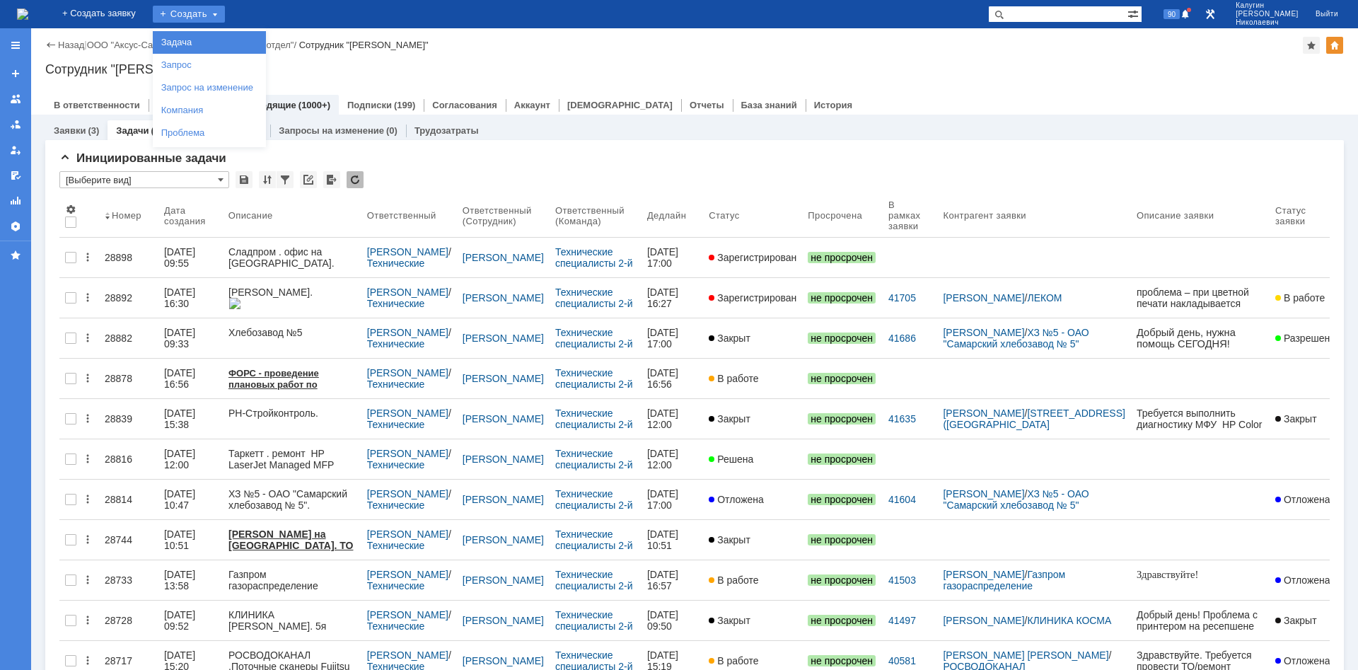
click at [217, 37] on link "Задача" at bounding box center [209, 42] width 107 height 17
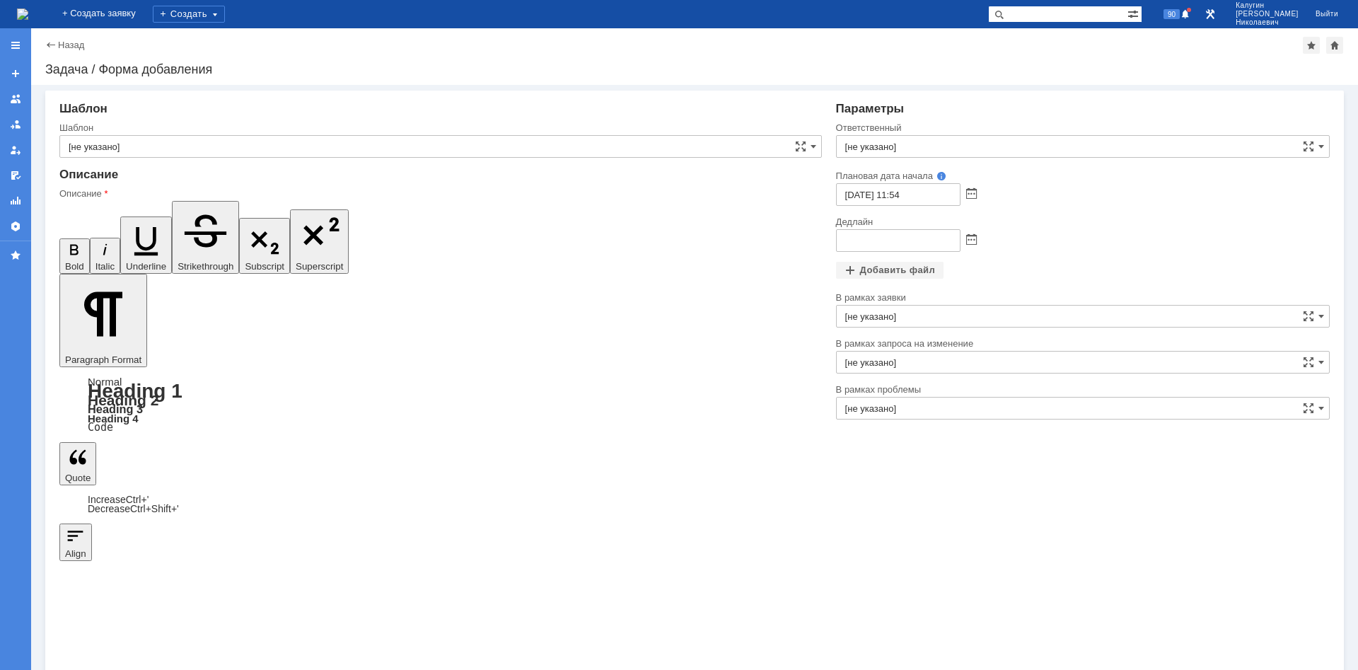
click at [1190, 15] on span at bounding box center [1185, 14] width 10 height 11
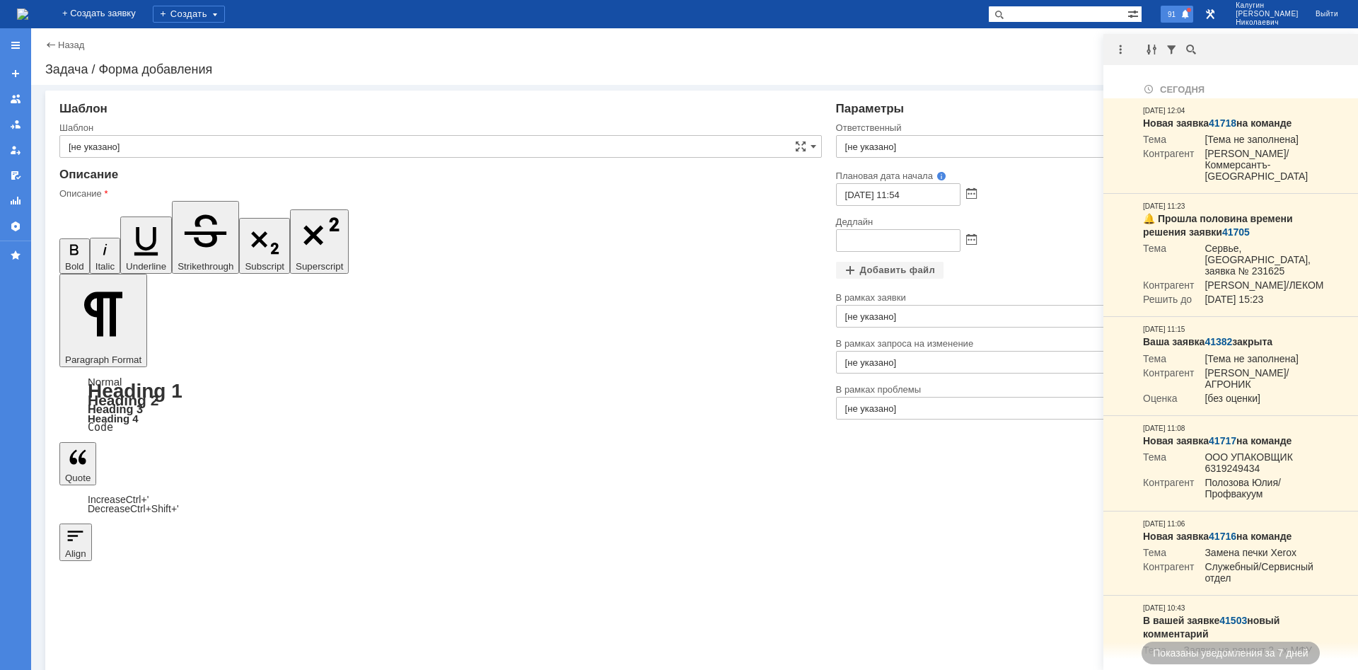
drag, startPoint x: 86, startPoint y: 4371, endPoint x: 76, endPoint y: 4371, distance: 9.2
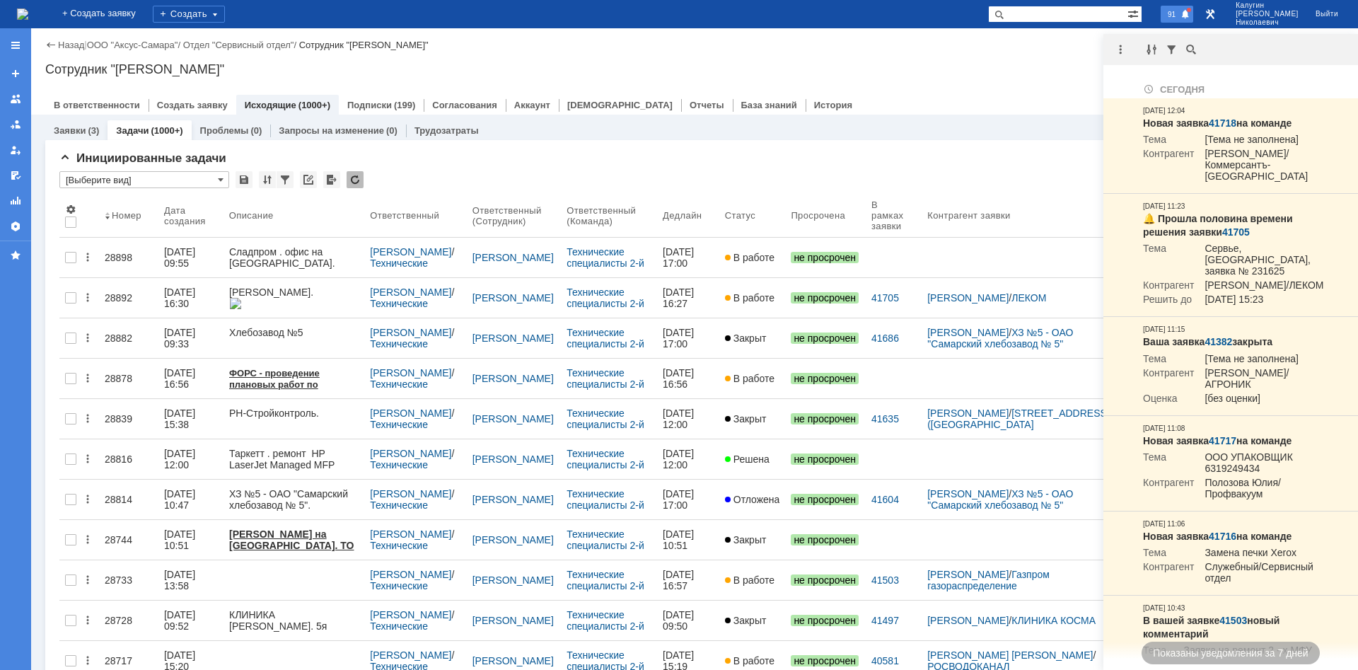
click at [1190, 15] on span at bounding box center [1185, 14] width 10 height 11
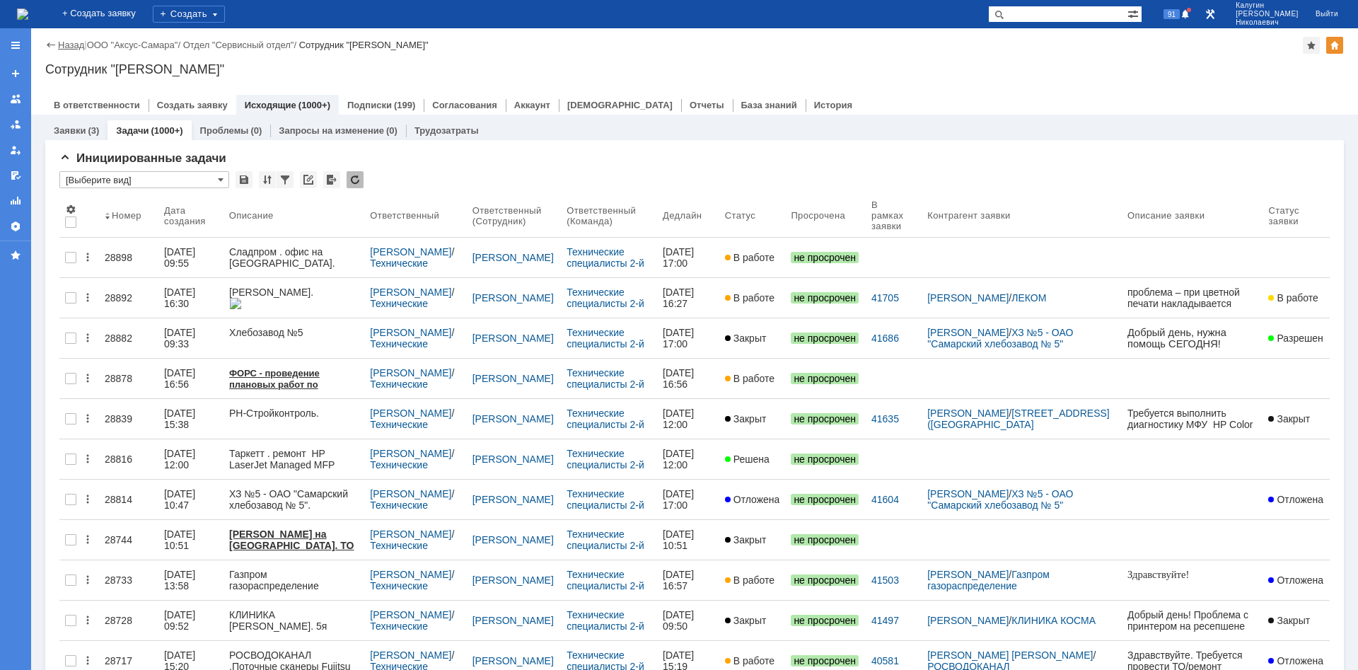
click at [61, 43] on link "Назад" at bounding box center [71, 45] width 26 height 11
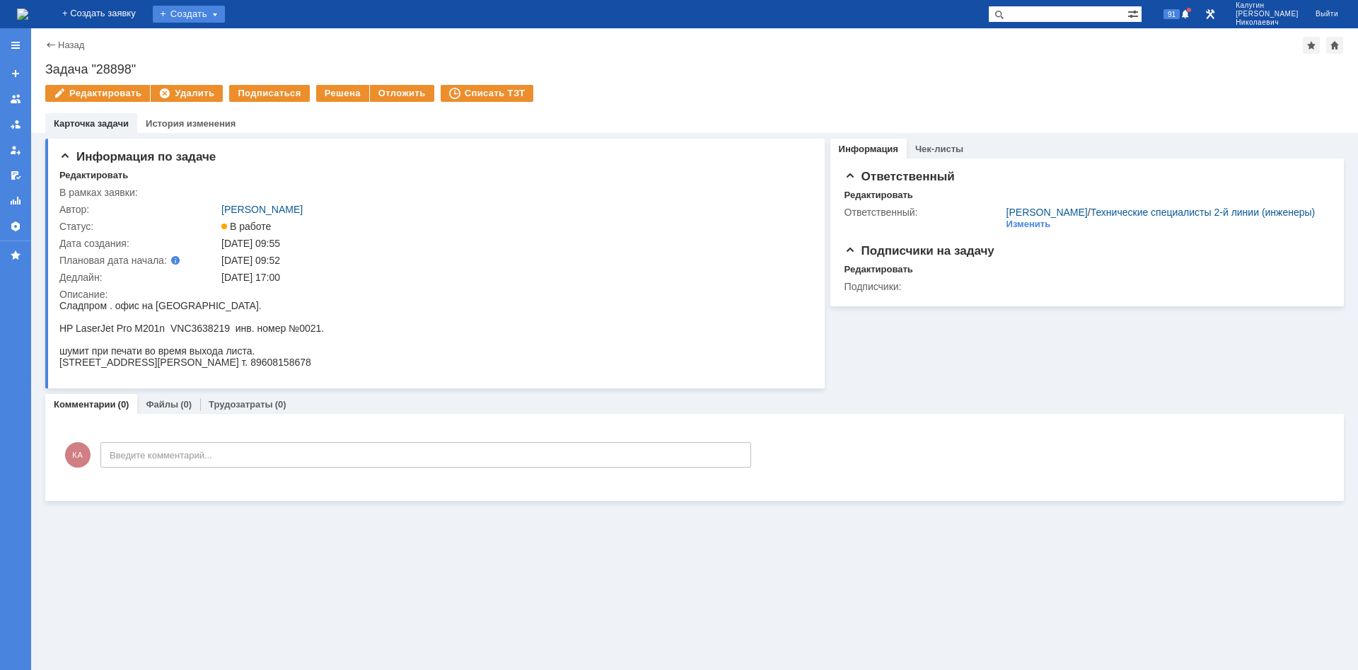
click at [206, 15] on div "Создать" at bounding box center [189, 14] width 72 height 17
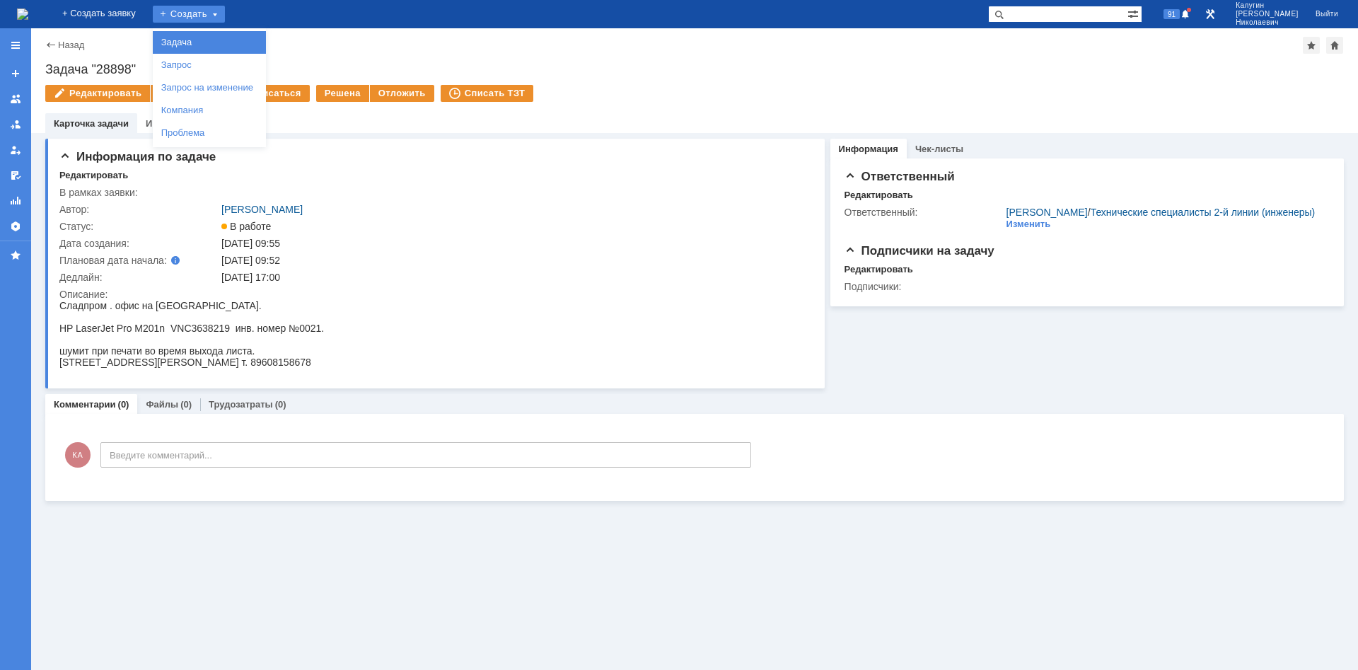
click at [209, 34] on link "Задача" at bounding box center [209, 42] width 107 height 17
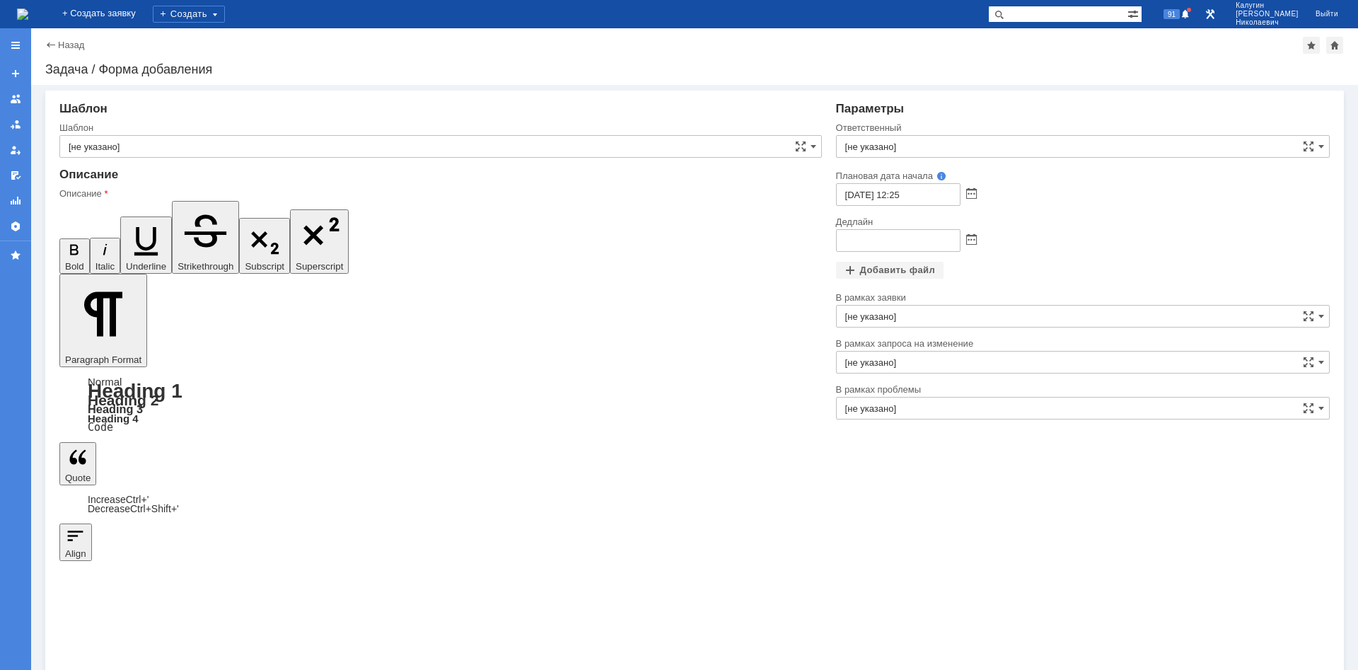
click at [13, 51] on div at bounding box center [15, 45] width 31 height 28
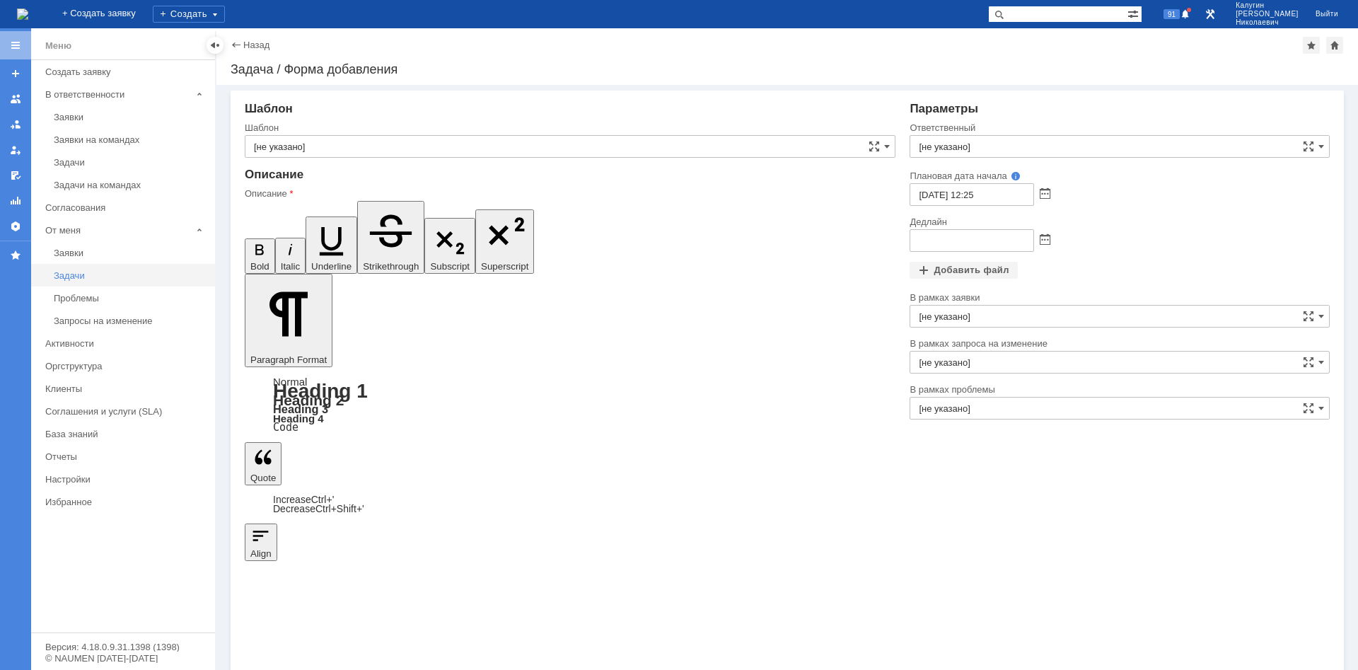
click at [51, 278] on link "Задачи" at bounding box center [130, 275] width 164 height 22
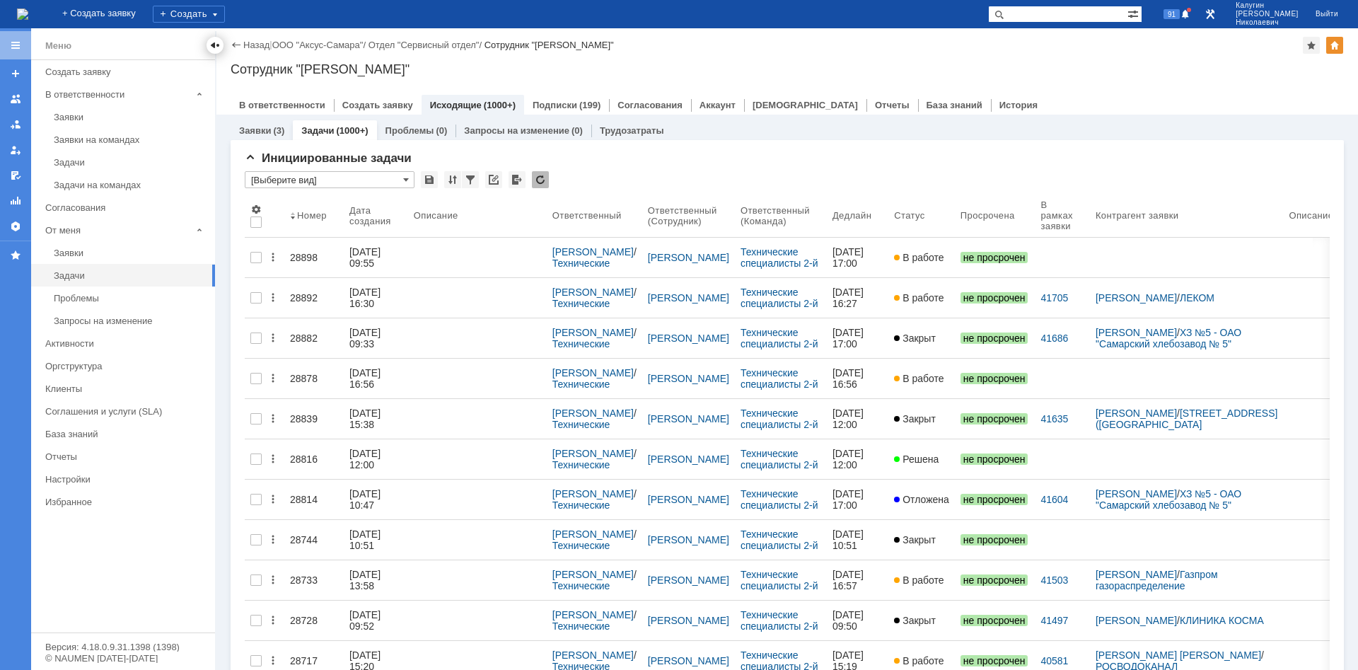
click at [214, 42] on div at bounding box center [214, 45] width 11 height 11
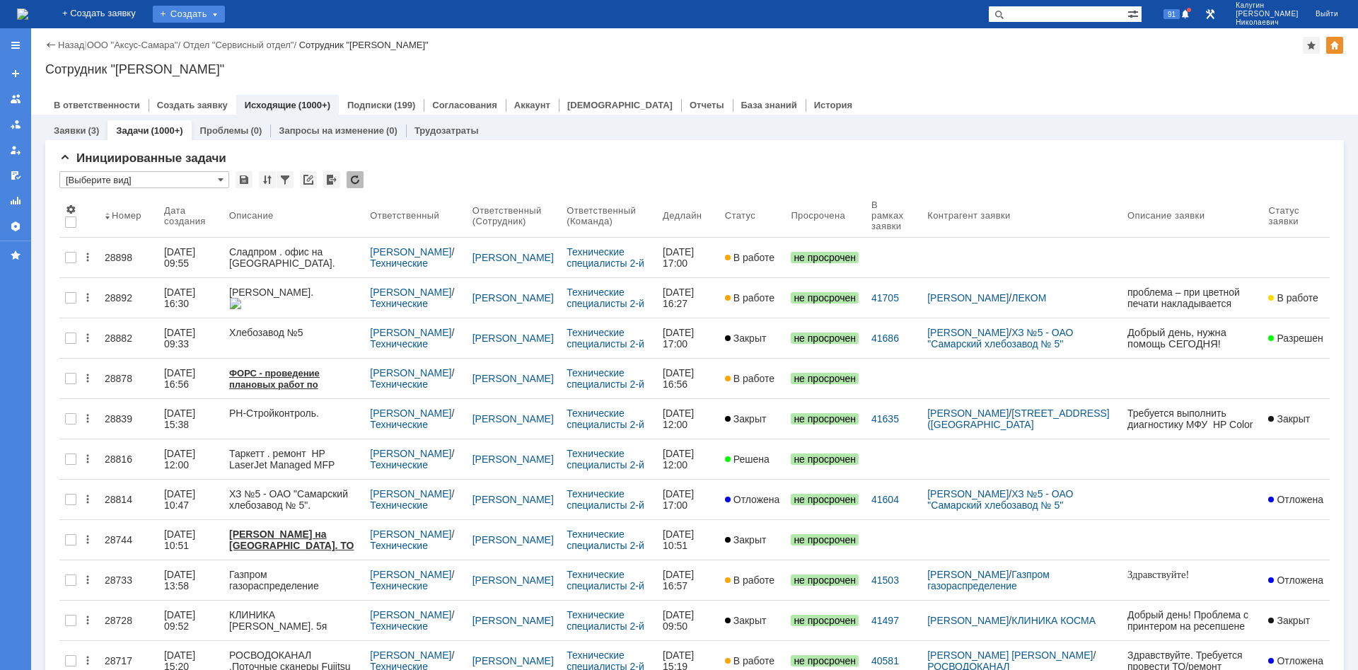
click at [216, 13] on div "Создать" at bounding box center [189, 14] width 72 height 17
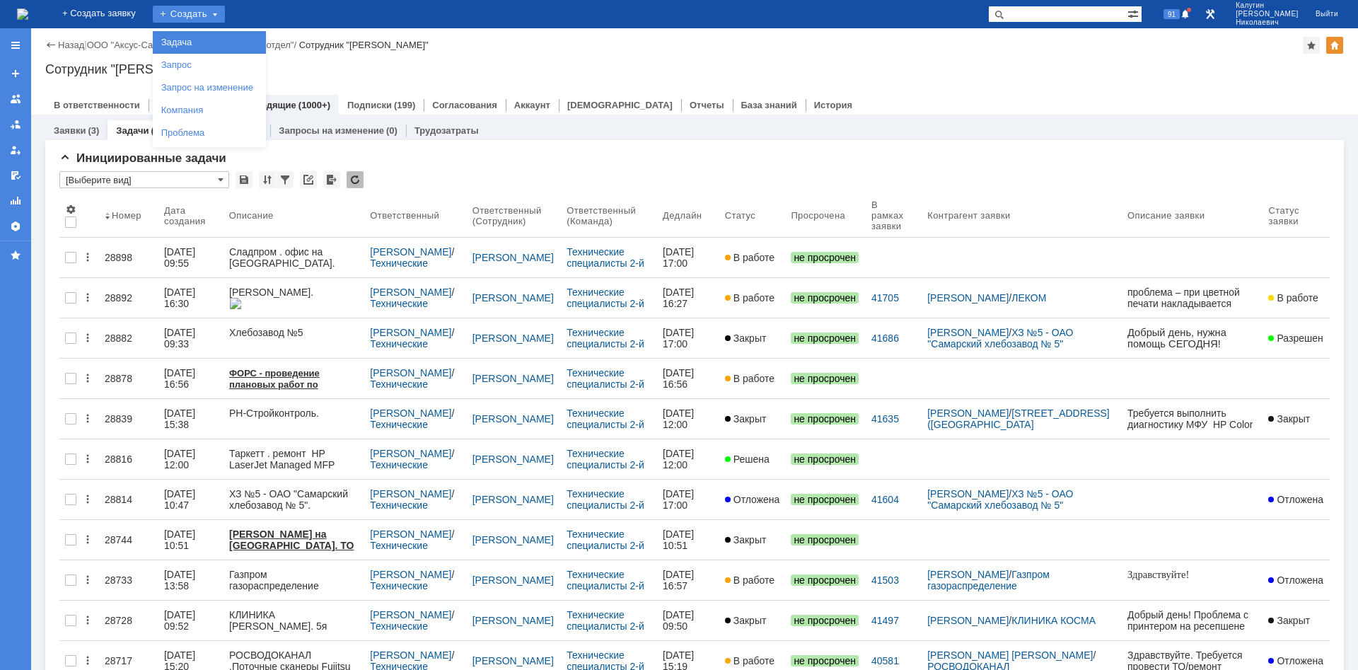
drag, startPoint x: 220, startPoint y: 36, endPoint x: 354, endPoint y: 122, distance: 159.3
click at [222, 36] on link "Задача" at bounding box center [209, 42] width 107 height 17
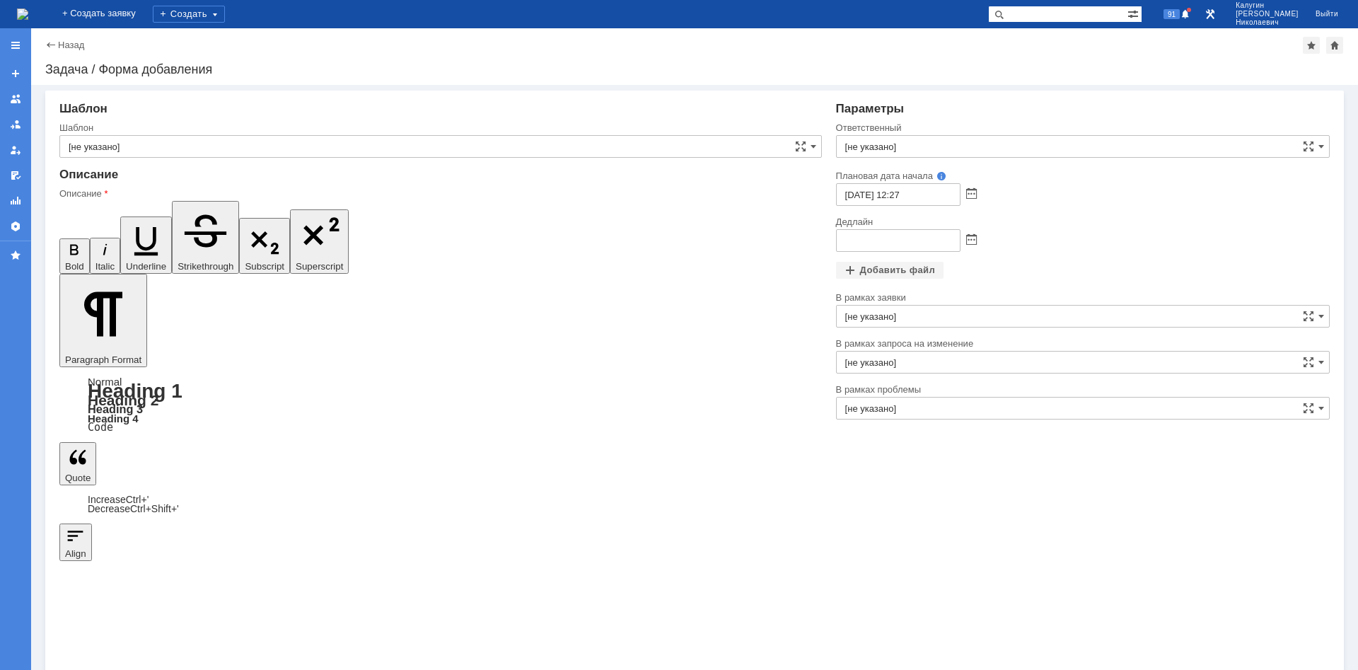
click at [993, 144] on input "[не указано]" at bounding box center [1083, 146] width 494 height 23
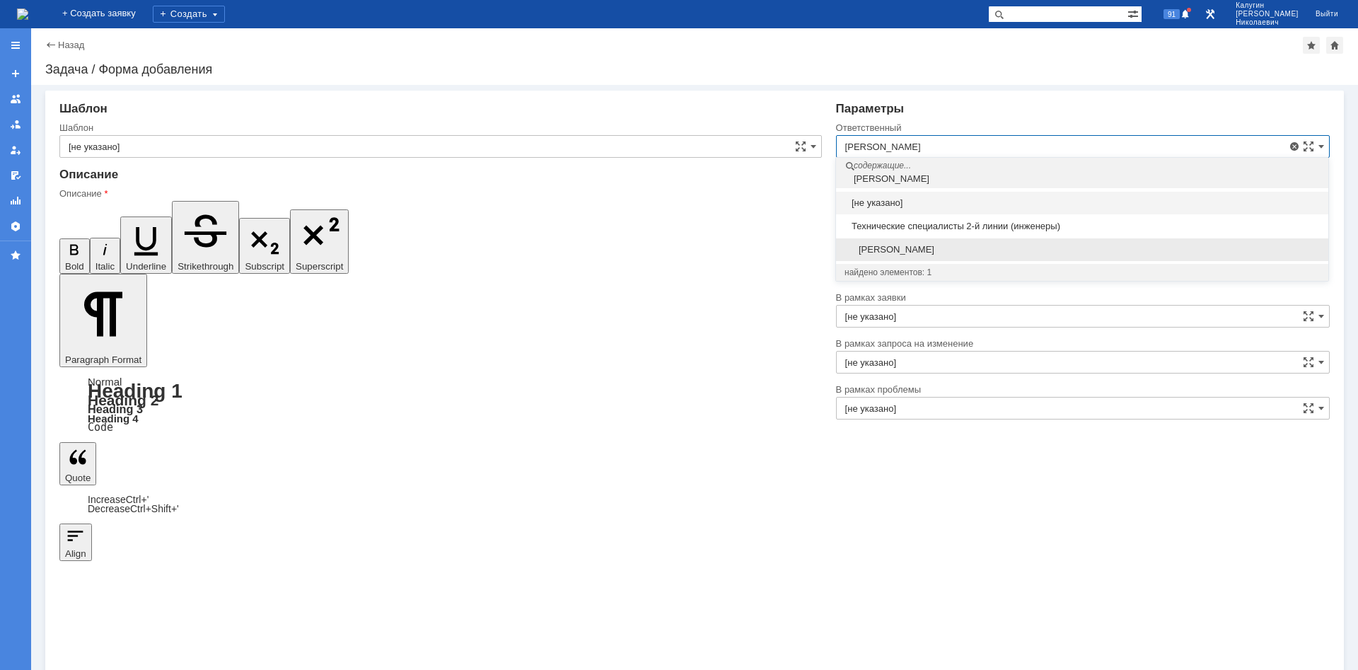
click at [958, 244] on span "[PERSON_NAME]" at bounding box center [1081, 249] width 475 height 11
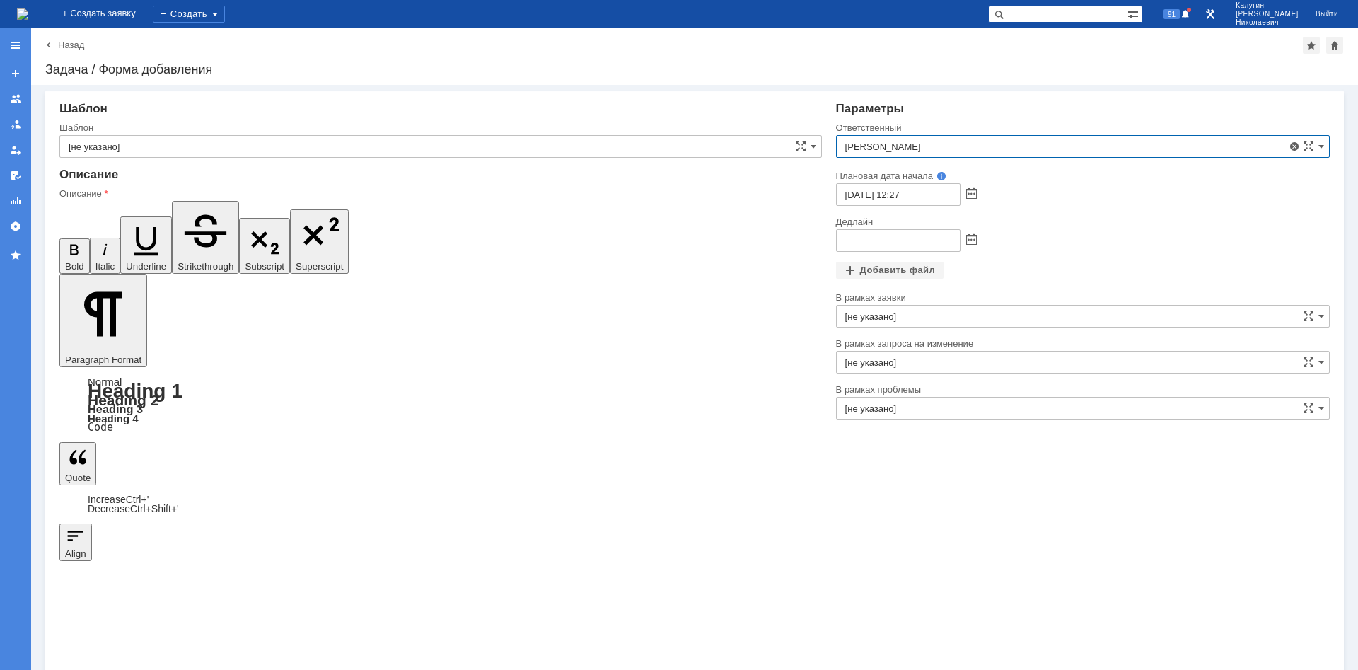
type input "[PERSON_NAME]"
click at [970, 239] on span at bounding box center [971, 240] width 11 height 11
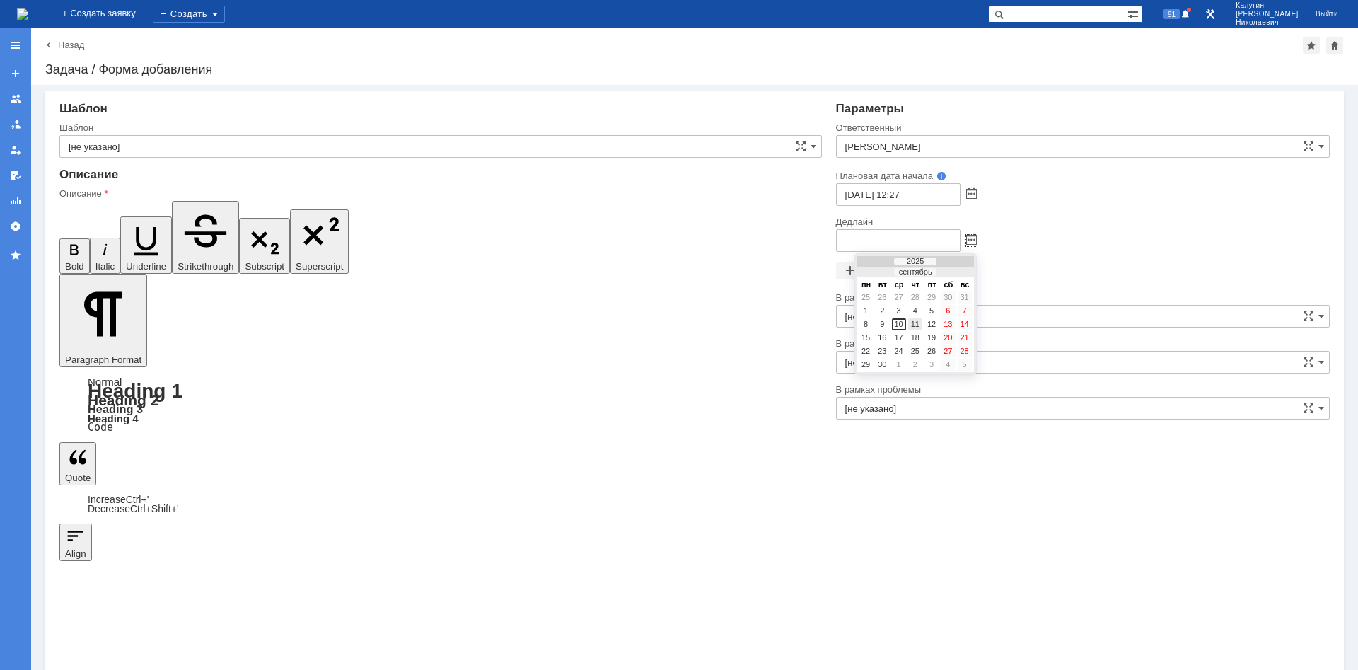
click at [916, 320] on div "11" at bounding box center [915, 324] width 14 height 12
drag, startPoint x: 914, startPoint y: 239, endPoint x: 907, endPoint y: 244, distance: 8.6
click at [907, 244] on input "11.09.2025 12:27" at bounding box center [898, 240] width 124 height 23
type input "[DATE] 12:00"
drag, startPoint x: 131, startPoint y: 4334, endPoint x: 91, endPoint y: 4342, distance: 40.4
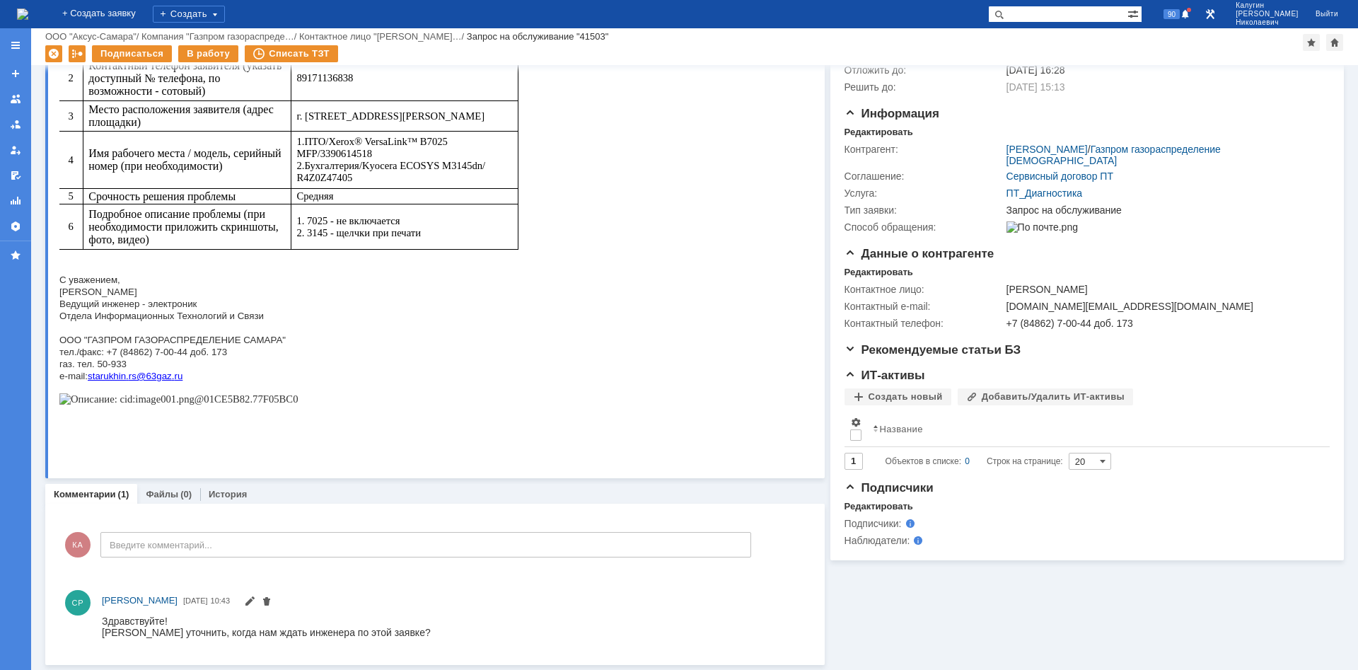
scroll to position [102, 0]
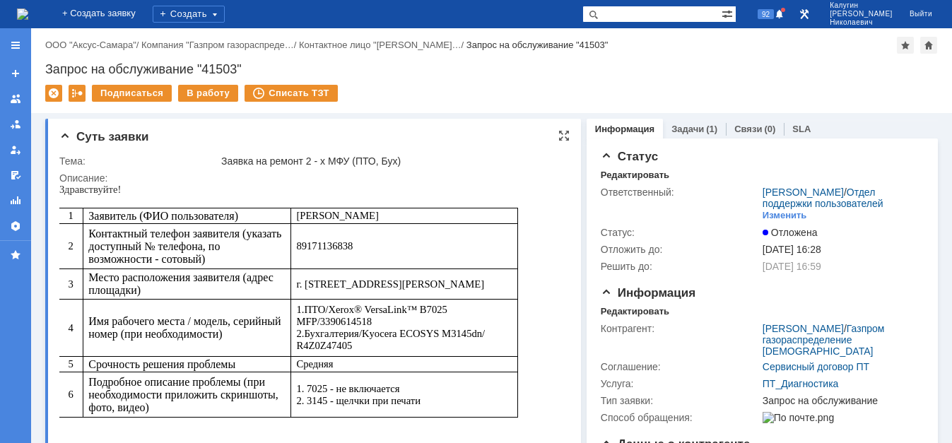
click at [388, 325] on p "1. ПТО /Xerox® VersaLink™ B7025 MFP/3390614518 2. Бухгалтерия /Kyocera ECOSYS M…" at bounding box center [404, 328] width 216 height 48
drag, startPoint x: 334, startPoint y: 310, endPoint x: 433, endPoint y: 305, distance: 98.4
click at [439, 305] on span "/Xerox® VersaLink™ B7025 MFP/3390614518 2." at bounding box center [371, 321] width 151 height 35
copy span "Xerox® VersaLink™ B702"
drag, startPoint x: 378, startPoint y: 320, endPoint x: 325, endPoint y: 325, distance: 53.3
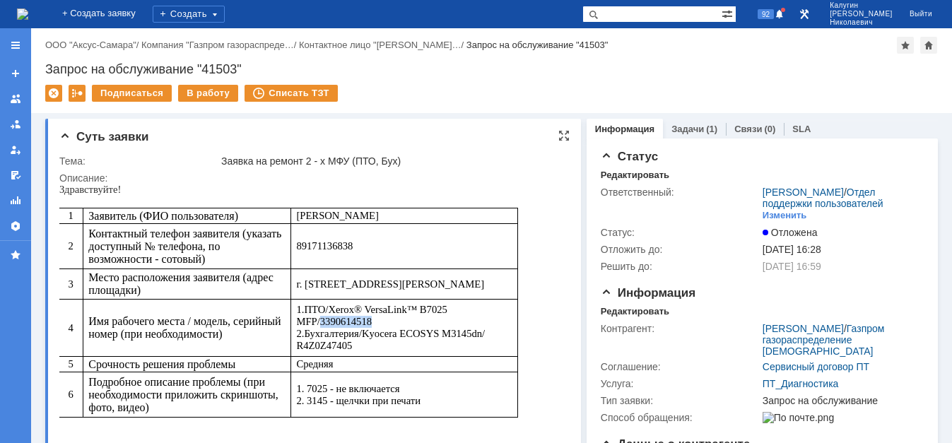
click at [325, 325] on p "1. ПТО /Xerox® VersaLink™ B7025 MFP/3390614518 2. Бухгалтерия /Kyocera ECOSYS M…" at bounding box center [404, 328] width 216 height 48
copy span "3390614518"
drag, startPoint x: 342, startPoint y: 390, endPoint x: 103, endPoint y: 439, distance: 244.8
click at [411, 387] on p "1. 7025 - не включается 2. 3145 - щелчки при печати" at bounding box center [404, 395] width 216 height 24
copy span "не включается"
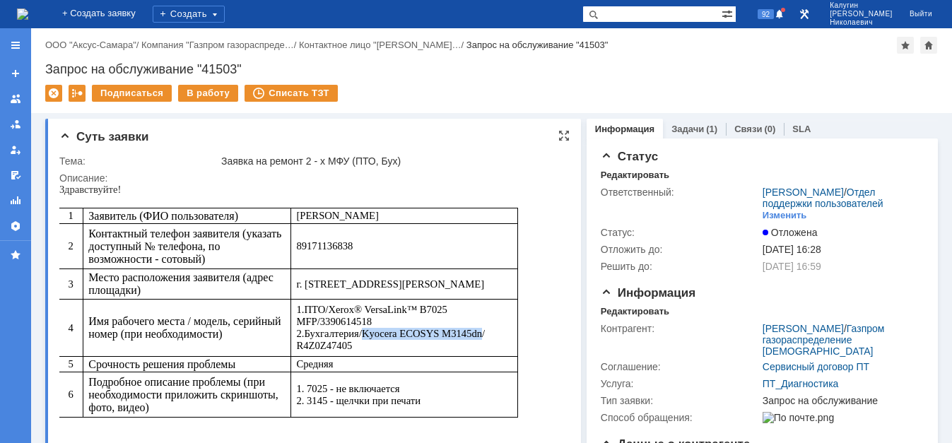
drag, startPoint x: 371, startPoint y: 337, endPoint x: 478, endPoint y: 335, distance: 107.5
click at [478, 335] on span "/Kyocera ECOSYS M3145dn/ R4Z0Z47405" at bounding box center [391, 339] width 191 height 23
copy span "Kyocera ECOSYS M3145dn"
drag, startPoint x: 303, startPoint y: 346, endPoint x: 240, endPoint y: 351, distance: 63.9
click at [358, 343] on p "1. ПТО /Xerox® VersaLink™ B7025 MFP/3390614518 2. Бухгалтерия /Kyocera ECOSYS M…" at bounding box center [404, 328] width 216 height 48
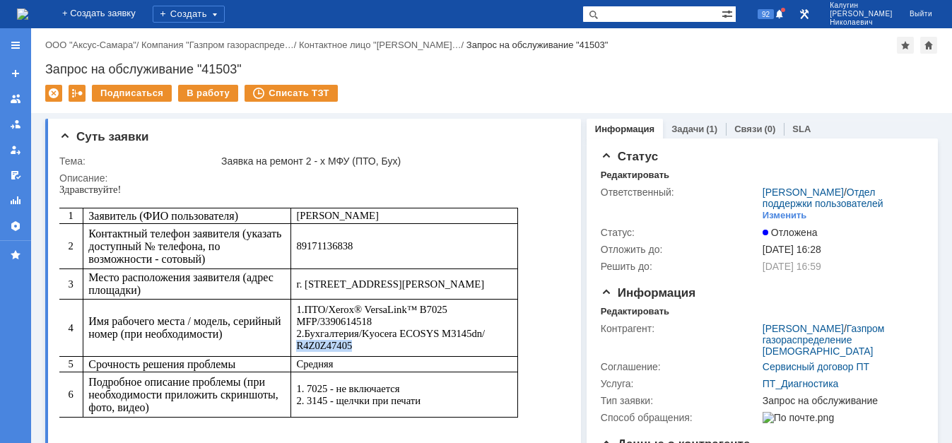
copy span "R4Z0Z47405"
drag, startPoint x: 342, startPoint y: 402, endPoint x: 122, endPoint y: 415, distance: 220.3
click at [429, 407] on p "1. 7025 - не включается 2. 3145 - щелчки при печати" at bounding box center [404, 395] width 216 height 24
copy span "щелчки при печати"
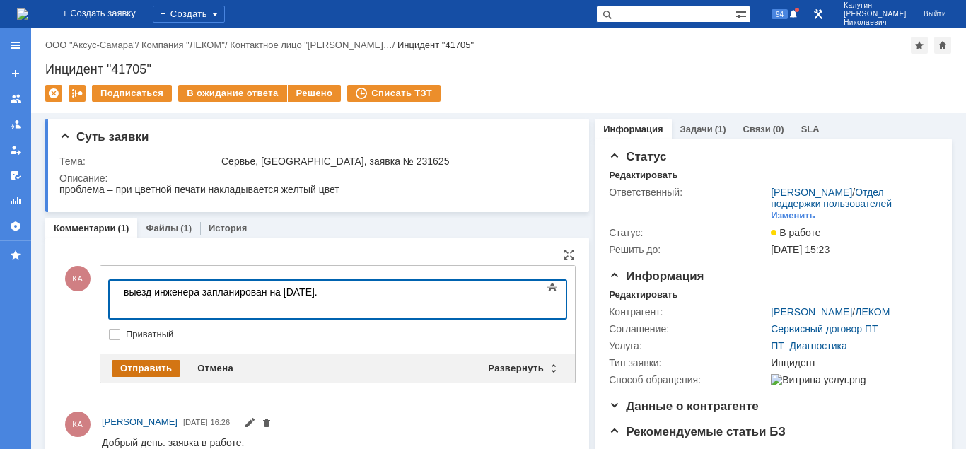
click at [133, 372] on div "Отправить" at bounding box center [146, 368] width 69 height 17
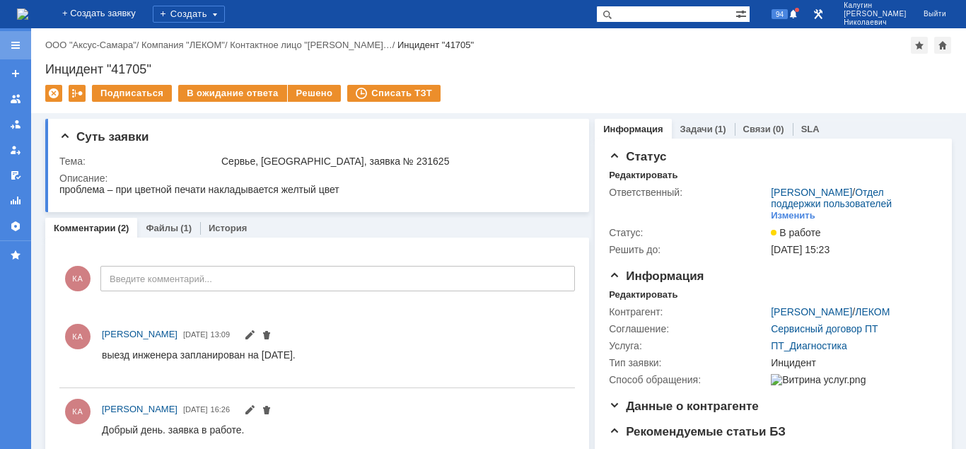
click at [18, 43] on div at bounding box center [15, 45] width 11 height 11
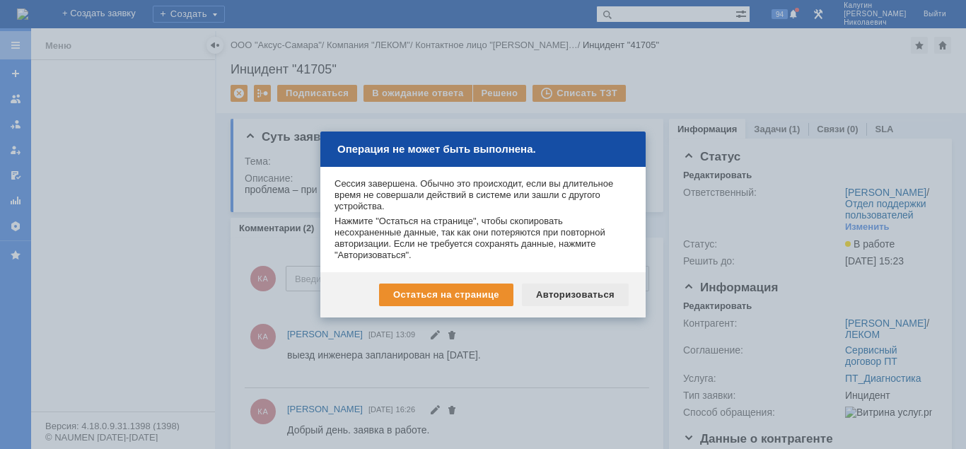
click at [573, 299] on div "Авторизоваться" at bounding box center [575, 295] width 107 height 23
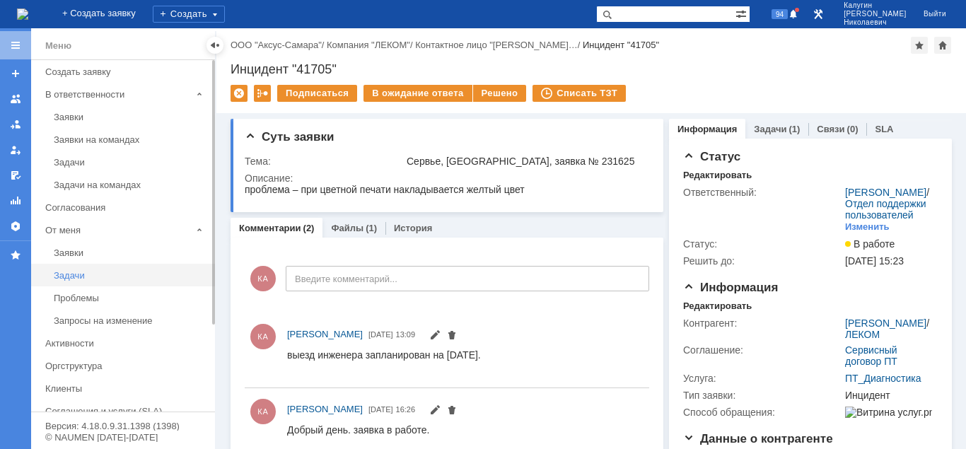
click at [71, 274] on div "Задачи" at bounding box center [130, 275] width 153 height 11
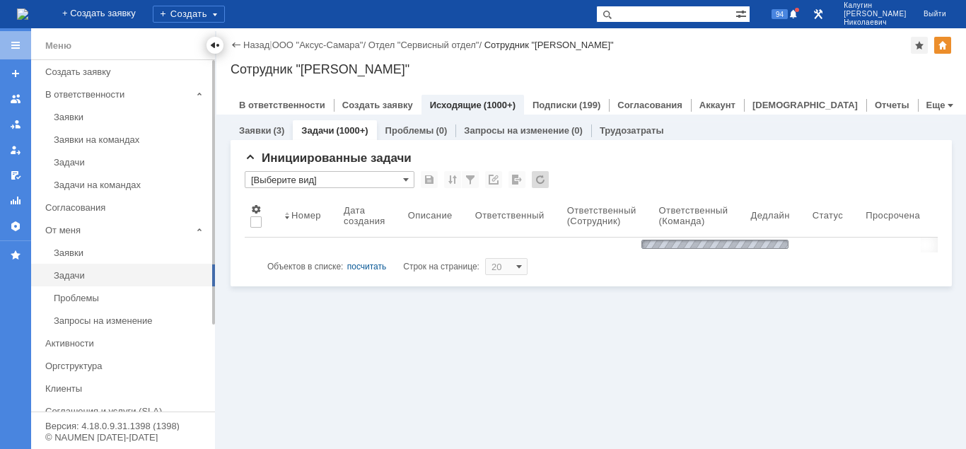
click at [212, 45] on div at bounding box center [214, 45] width 11 height 11
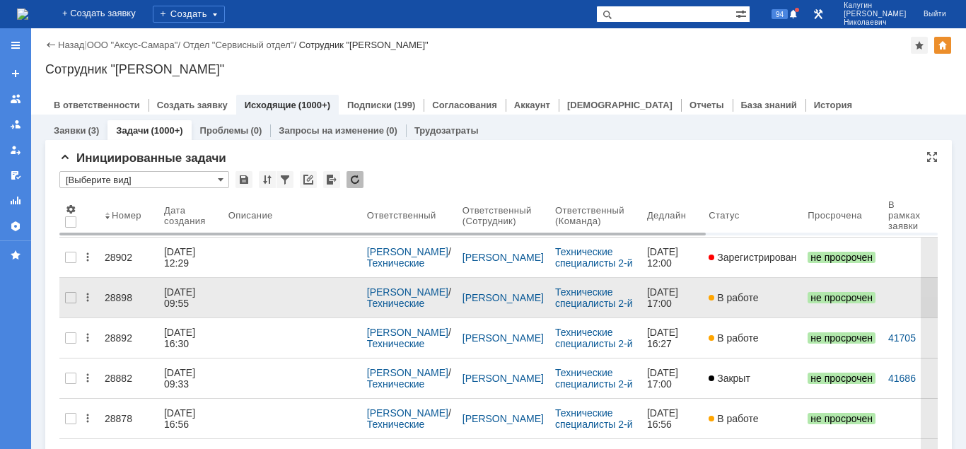
click at [113, 292] on div "28898" at bounding box center [129, 297] width 48 height 11
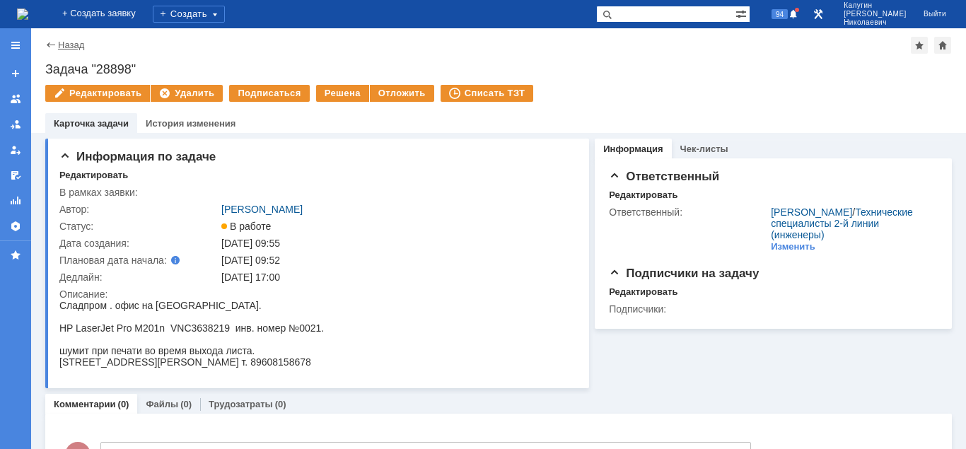
click at [71, 46] on link "Назад" at bounding box center [71, 45] width 26 height 11
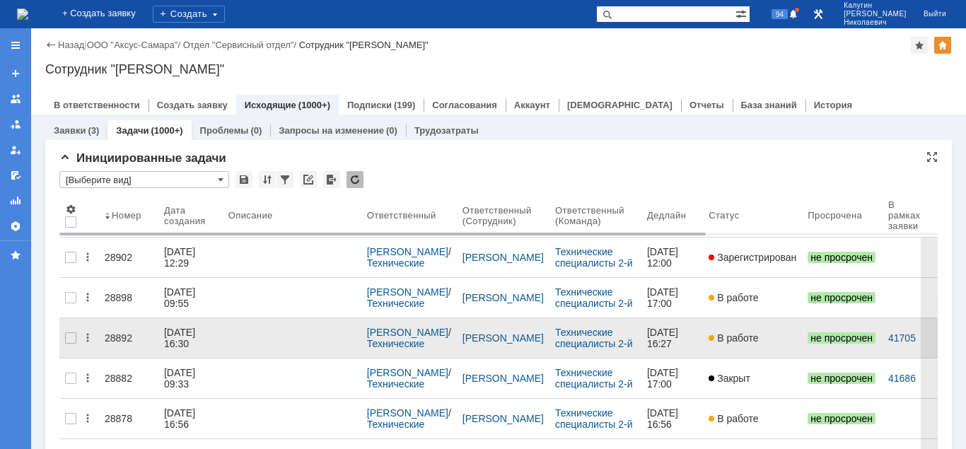
click at [120, 336] on div "28892" at bounding box center [129, 337] width 48 height 11
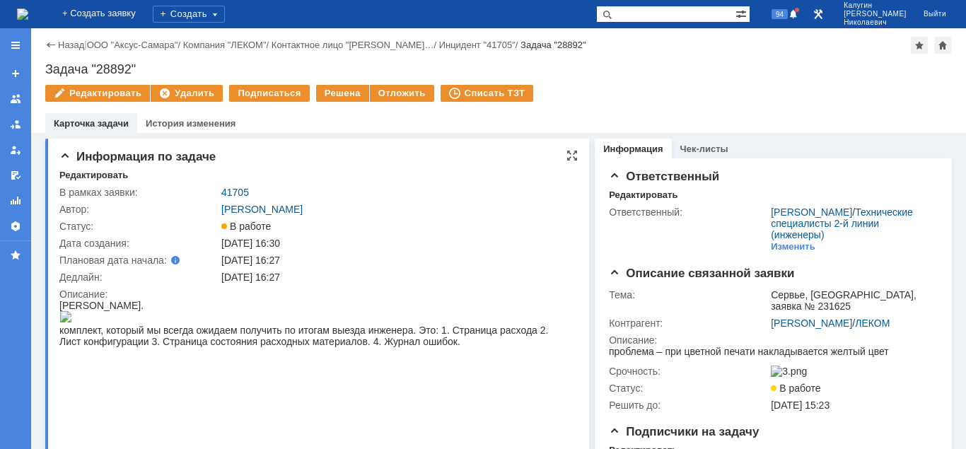
scroll to position [144, 0]
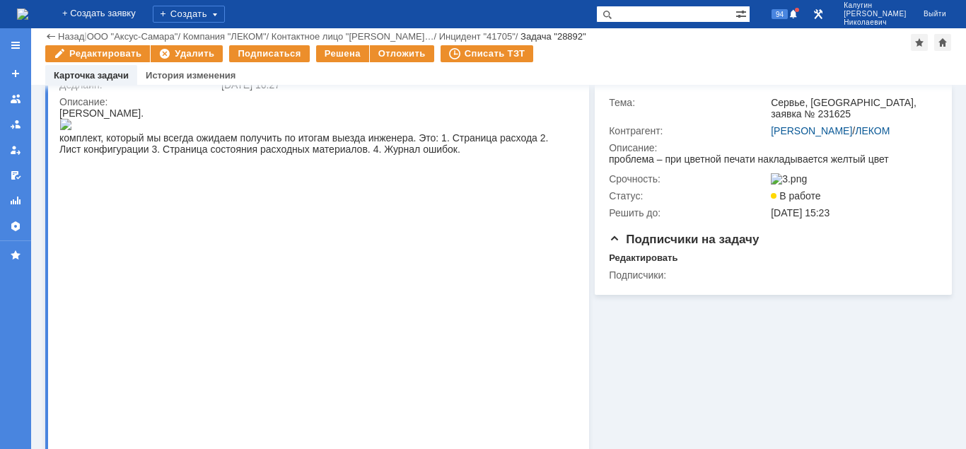
click at [67, 35] on link "Назад" at bounding box center [71, 36] width 26 height 11
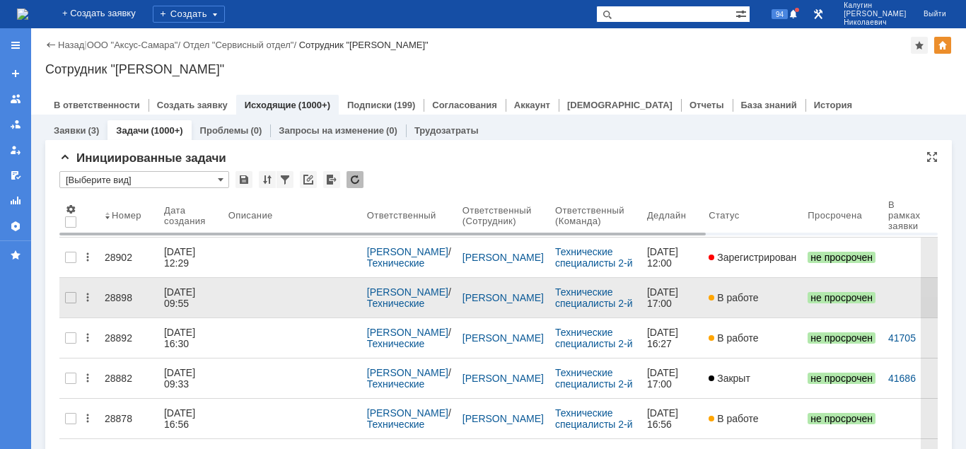
scroll to position [72, 0]
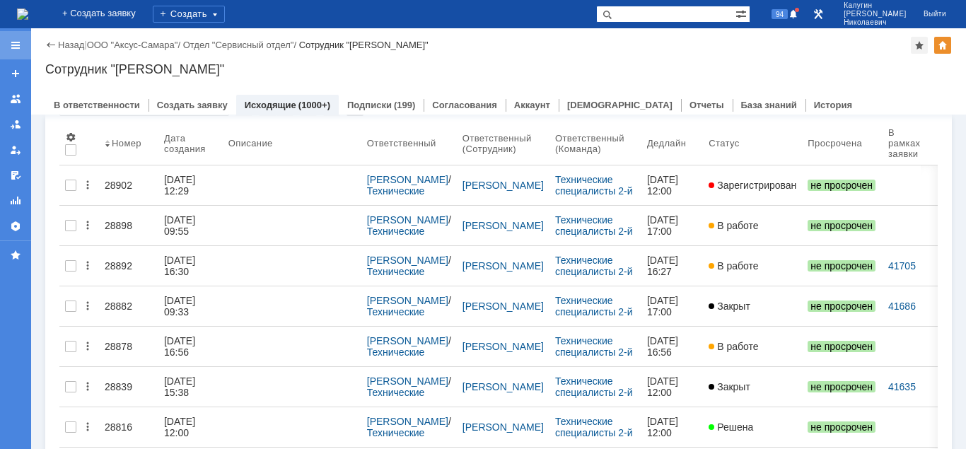
click at [16, 52] on div at bounding box center [15, 45] width 31 height 28
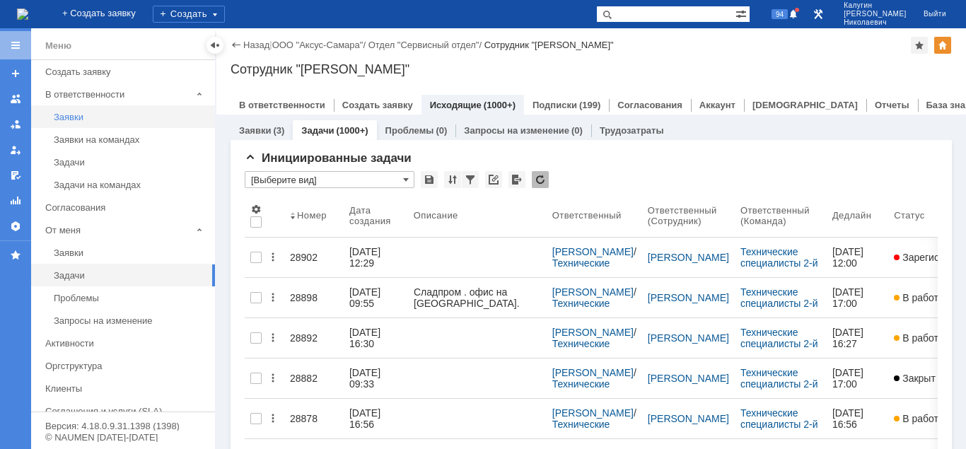
scroll to position [0, 0]
click at [76, 119] on div "Заявки" at bounding box center [130, 117] width 153 height 11
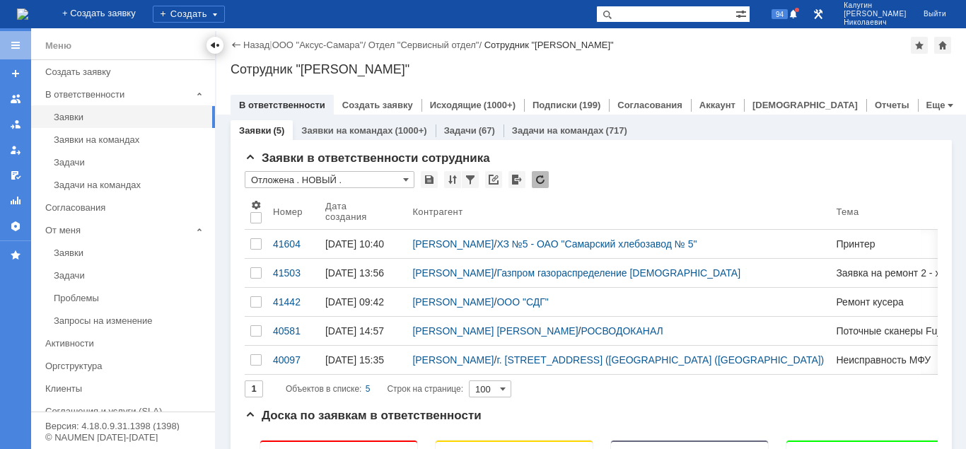
click at [214, 46] on div at bounding box center [214, 45] width 11 height 11
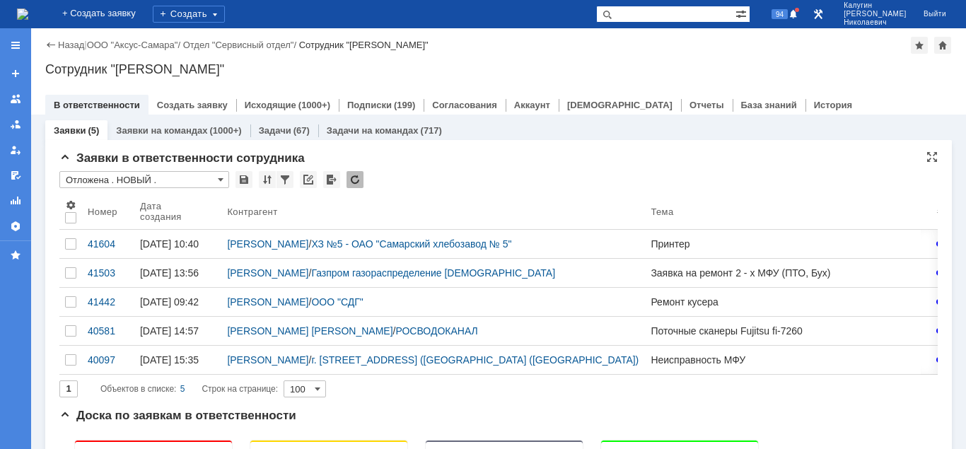
click at [110, 181] on input "Отложена . НОВЫЙ ." at bounding box center [144, 179] width 170 height 17
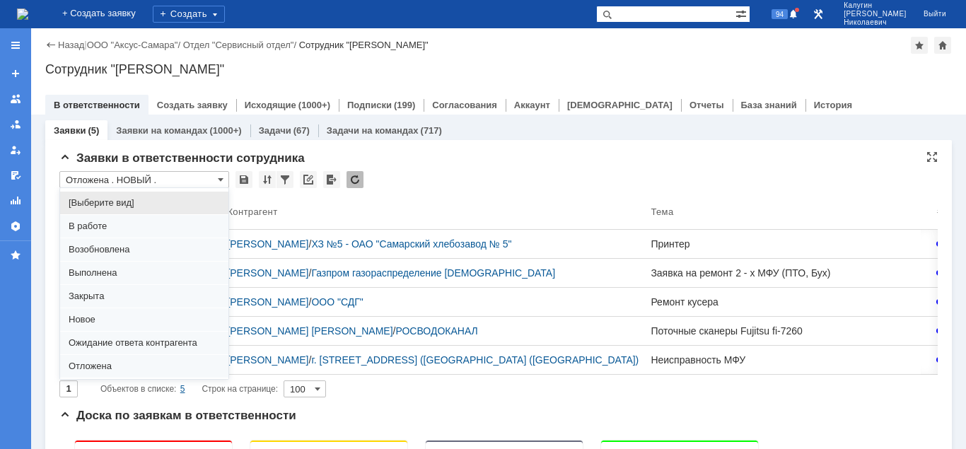
drag, startPoint x: 90, startPoint y: 228, endPoint x: 206, endPoint y: 257, distance: 119.7
click at [91, 228] on span "В работе" at bounding box center [144, 226] width 151 height 11
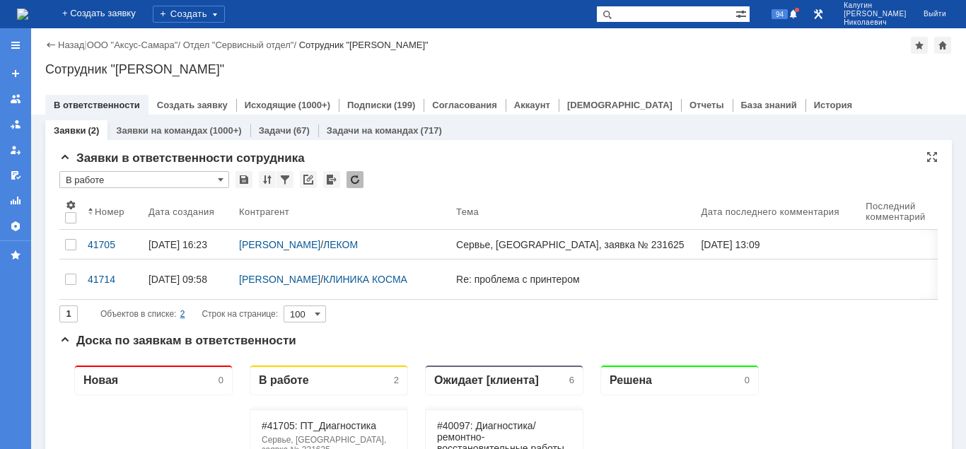
type input "В работе"
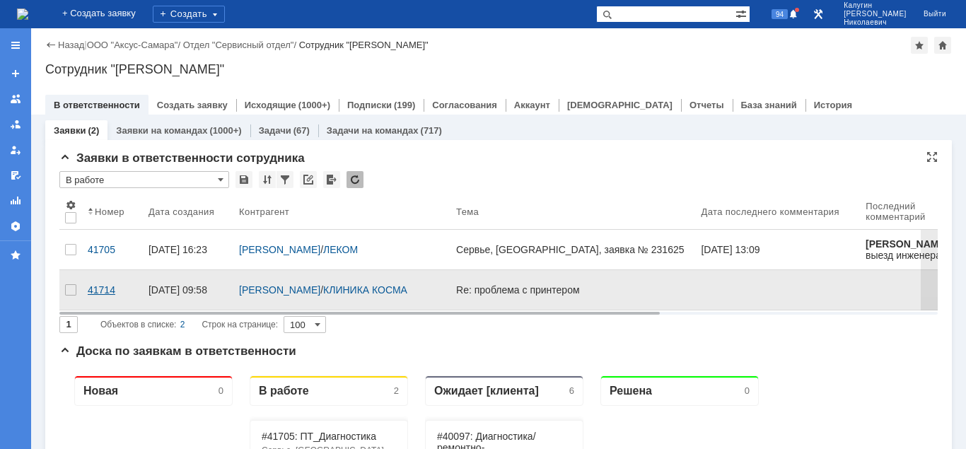
click at [100, 284] on div "41714" at bounding box center [112, 289] width 49 height 11
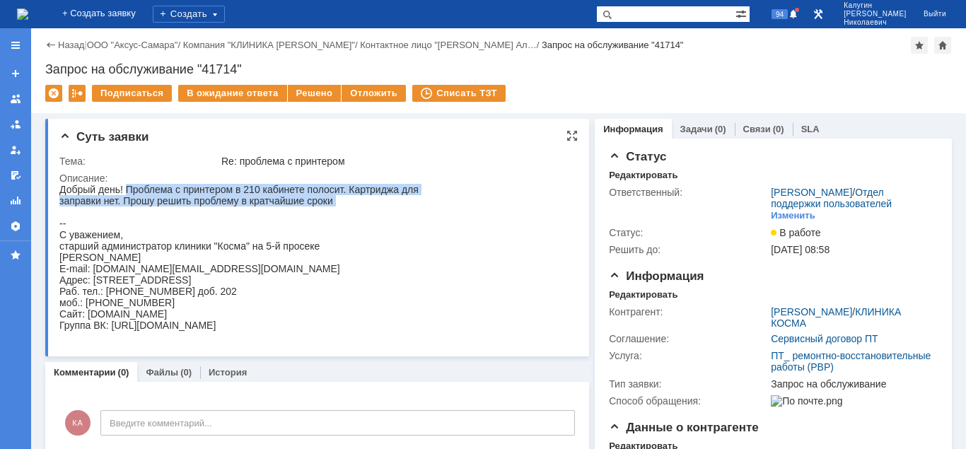
drag, startPoint x: 126, startPoint y: 191, endPoint x: 392, endPoint y: 211, distance: 267.3
click at [389, 210] on div "Добрый день! Проблема с принтером в 210 кабинете полосит. Картриджа для заправк…" at bounding box center [238, 257] width 359 height 147
copy div "Проблема с принтером в 210 кабинете полосит. Картриджа для заправки нет. Прошу …"
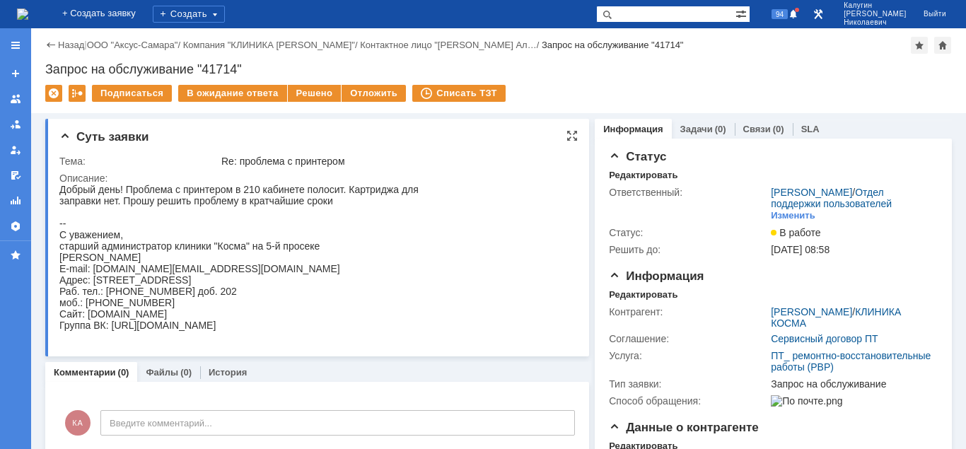
click at [93, 285] on div "Добрый день! Проблема с принтером в 210 кабинете полосит. Картриджа для заправк…" at bounding box center [238, 257] width 359 height 147
drag, startPoint x: 61, startPoint y: 262, endPoint x: 210, endPoint y: 267, distance: 149.3
click at [210, 267] on div "Добрый день! Проблема с принтером в 210 кабинете полосит. Картриджа для заправк…" at bounding box center [238, 257] width 359 height 147
copy div "[PERSON_NAME]"
drag, startPoint x: 93, startPoint y: 287, endPoint x: 261, endPoint y: 289, distance: 167.6
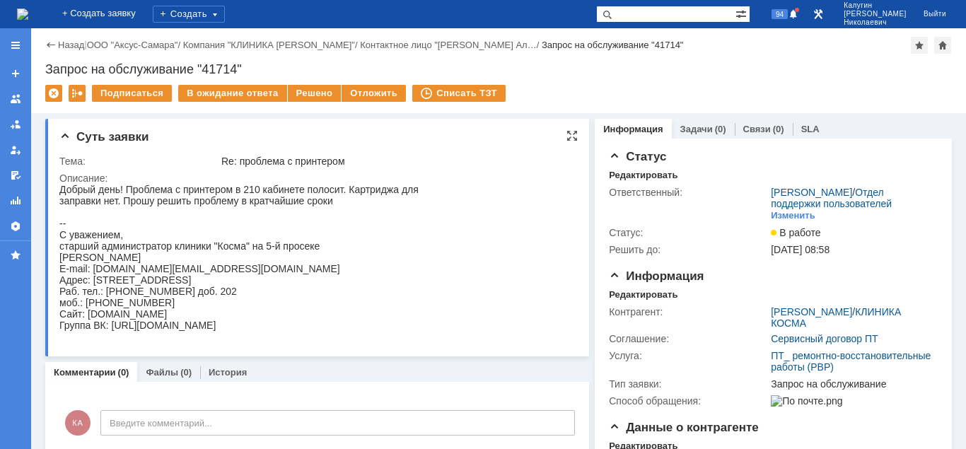
click at [261, 289] on div "Добрый день! Проблема с принтером в 210 кабинете полосит. Картриджа для заправк…" at bounding box center [238, 257] width 359 height 147
copy div "[STREET_ADDRESS]"
drag, startPoint x: 60, startPoint y: 310, endPoint x: 159, endPoint y: 313, distance: 99.1
click at [159, 313] on div "Добрый день! Проблема с принтером в 210 кабинете полосит. Картриджа для заправк…" at bounding box center [238, 257] width 359 height 147
copy div "моб.: [PHONE_NUMBER]"
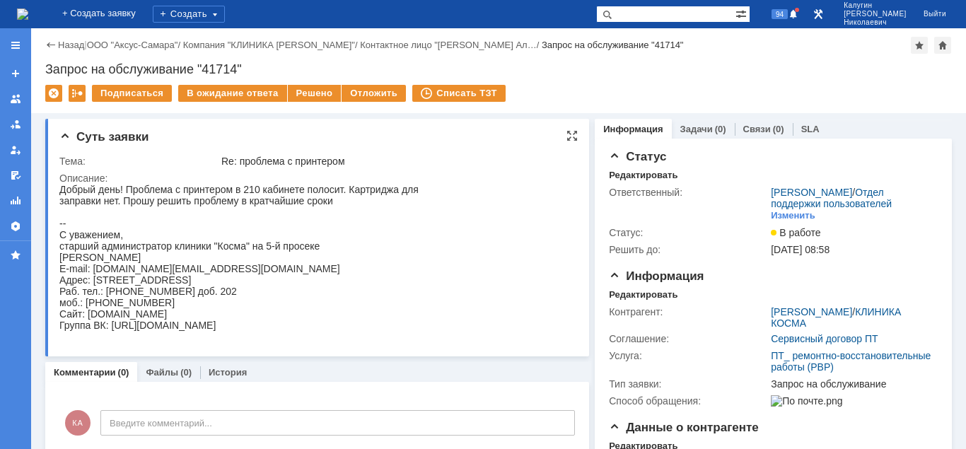
drag, startPoint x: 59, startPoint y: 264, endPoint x: 291, endPoint y: 284, distance: 232.8
click at [215, 260] on div "Добрый день! Проблема с принтером в 210 кабинете полосит. Картриджа для заправк…" at bounding box center [238, 257] width 359 height 147
copy div "[PERSON_NAME]"
click at [20, 48] on div at bounding box center [15, 45] width 11 height 11
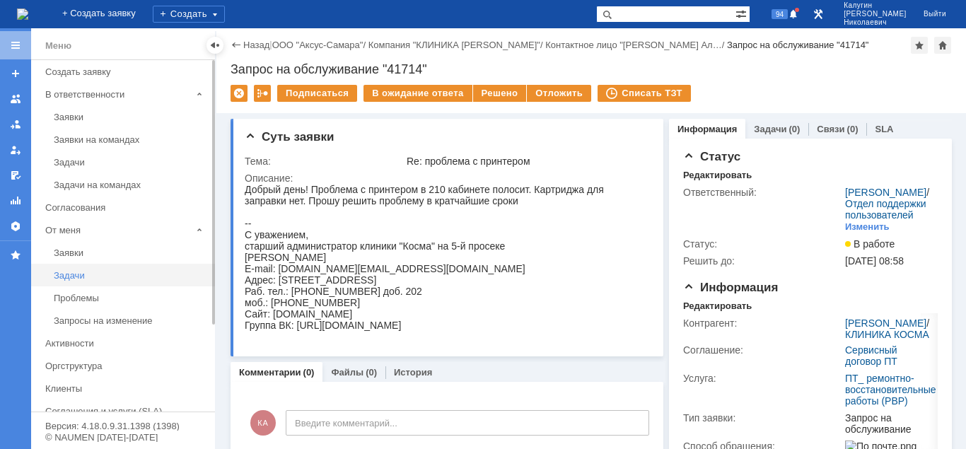
click at [74, 278] on div "Задачи" at bounding box center [130, 275] width 153 height 11
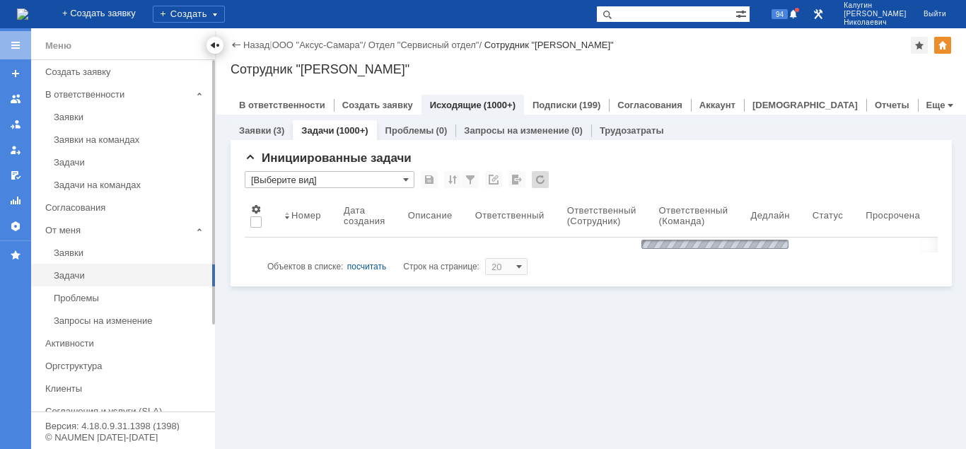
click at [212, 44] on div at bounding box center [214, 45] width 11 height 11
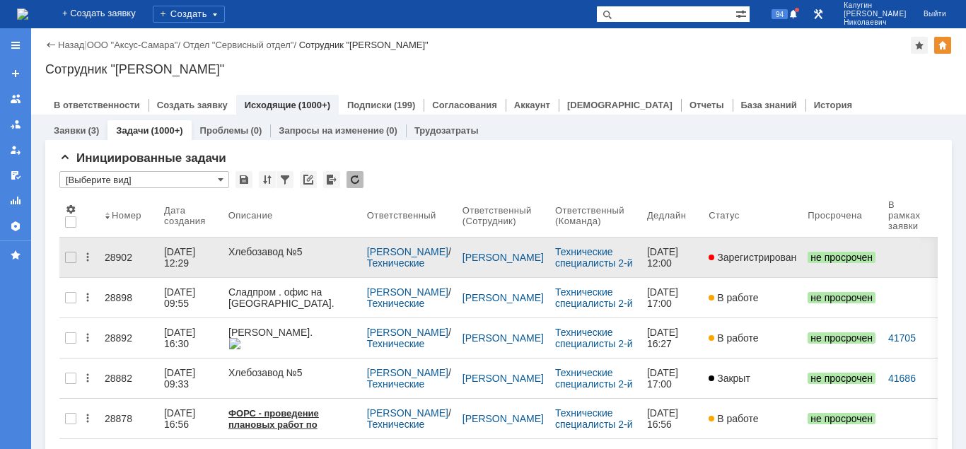
click at [123, 256] on div "28902" at bounding box center [129, 257] width 48 height 11
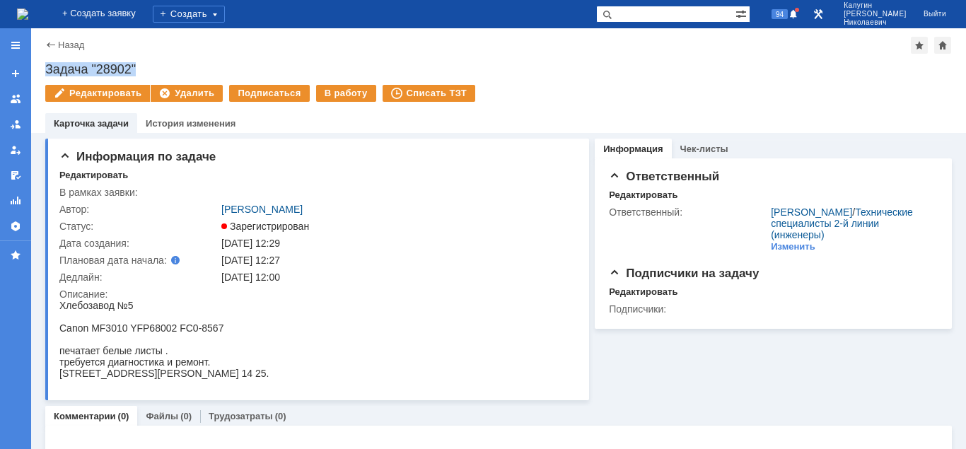
drag, startPoint x: 138, startPoint y: 61, endPoint x: 47, endPoint y: 69, distance: 90.9
click at [47, 69] on div "Назад | Задача "28902" Задача "28902" Редактировать Удалить Подписаться В работ…" at bounding box center [498, 80] width 935 height 105
